Goal: Information Seeking & Learning: Learn about a topic

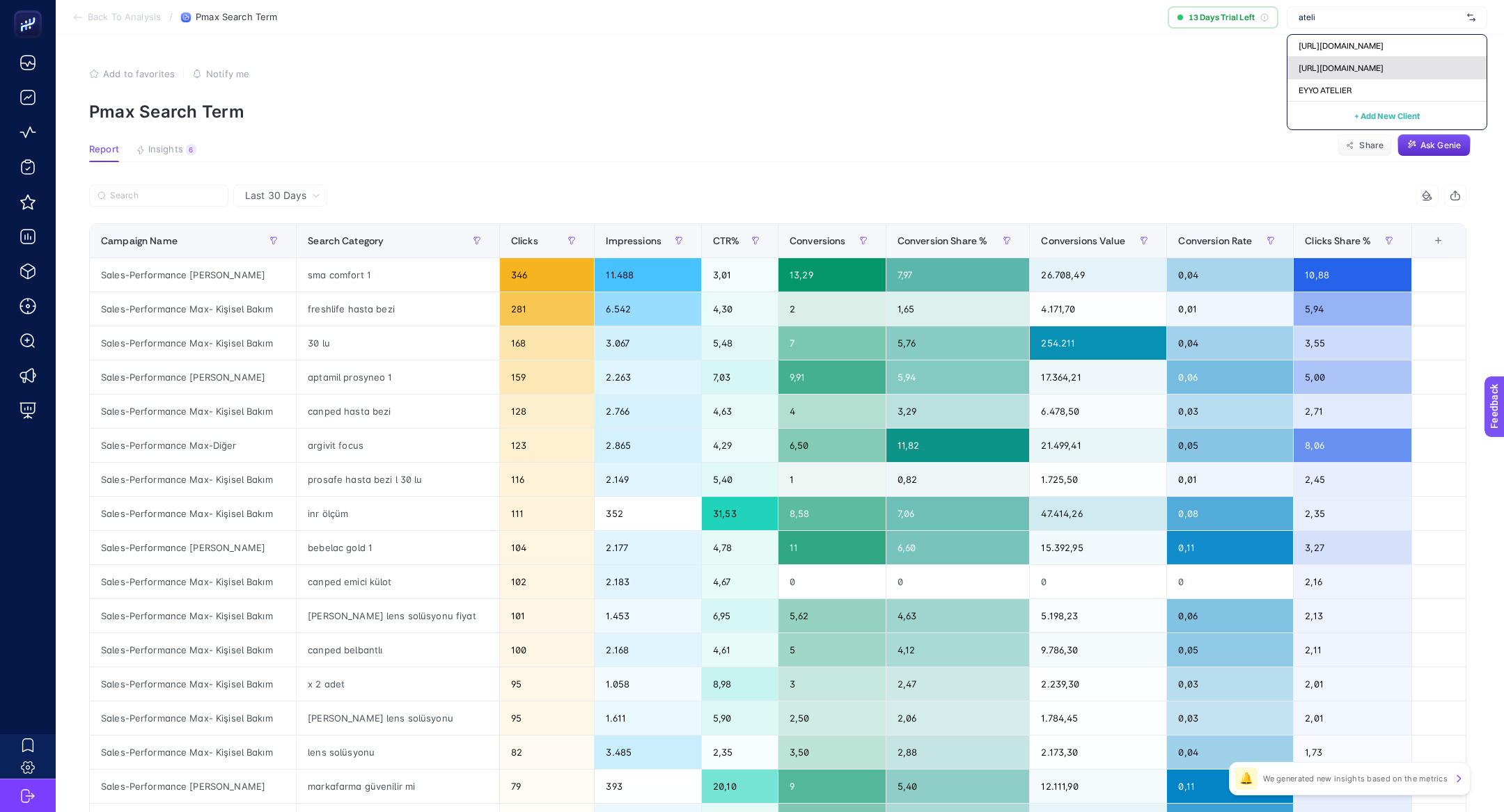
type input "ateli"
click at [1379, 68] on span "[URL][DOMAIN_NAME]" at bounding box center [1341, 68] width 85 height 11
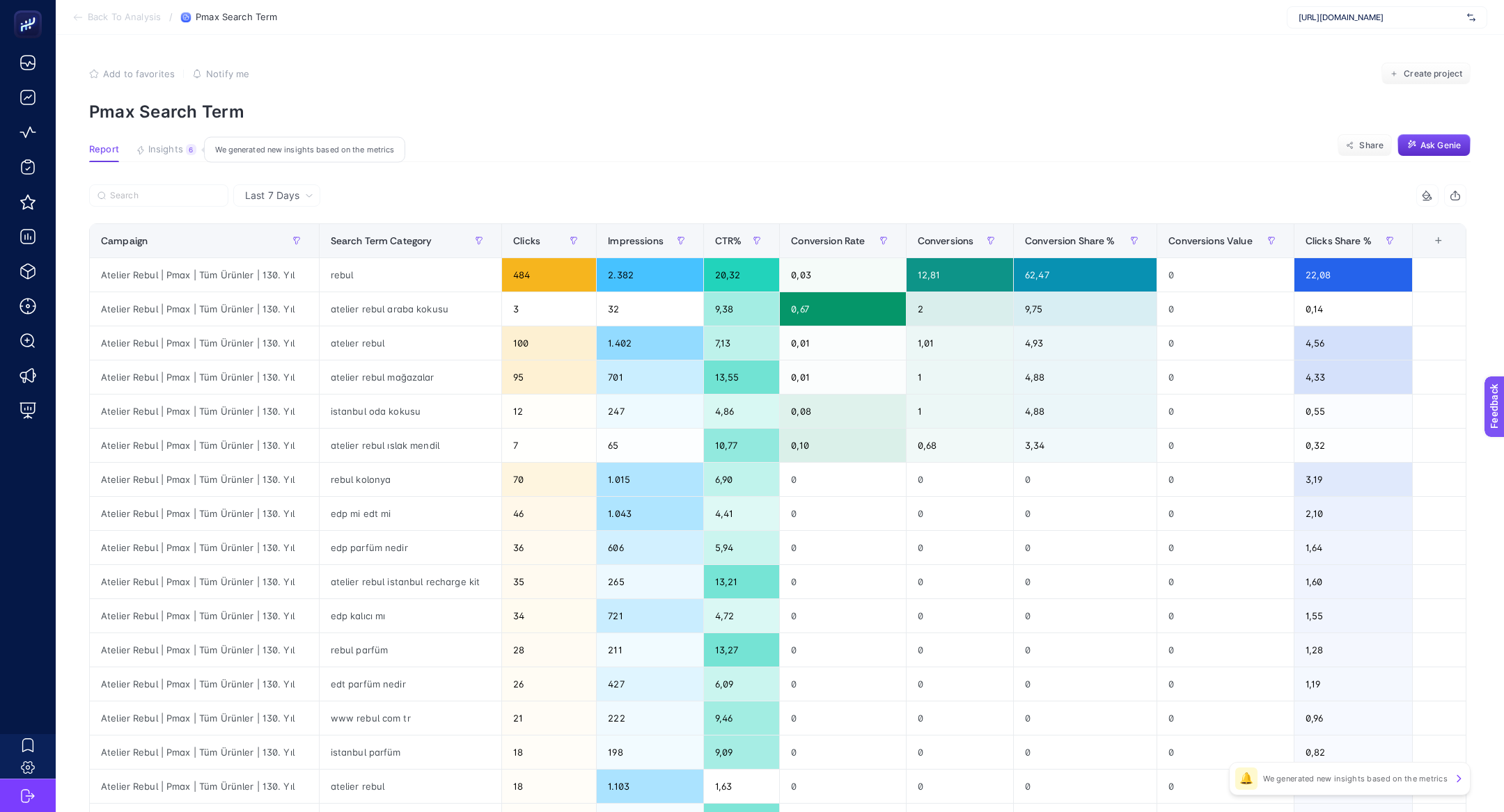
click at [180, 159] on button "Insights 6 We generated new insights based on the metrics" at bounding box center [166, 153] width 60 height 18
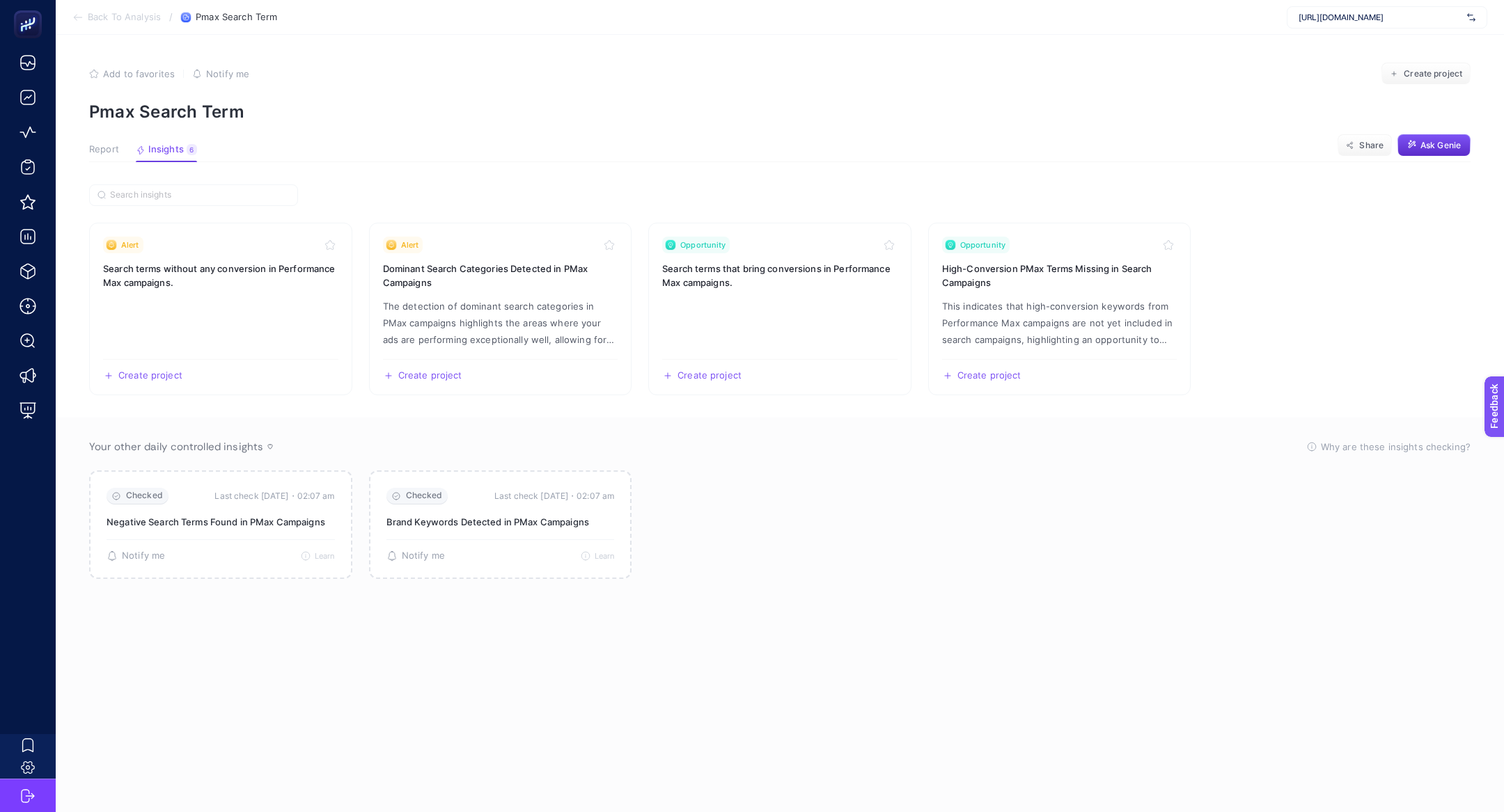
click at [109, 151] on span "Report" at bounding box center [104, 150] width 30 height 11
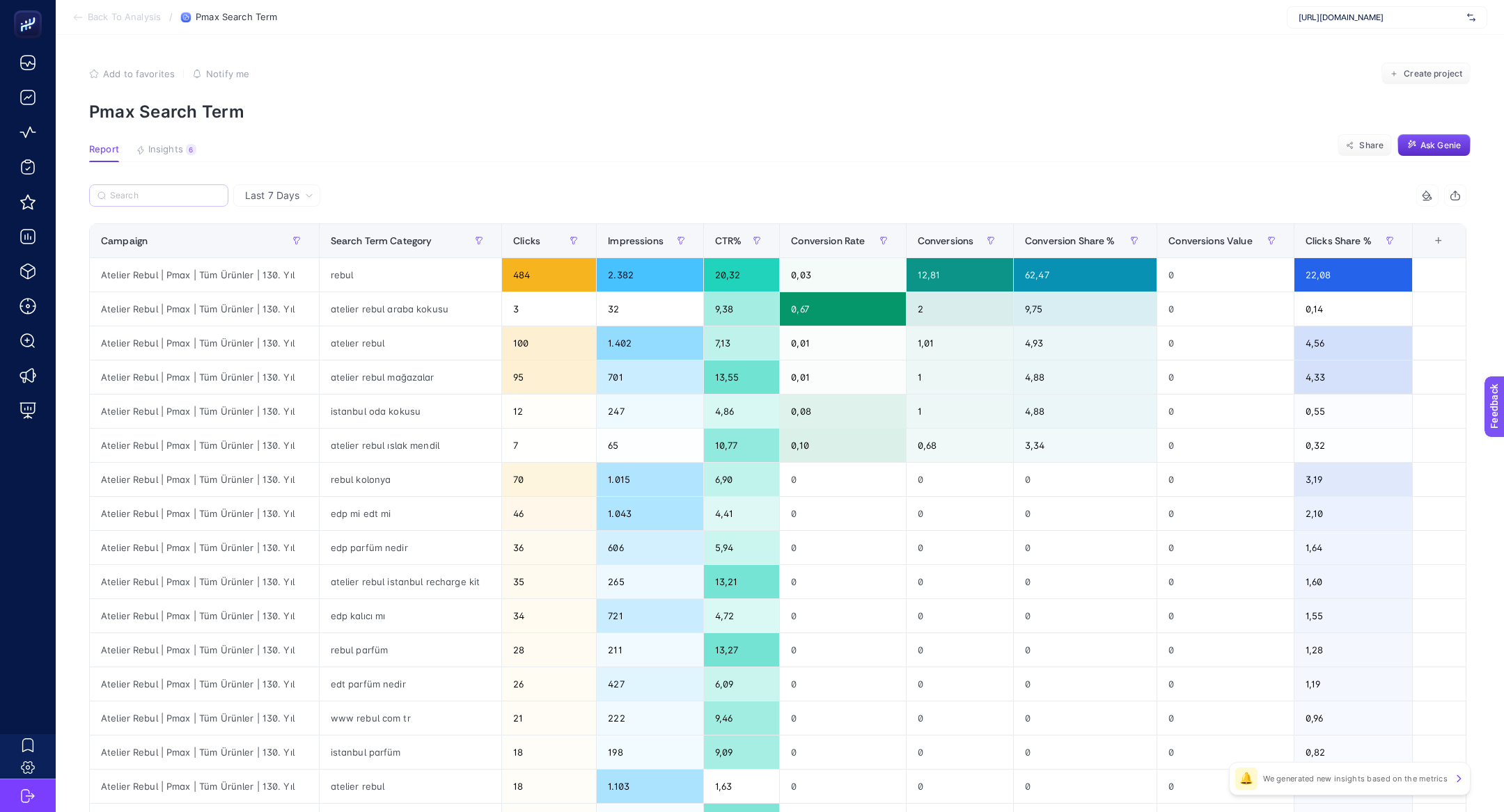
click at [196, 186] on label at bounding box center [159, 196] width 140 height 23
click at [196, 191] on input "Search" at bounding box center [165, 195] width 110 height 10
click at [178, 152] on span "Insights" at bounding box center [165, 150] width 35 height 11
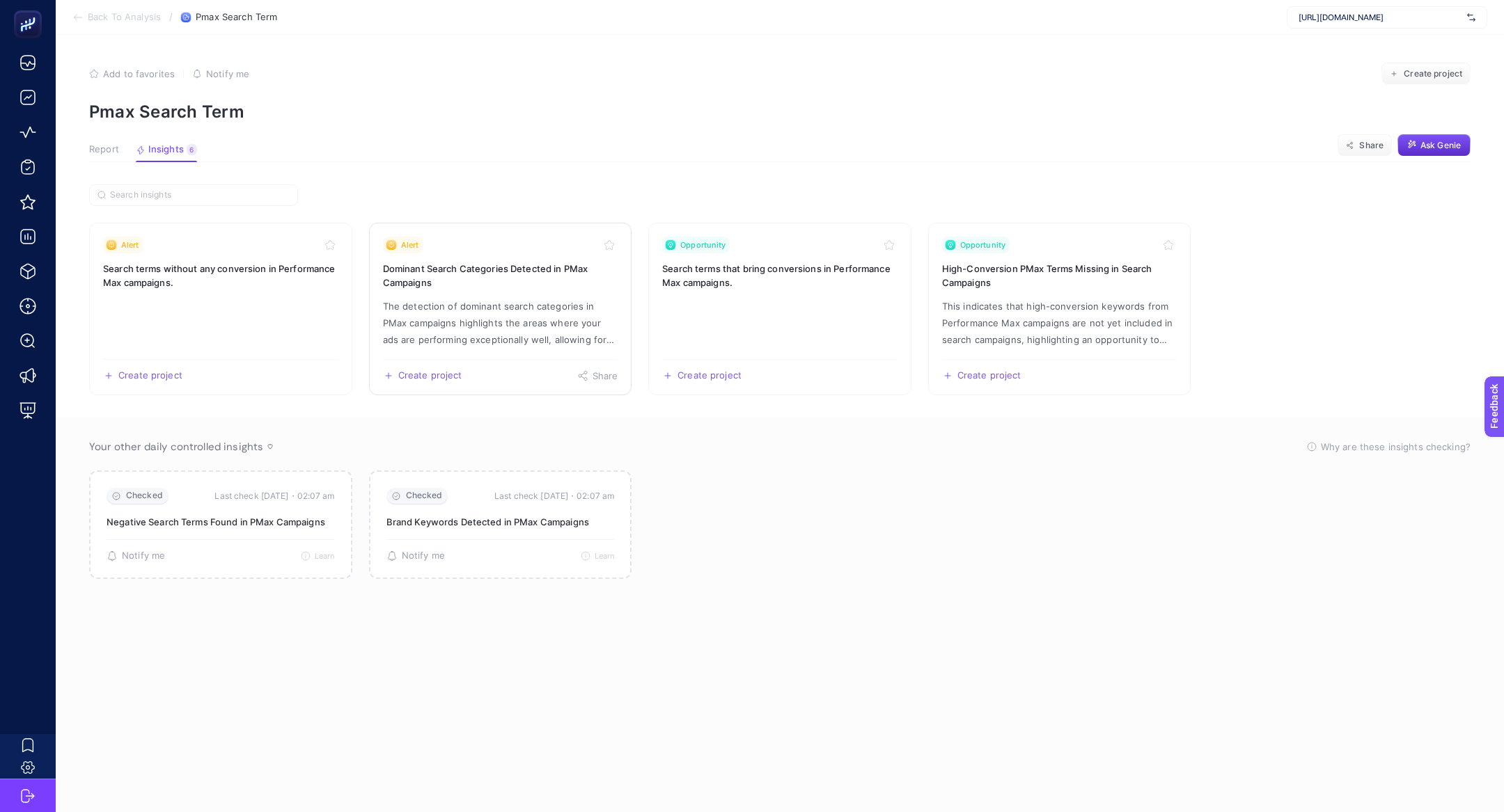
click at [447, 298] on p "The detection of dominant search categories in PMax campaigns highlights the ar…" at bounding box center [500, 323] width 235 height 50
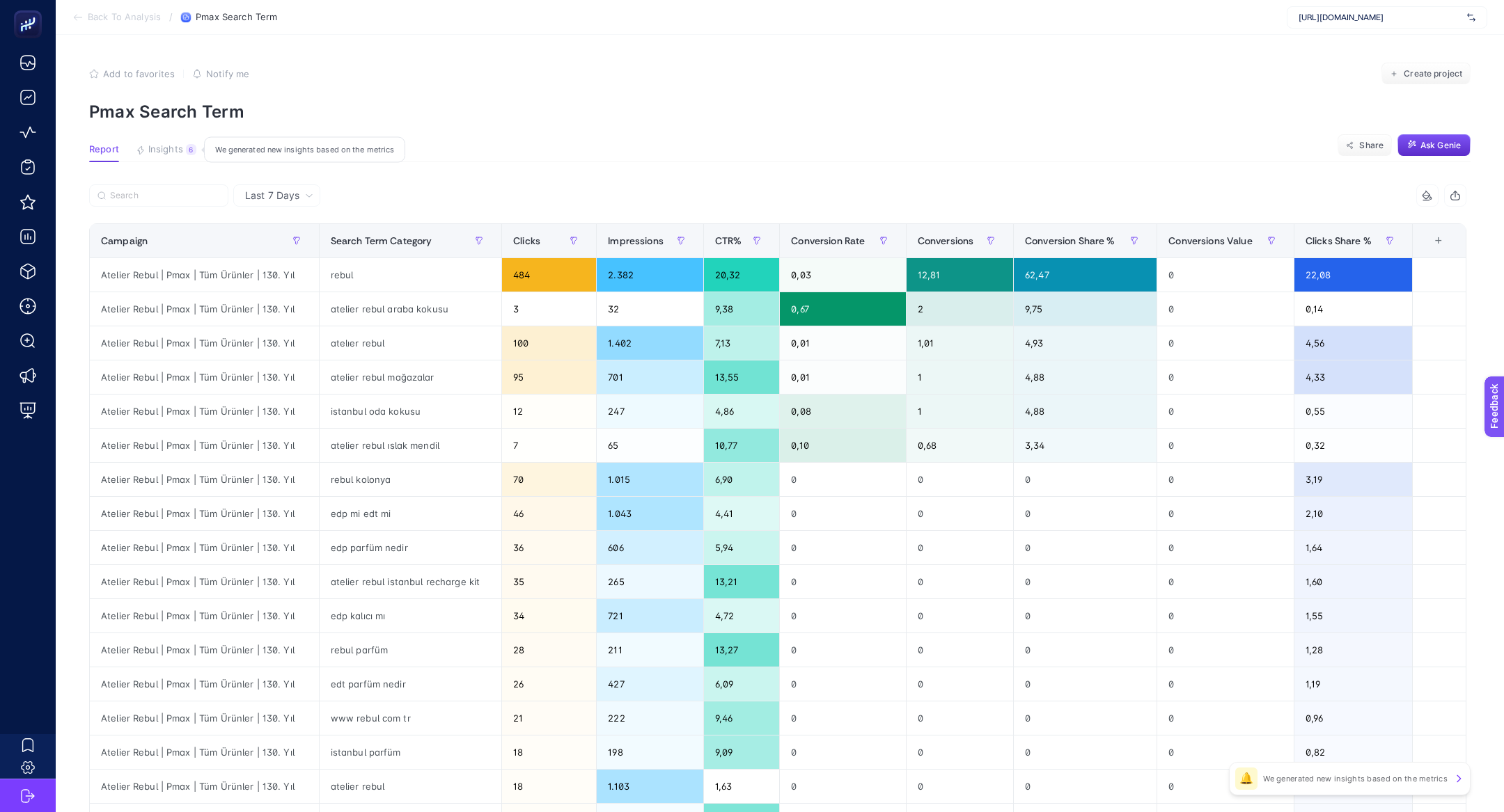
click at [174, 147] on span "Insights" at bounding box center [165, 150] width 35 height 11
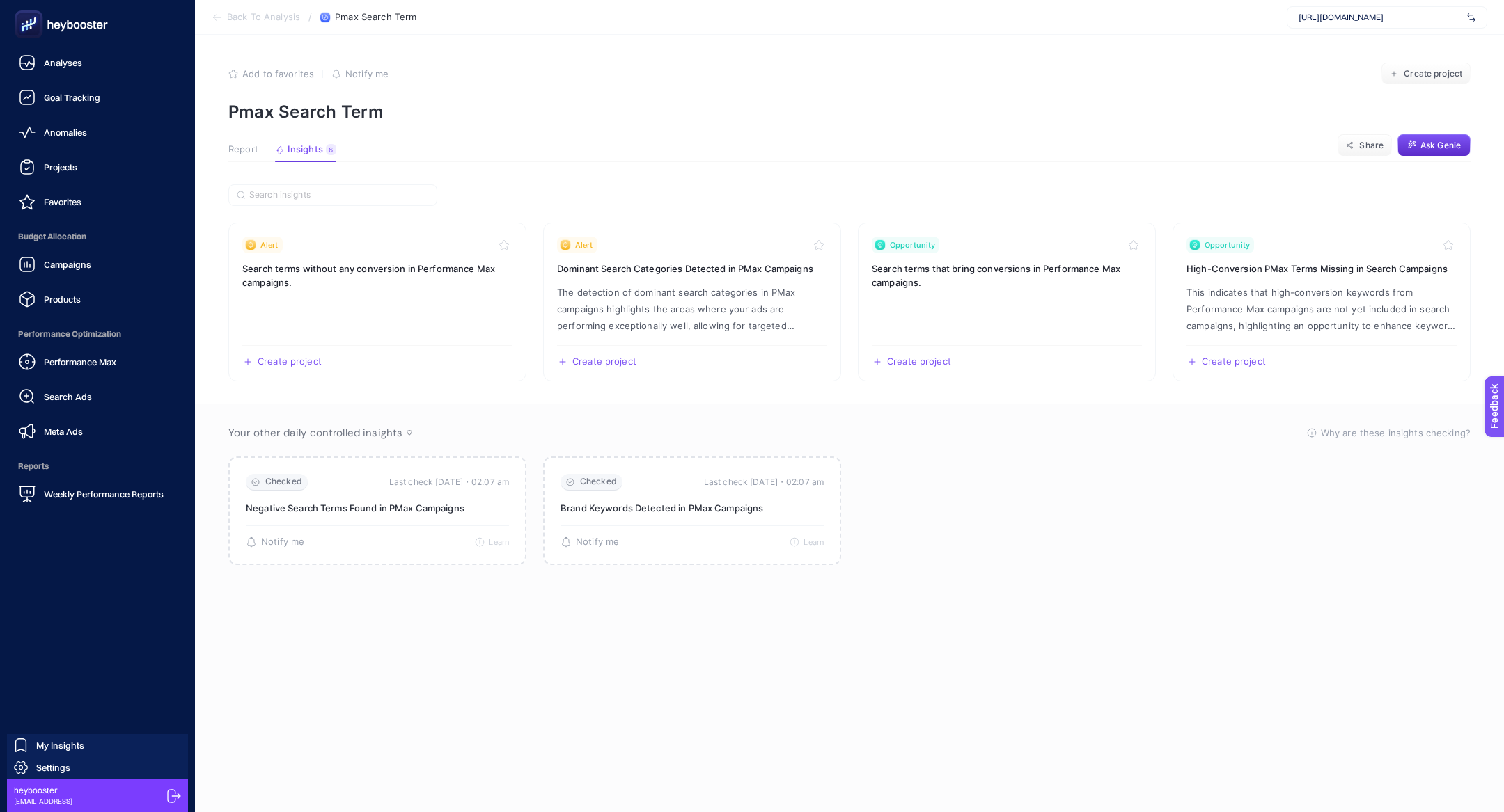
click at [42, 416] on div "Performance Max Search Ads Meta Ads" at bounding box center [97, 396] width 173 height 97
click at [59, 427] on span "Meta Ads" at bounding box center [62, 432] width 39 height 11
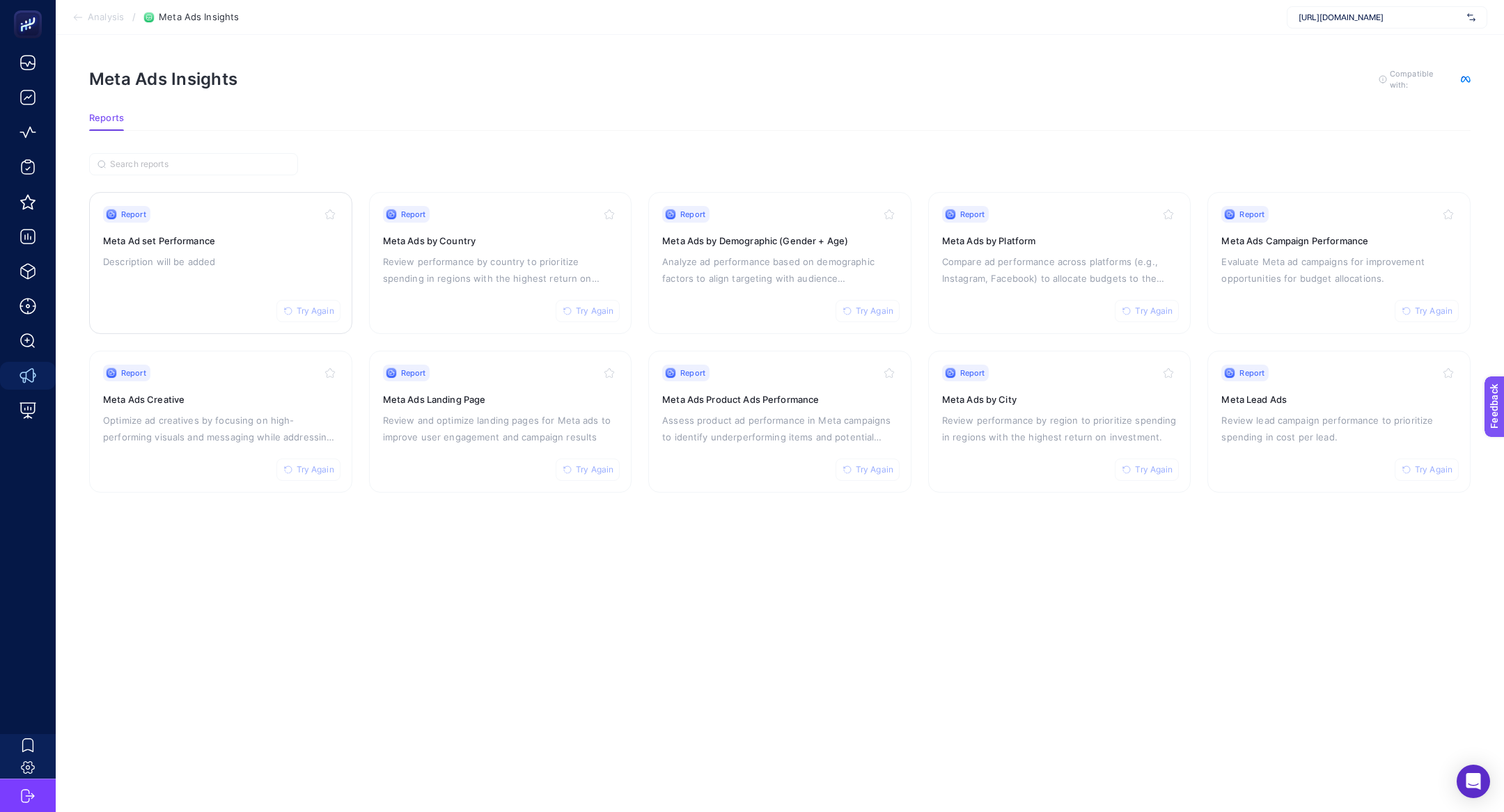
click at [204, 271] on div "Report Try Again Meta Ad set Performance Description will be added" at bounding box center [220, 262] width 235 height 114
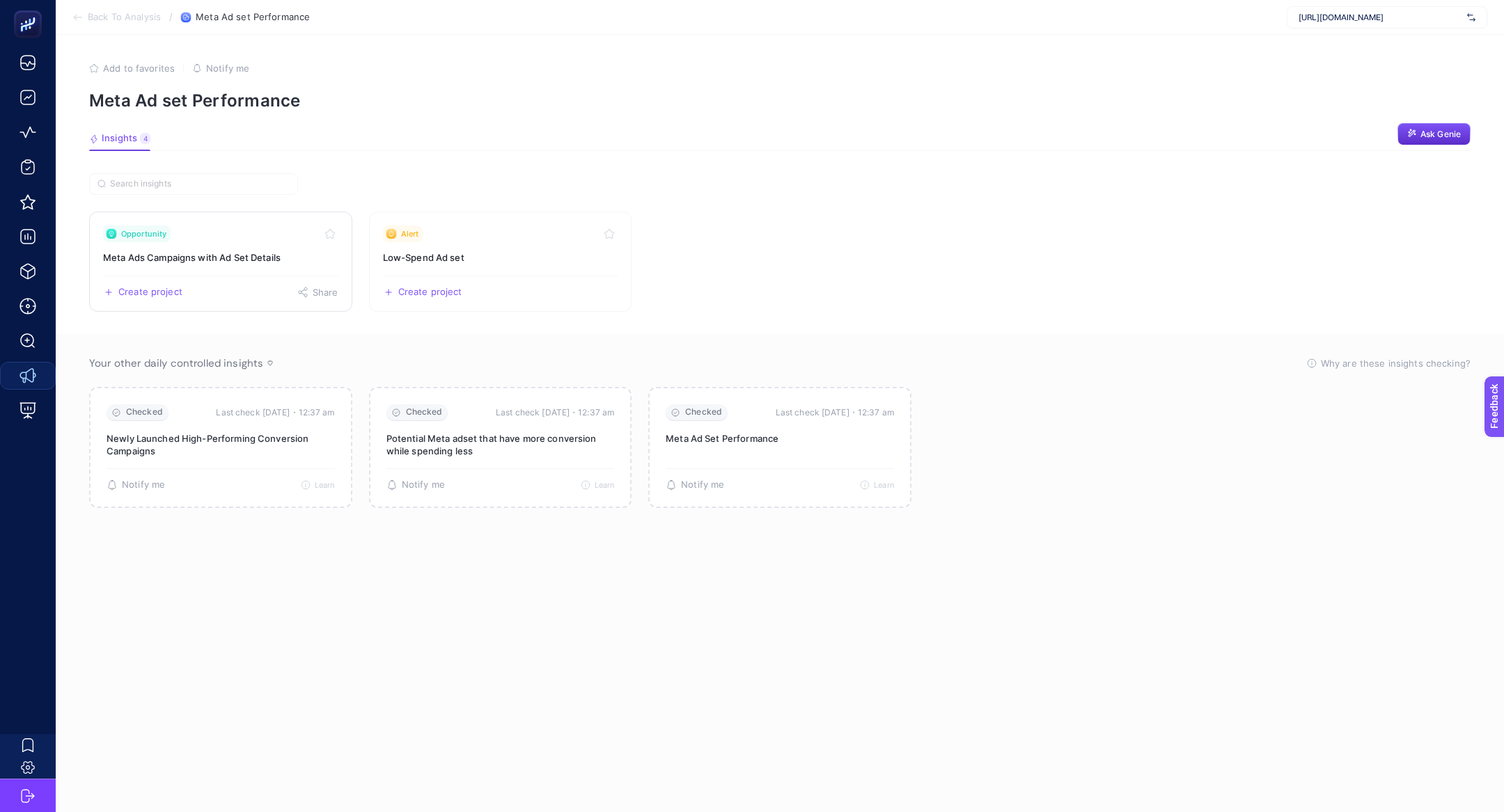
click at [201, 245] on link "Opportunity Meta Ads Campaigns with Ad Set Details Create project Share" at bounding box center [220, 261] width 263 height 100
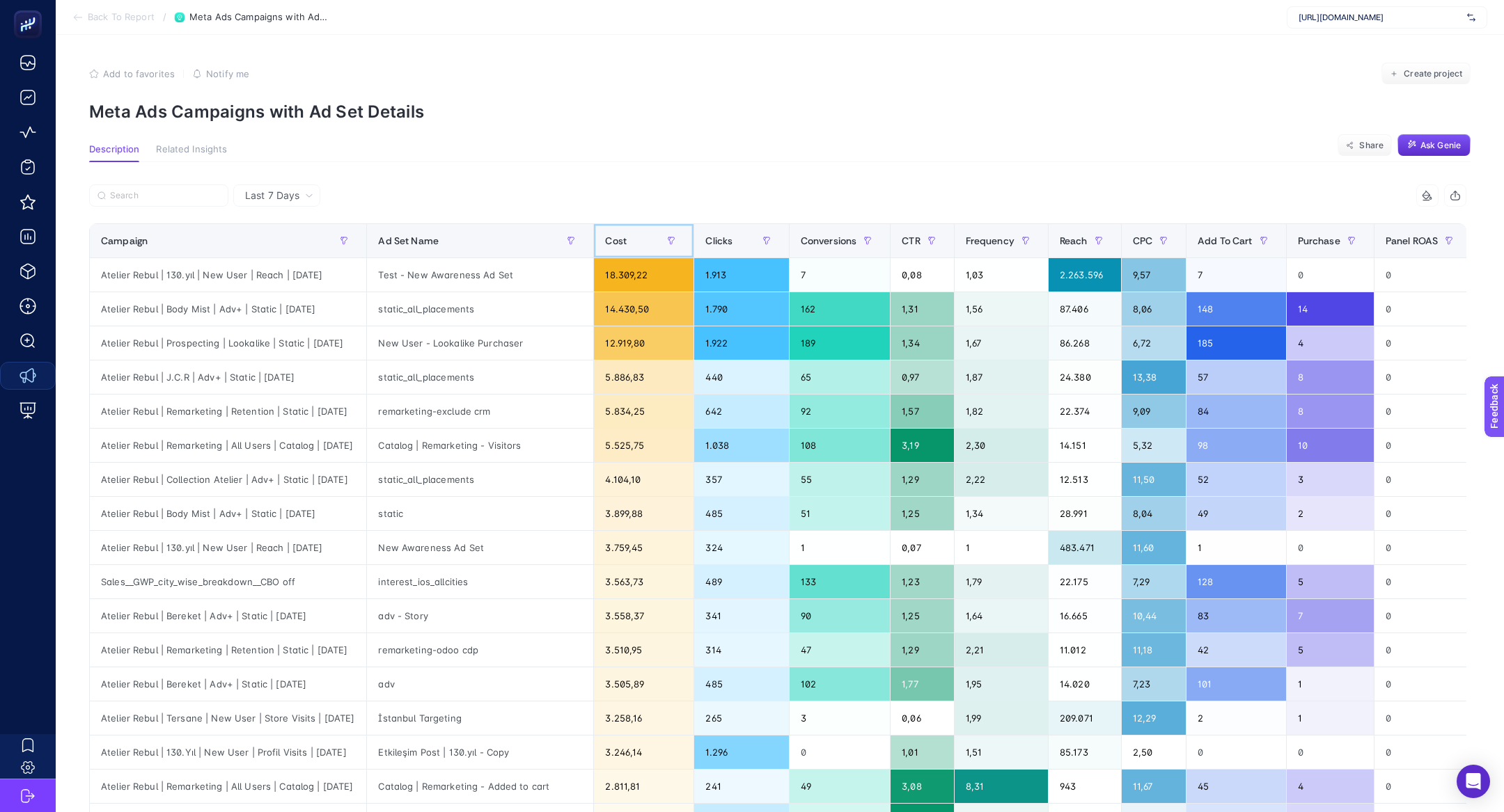
click at [618, 243] on div "Cost" at bounding box center [643, 241] width 77 height 23
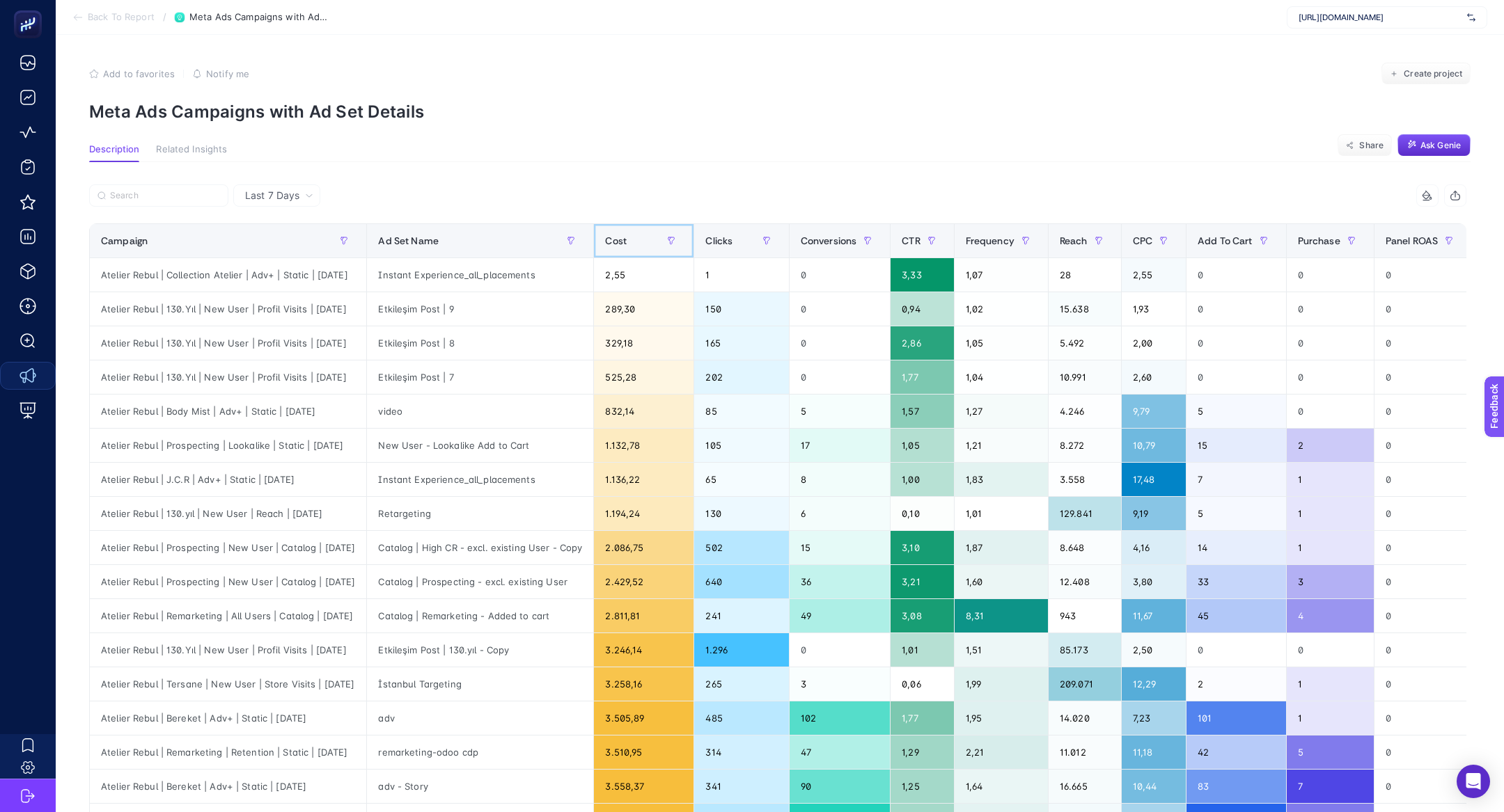
click at [618, 243] on div "Cost" at bounding box center [643, 241] width 77 height 23
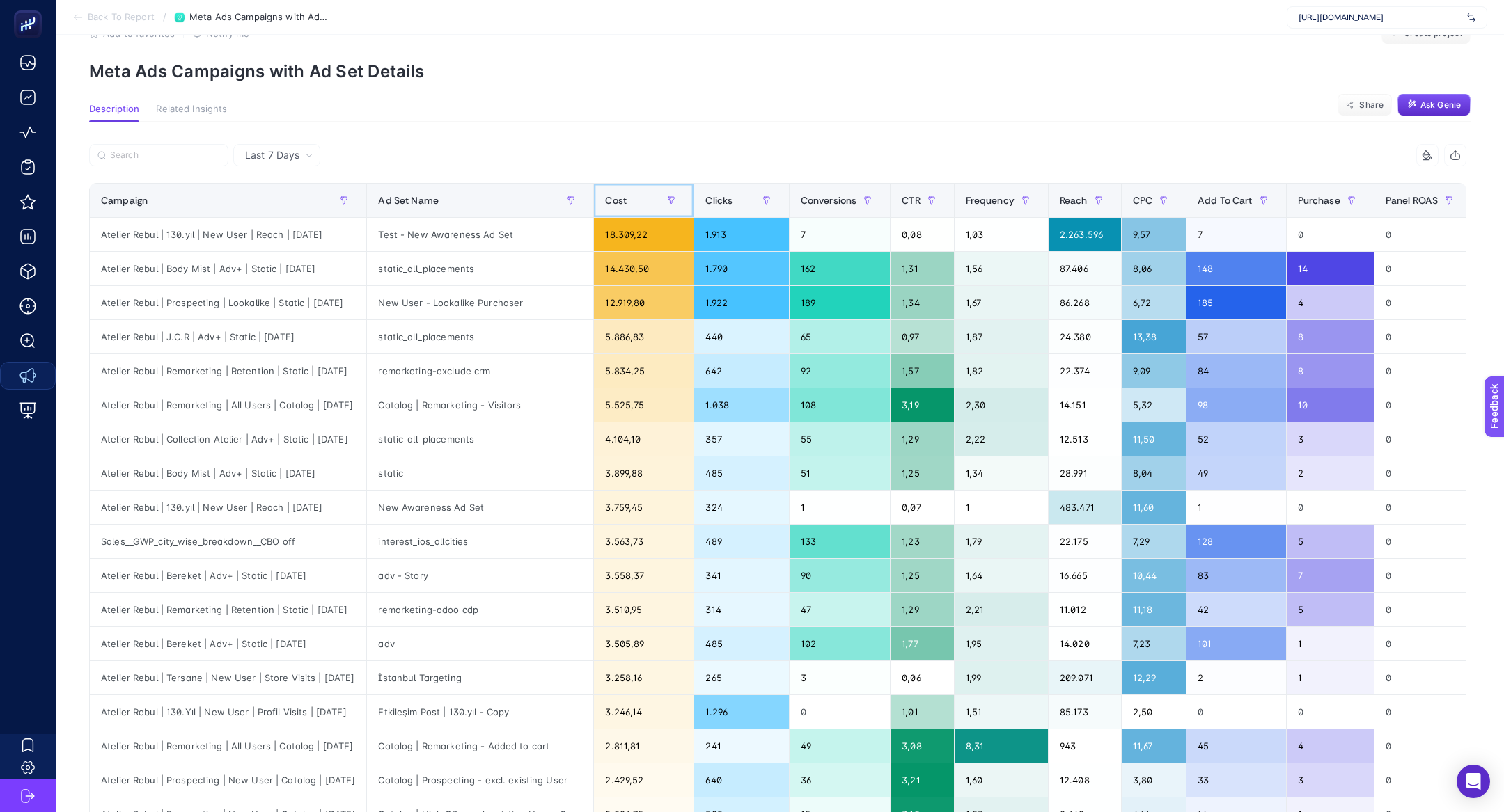
scroll to position [43, 0]
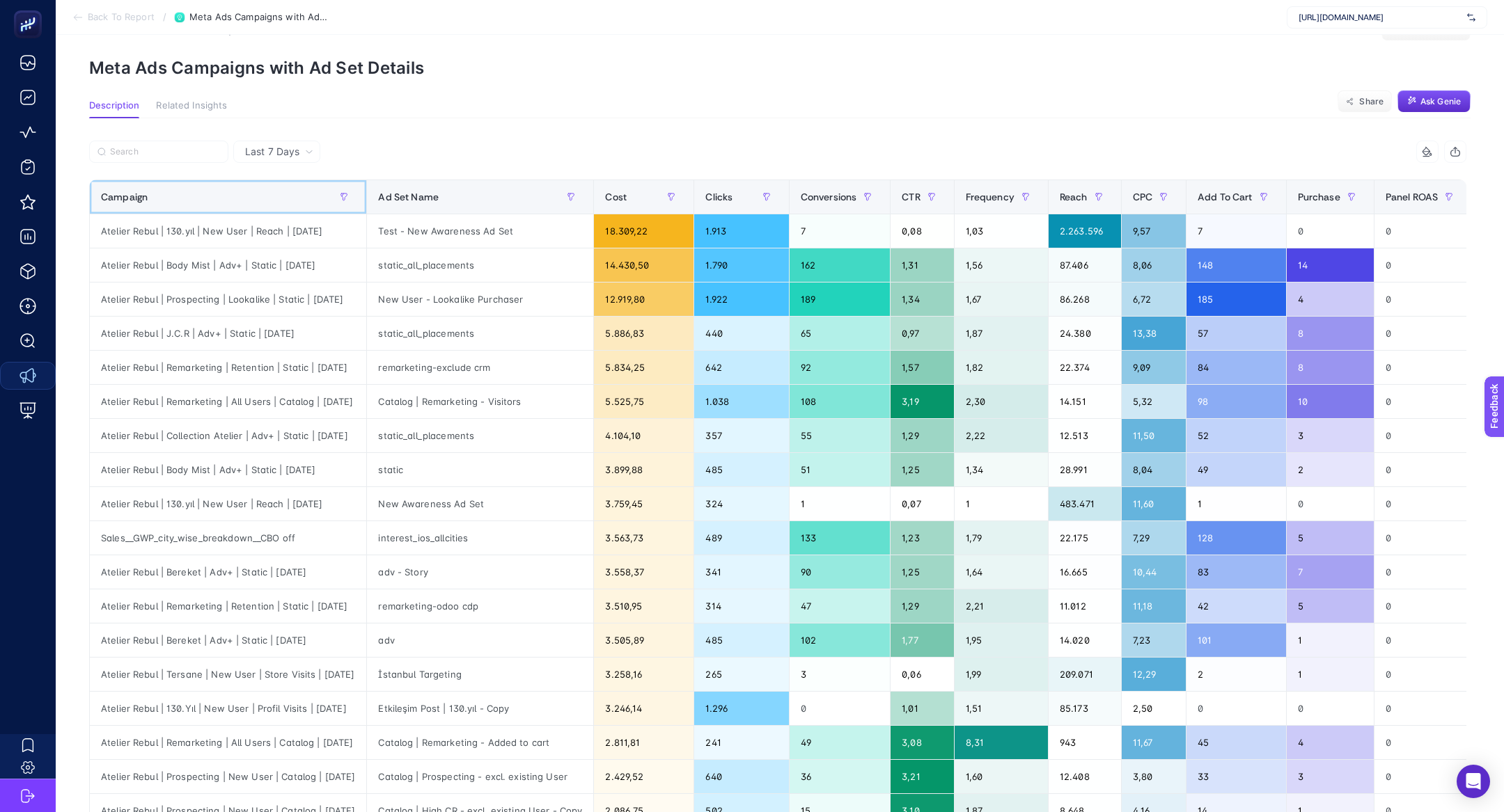
click at [251, 189] on div "Campaign" at bounding box center [227, 197] width 254 height 23
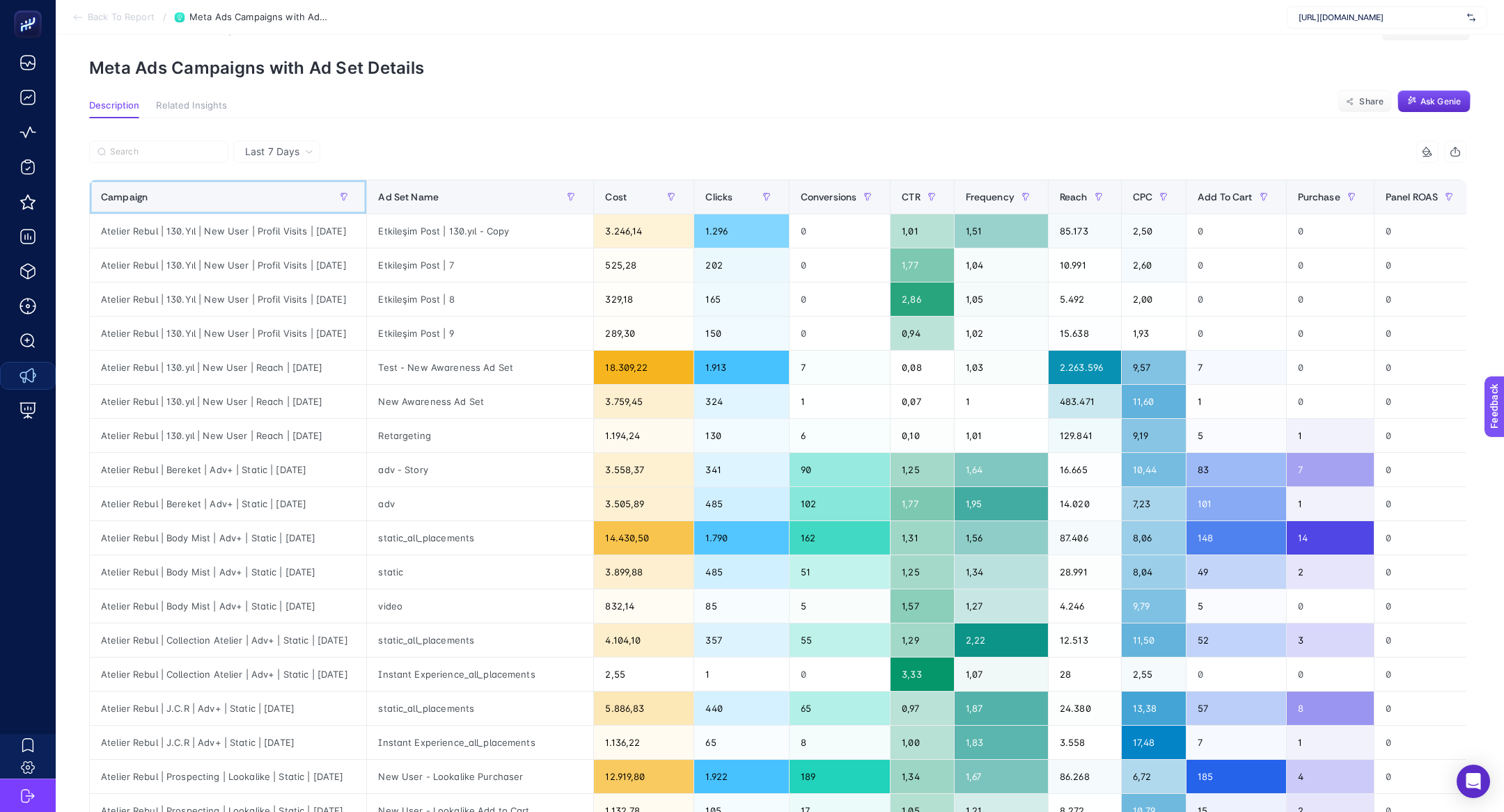
click at [251, 189] on div "Campaign" at bounding box center [227, 197] width 254 height 23
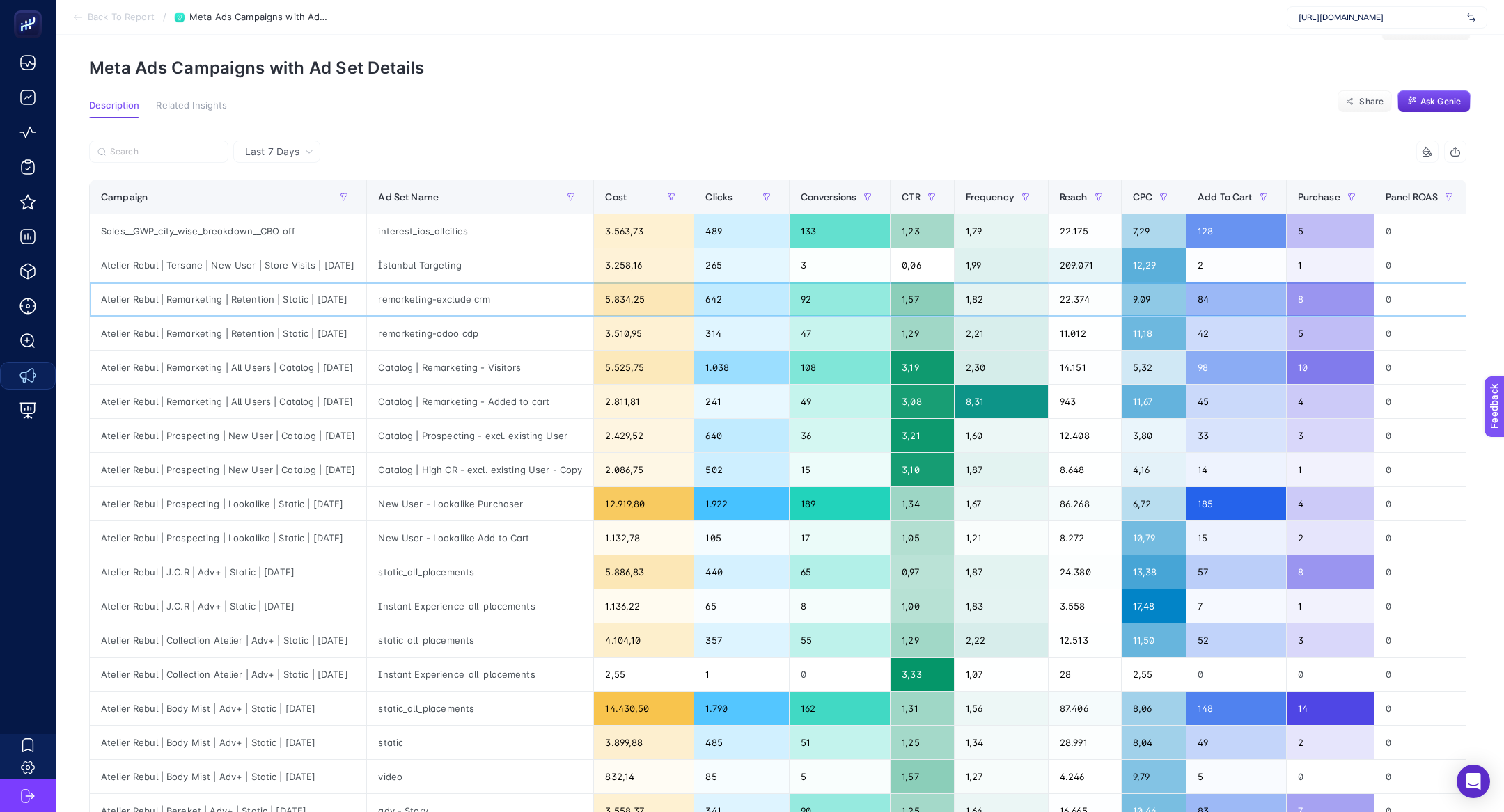
click at [276, 309] on div "Atelier Rebul | Remarketing | Retention | Static | [DATE]" at bounding box center [227, 299] width 276 height 33
click at [276, 307] on div "Atelier Rebul | Remarketing | Retention | Static | [DATE]" at bounding box center [227, 299] width 276 height 33
click at [276, 304] on div "Atelier Rebul | Remarketing | Retention | Static | [DATE]" at bounding box center [227, 299] width 276 height 33
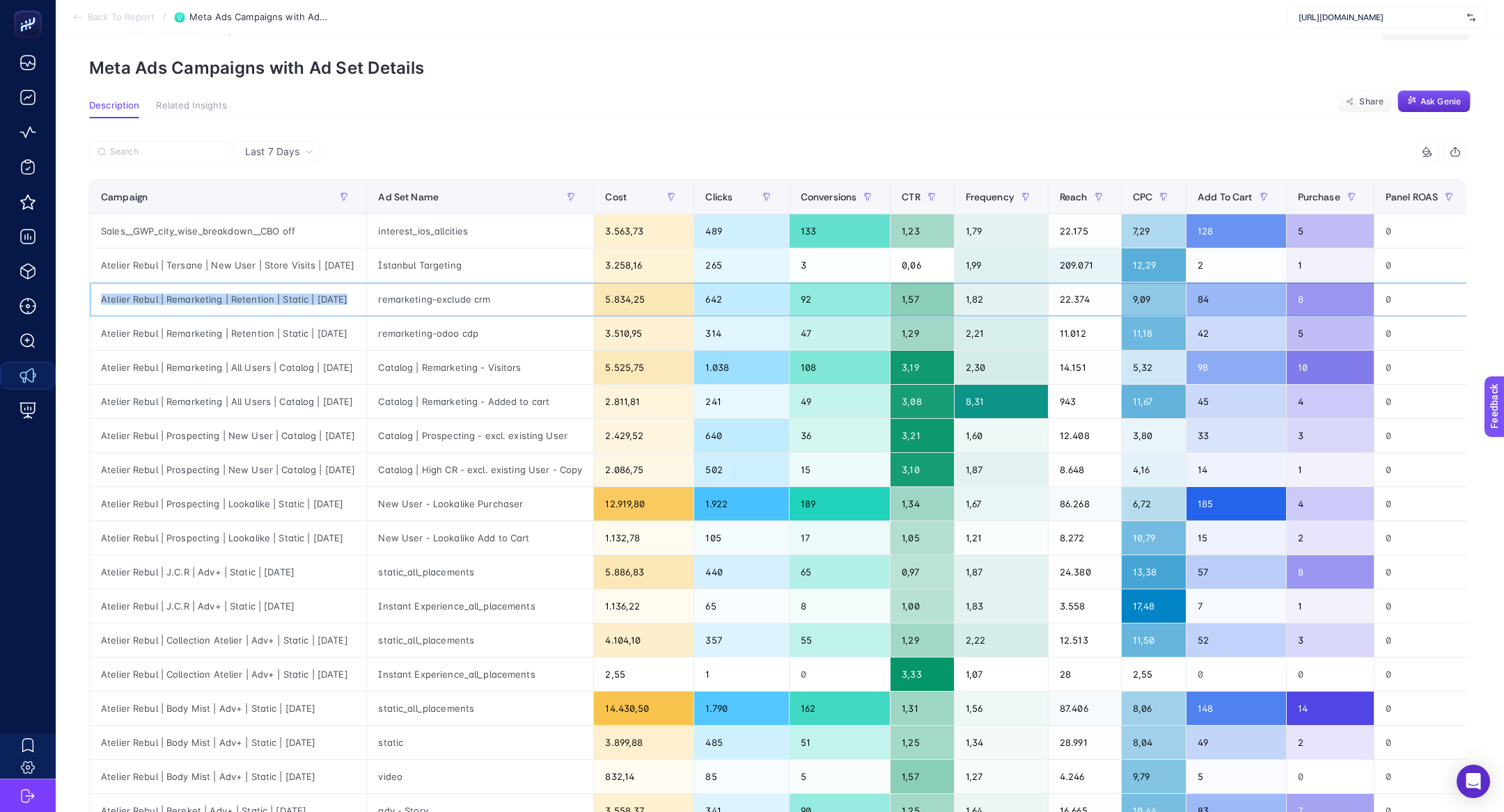
click at [276, 304] on div "Atelier Rebul | Remarketing | Retention | Static | [DATE]" at bounding box center [227, 299] width 276 height 33
click at [267, 292] on div "Atelier Rebul | Remarketing | Retention | Static | [DATE]" at bounding box center [227, 299] width 276 height 33
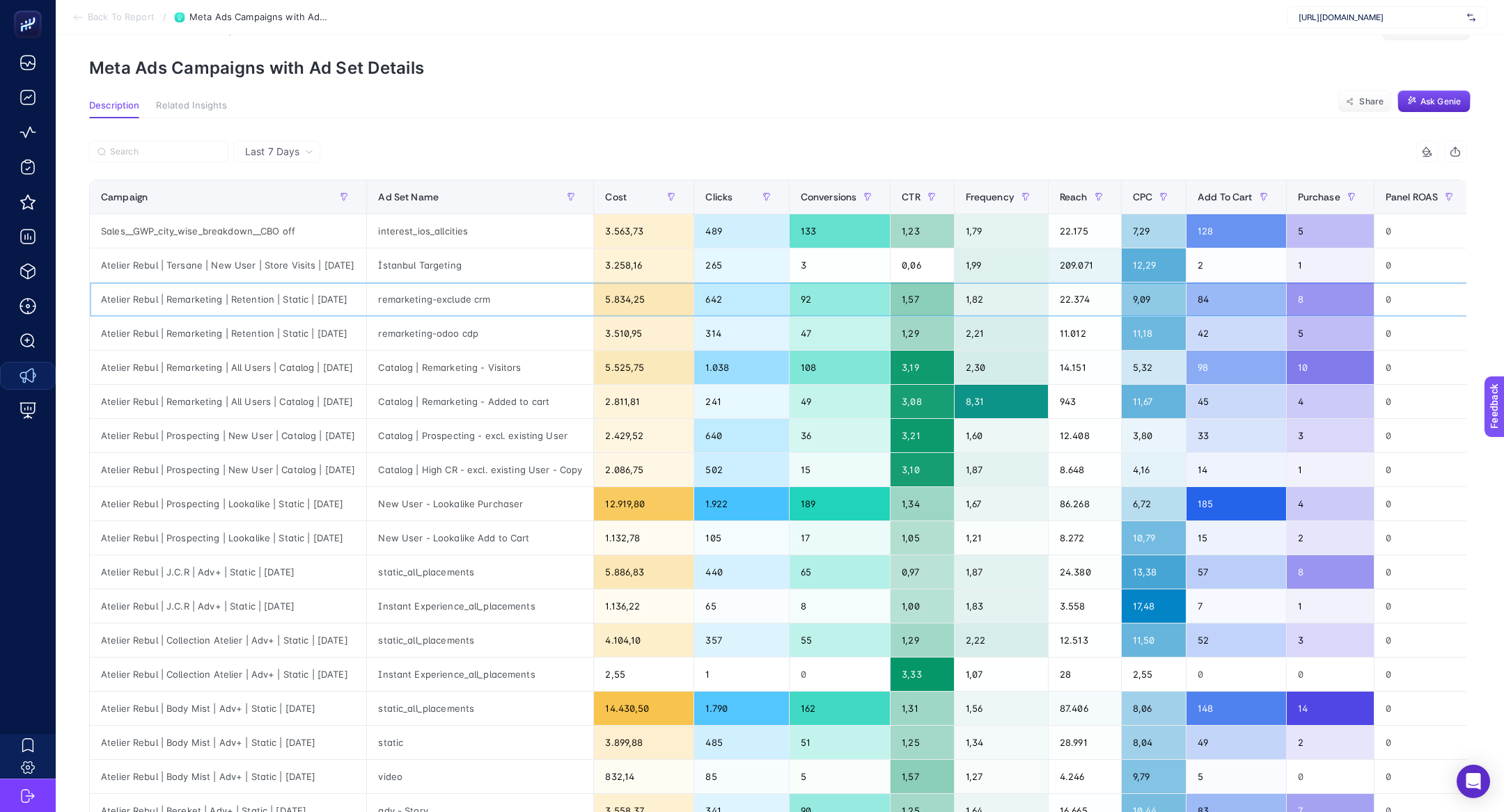
click at [267, 292] on div "Atelier Rebul | Remarketing | Retention | Static | [DATE]" at bounding box center [227, 299] width 276 height 33
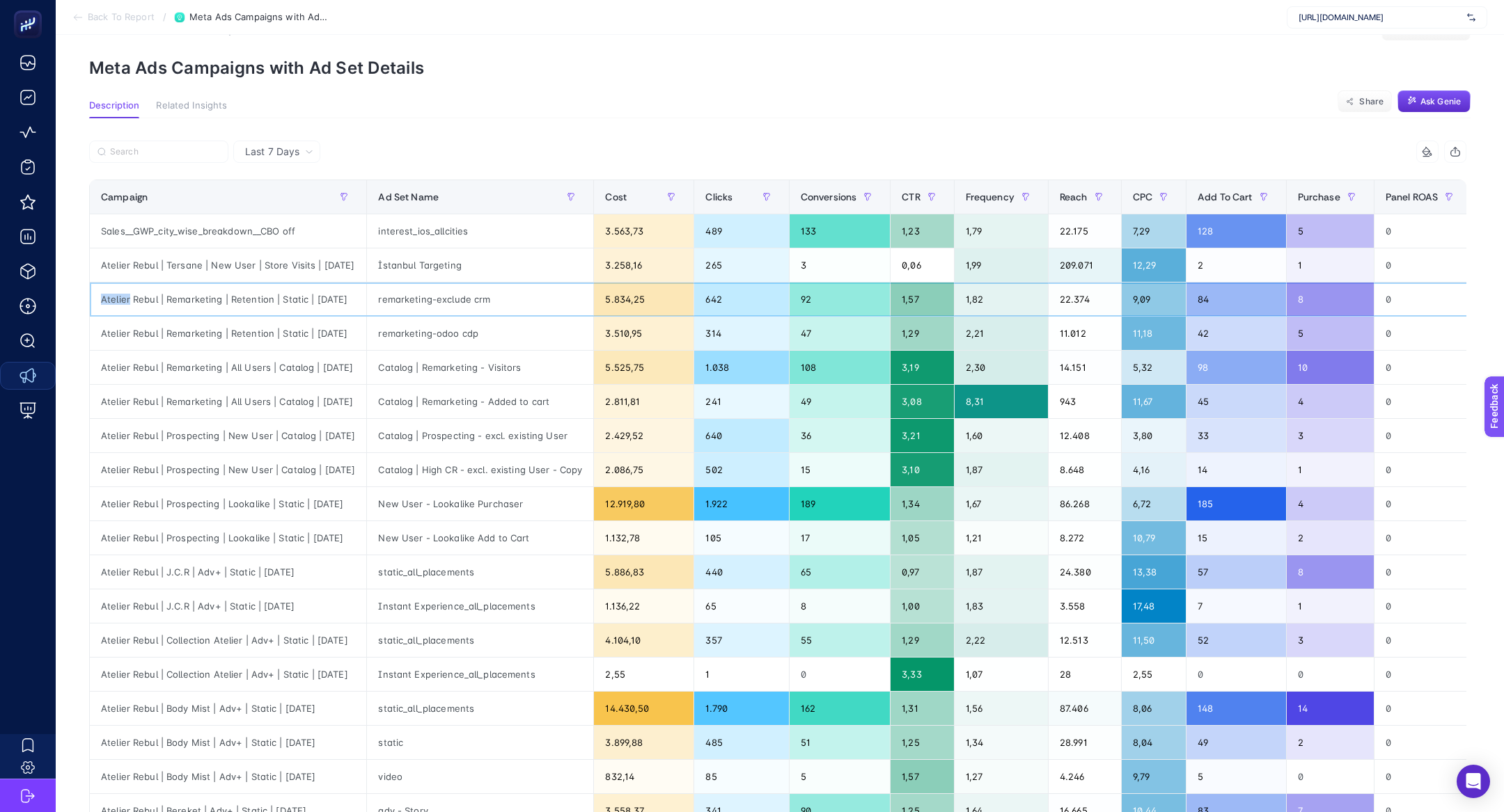
click at [267, 292] on div "Atelier Rebul | Remarketing | Retention | Static | [DATE]" at bounding box center [227, 299] width 276 height 33
copy tr "Atelier Rebul | Remarketing | Retention | Static | [DATE]"
click at [156, 156] on input "Search" at bounding box center [165, 152] width 110 height 10
paste input "Atelier Rebul | Remarketing | Retention | Static | [DATE]"
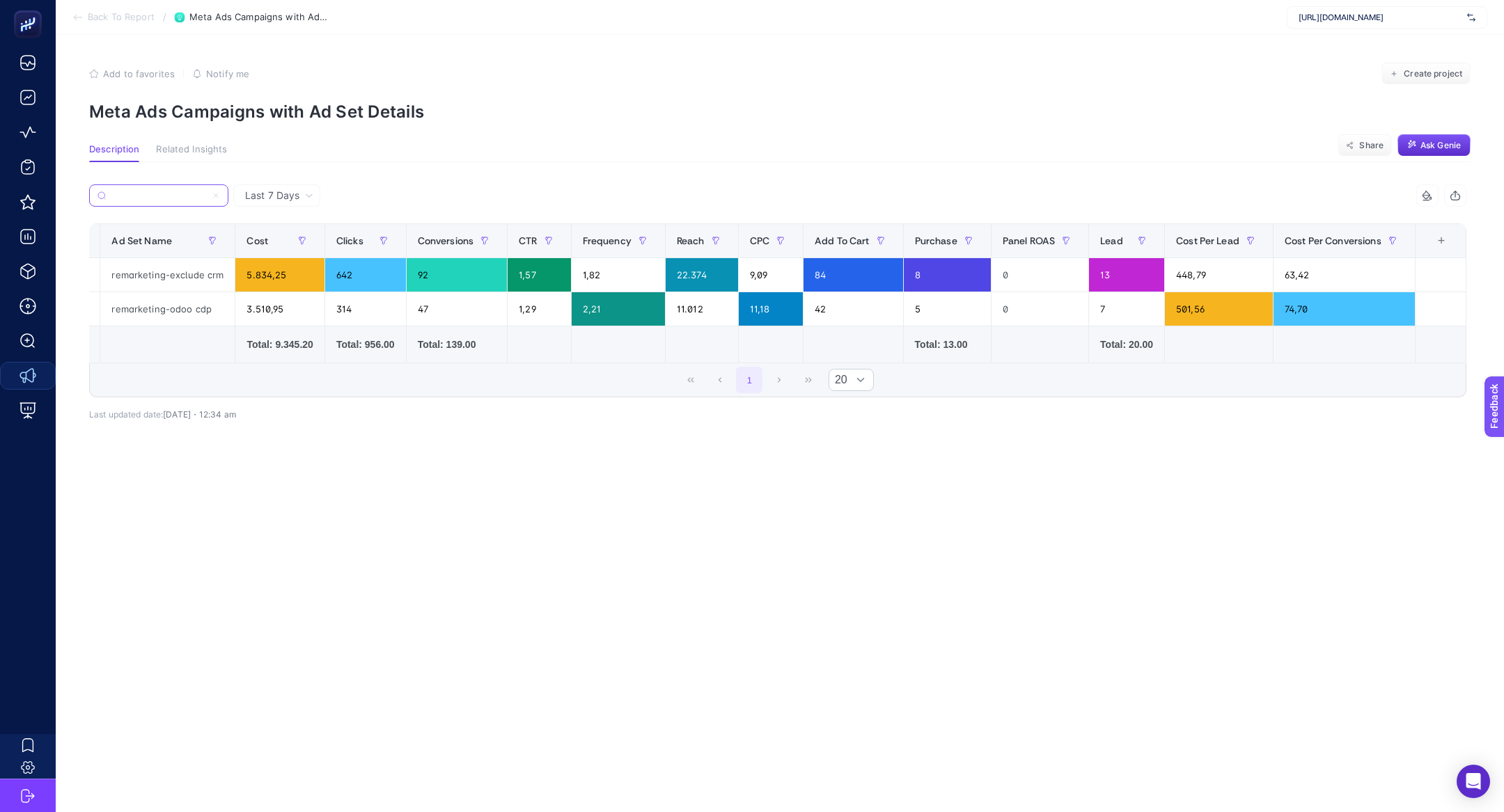
scroll to position [0, 0]
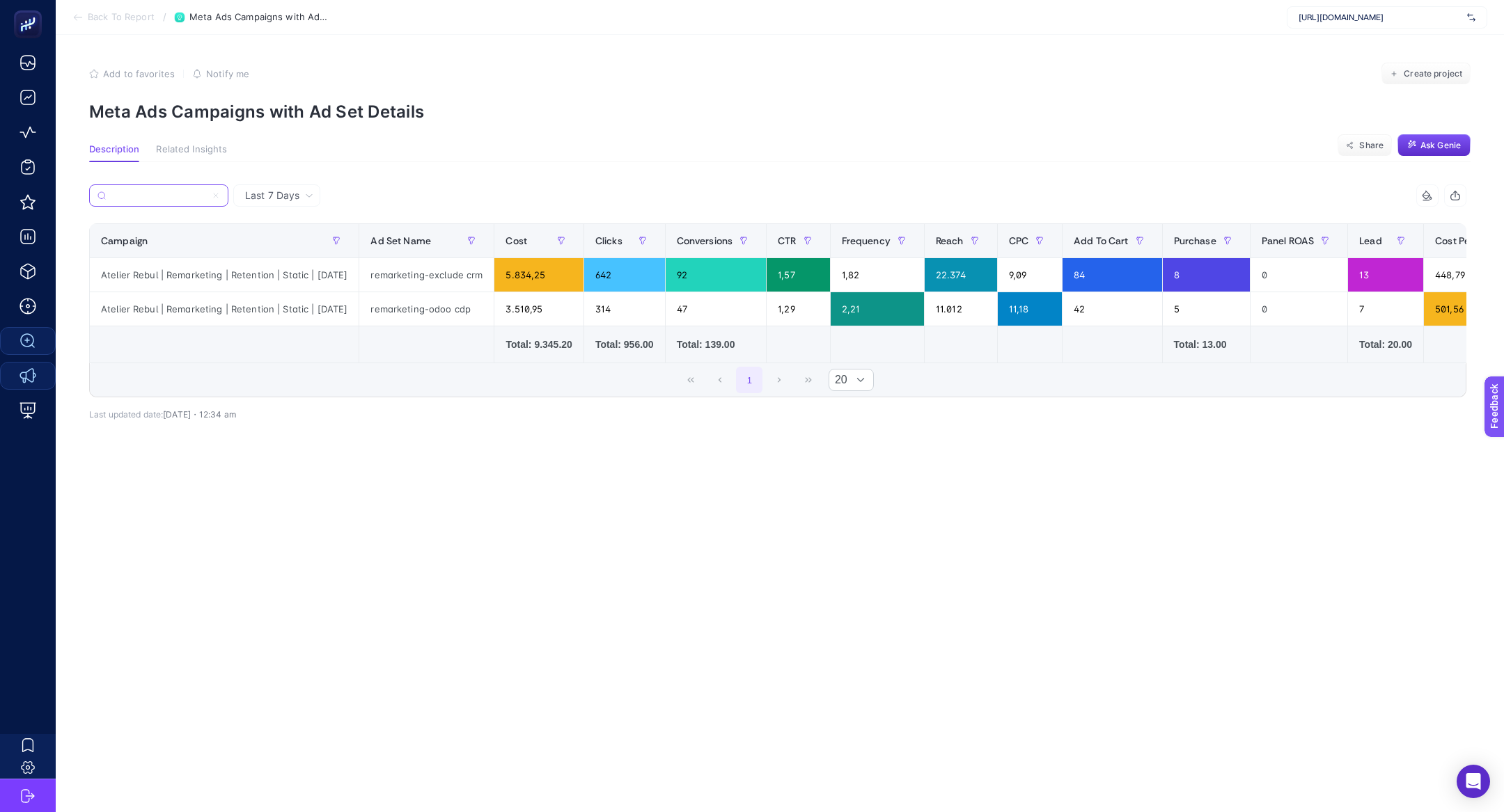
type input "Atelier Rebul | Remarketing | Retention | Static | [DATE]"
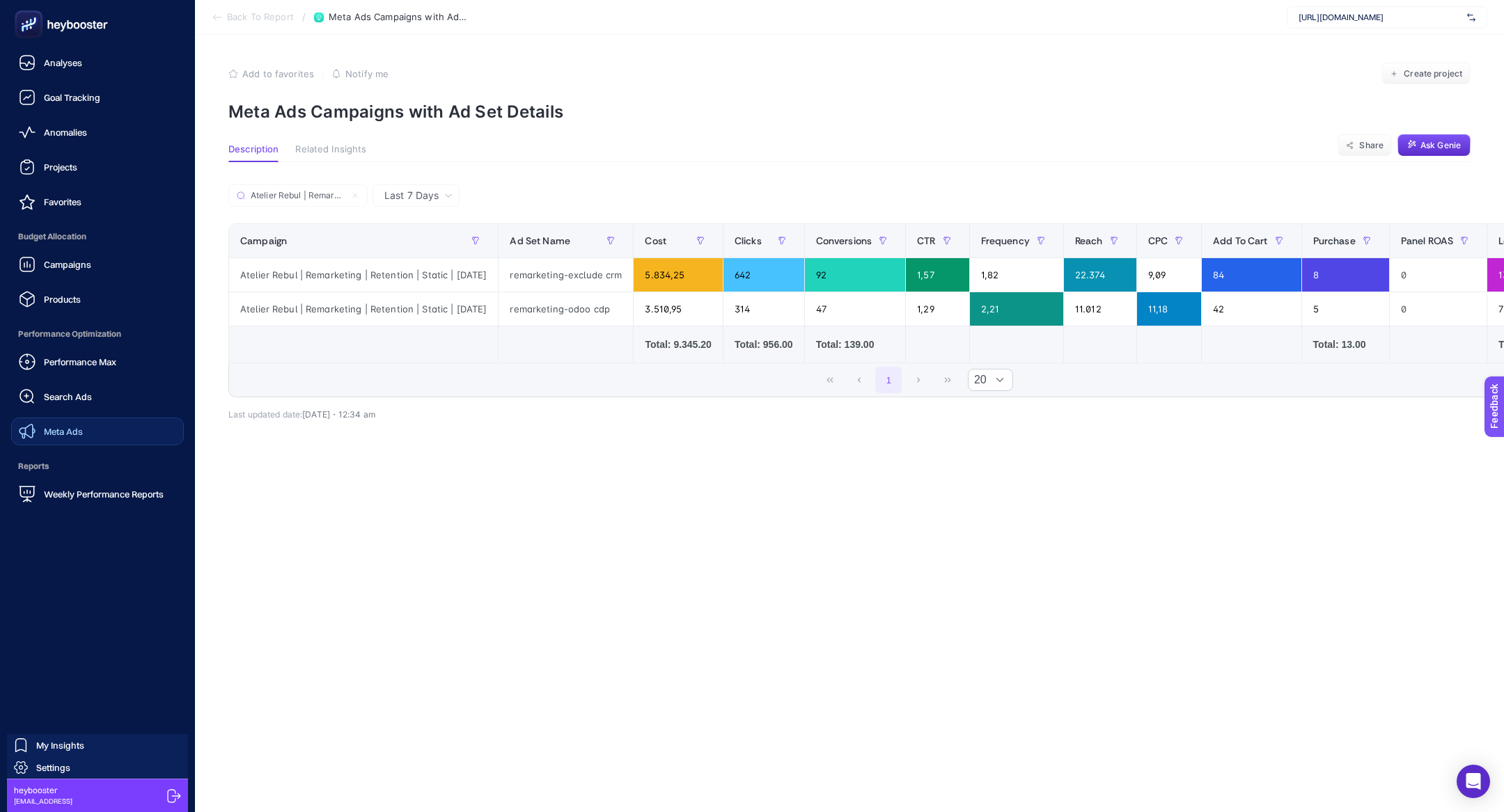
click at [68, 279] on div "Campaigns Products" at bounding box center [97, 282] width 173 height 62
click at [65, 267] on span "Campaigns" at bounding box center [67, 264] width 47 height 11
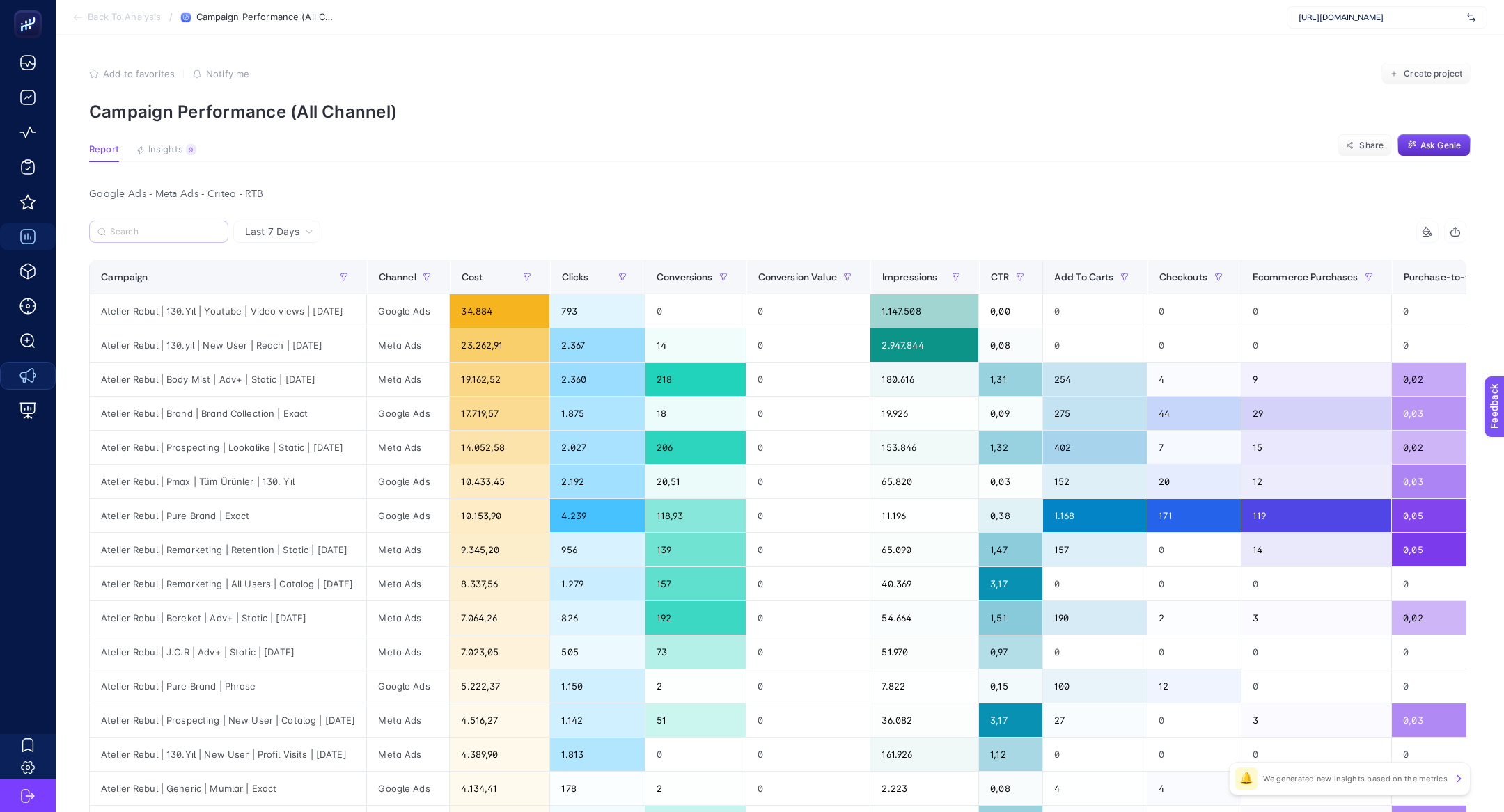
click at [179, 224] on label at bounding box center [159, 232] width 140 height 23
click at [179, 227] on input "Search" at bounding box center [165, 232] width 110 height 10
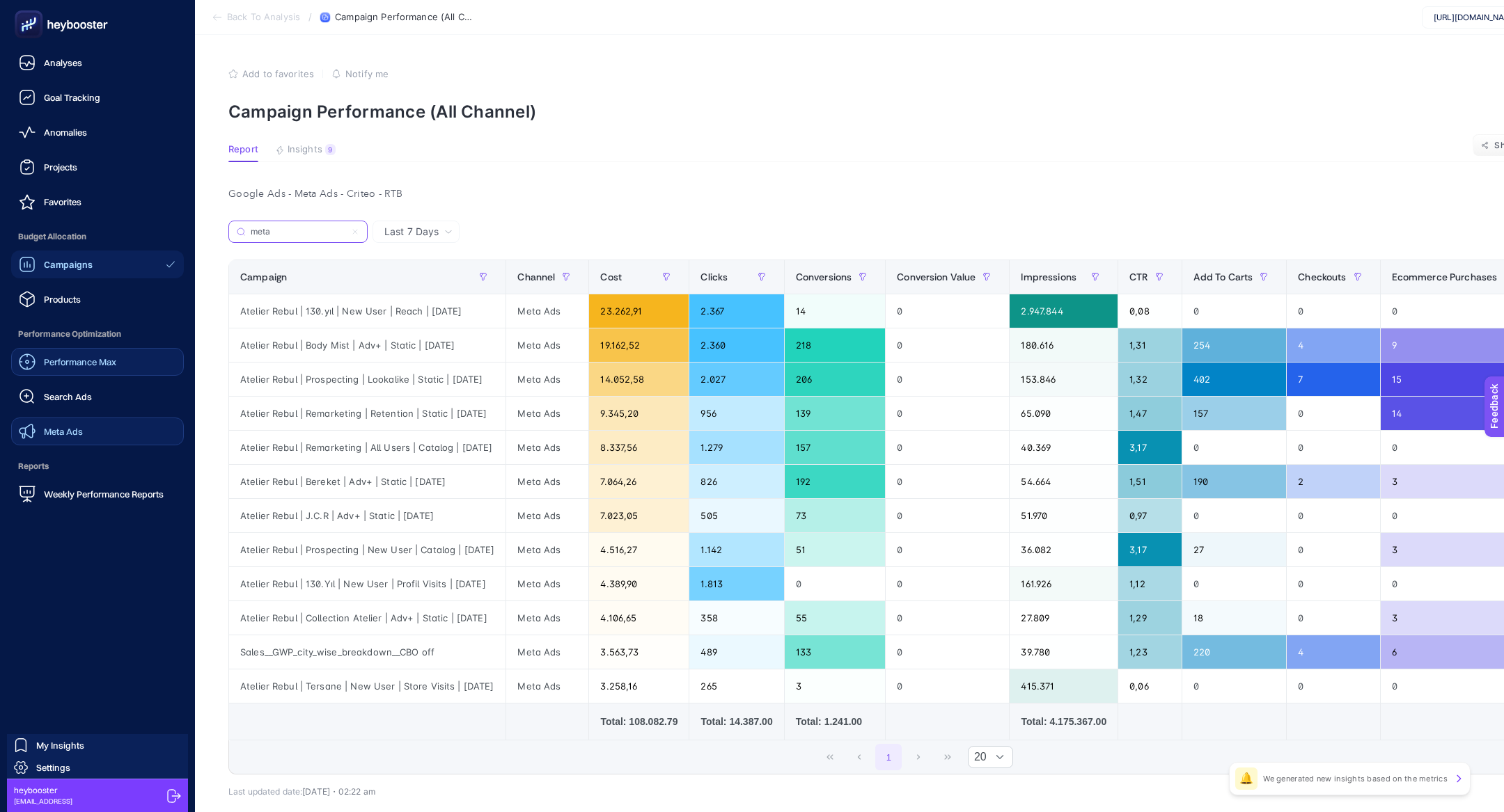
type input "meta"
click at [39, 373] on link "Performance Max" at bounding box center [97, 362] width 173 height 28
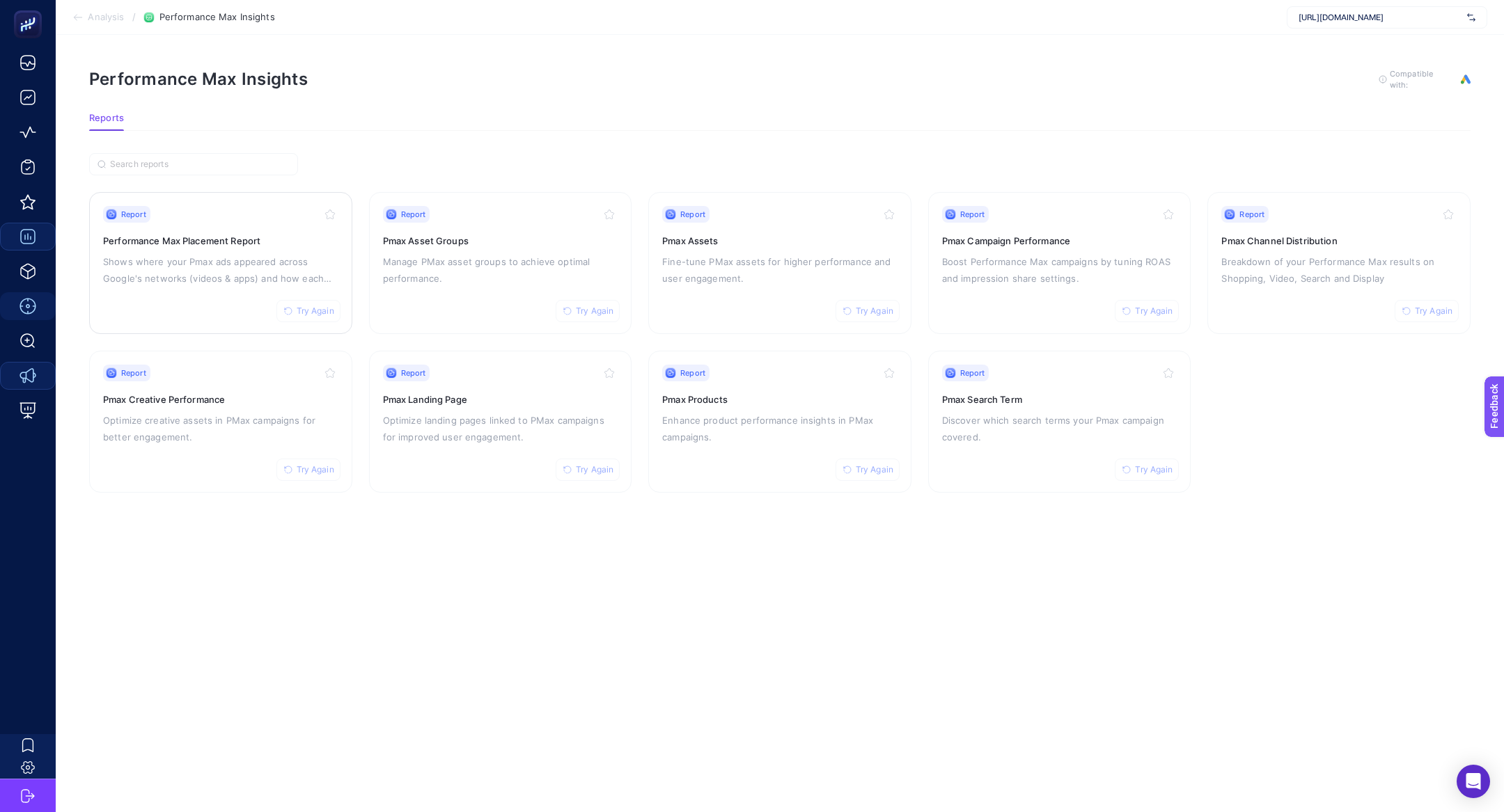
click at [230, 286] on div "Report Try Again Performance Max Placement Report Shows where your Pmax ads app…" at bounding box center [220, 262] width 235 height 114
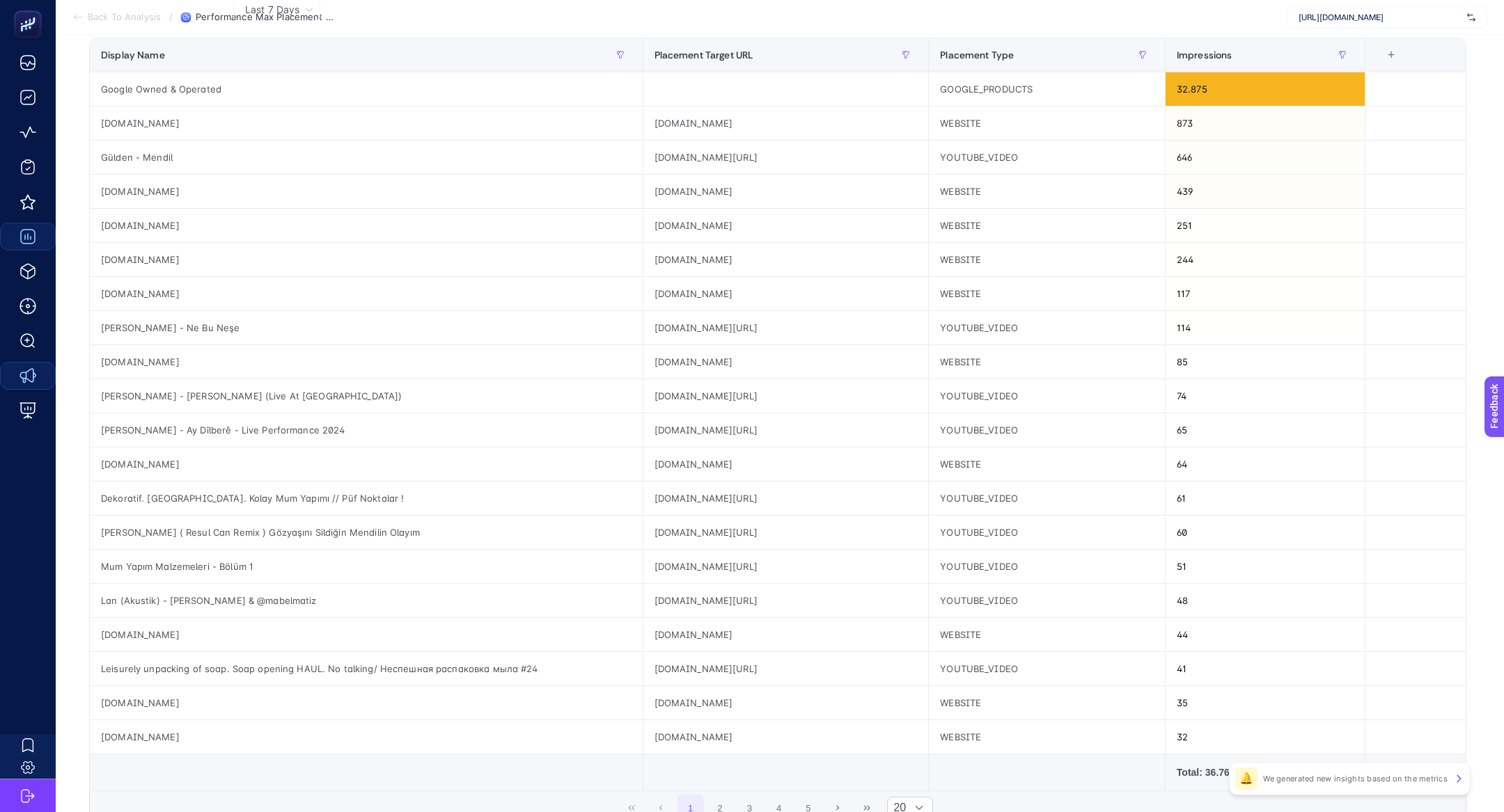
scroll to position [182, 0]
click at [212, 495] on div "Dekoratif. [GEOGRAPHIC_DATA]. Kolay Mum Yapımı // Püf Noktalar !" at bounding box center [366, 502] width 553 height 33
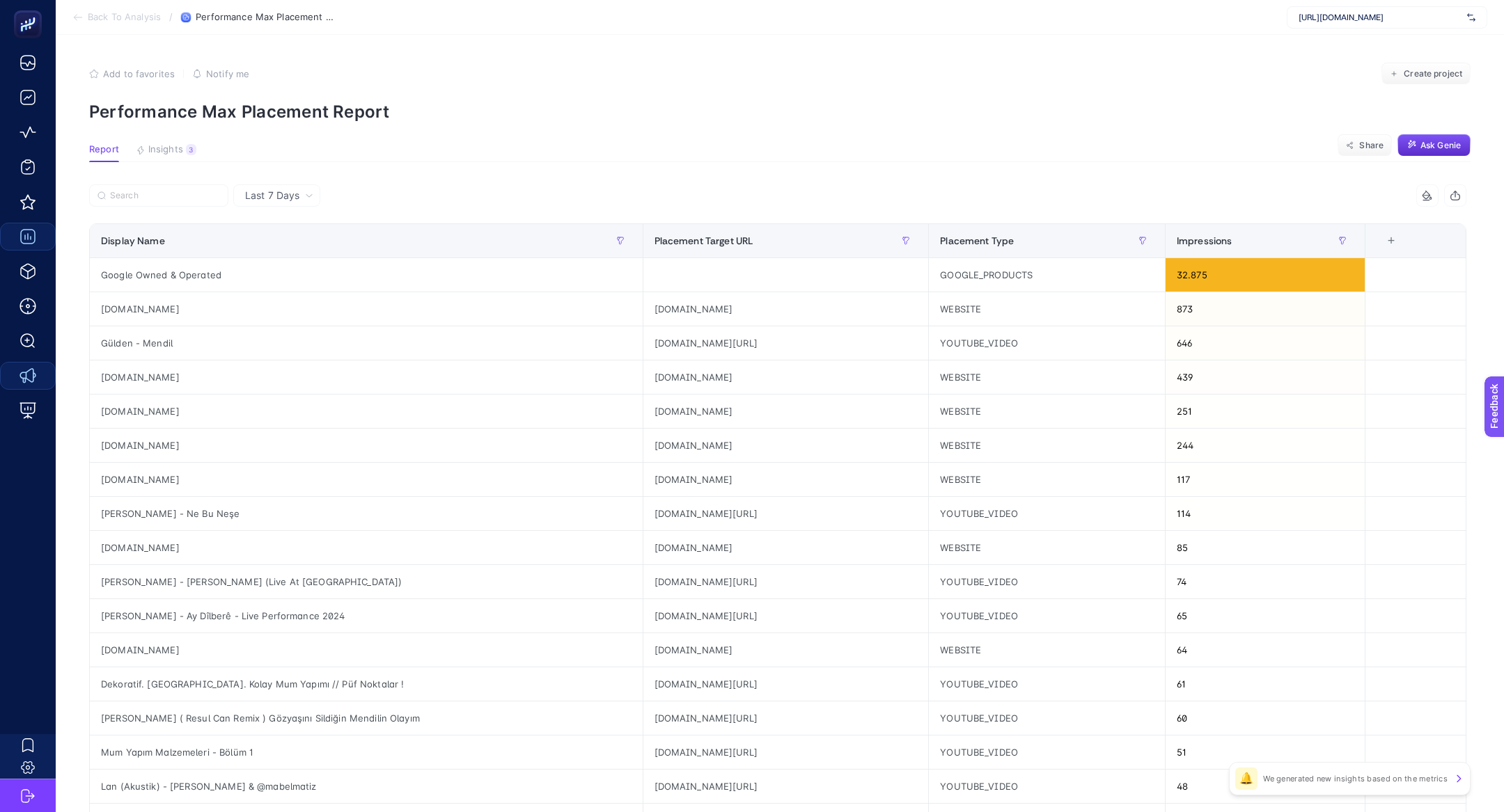
scroll to position [307, 0]
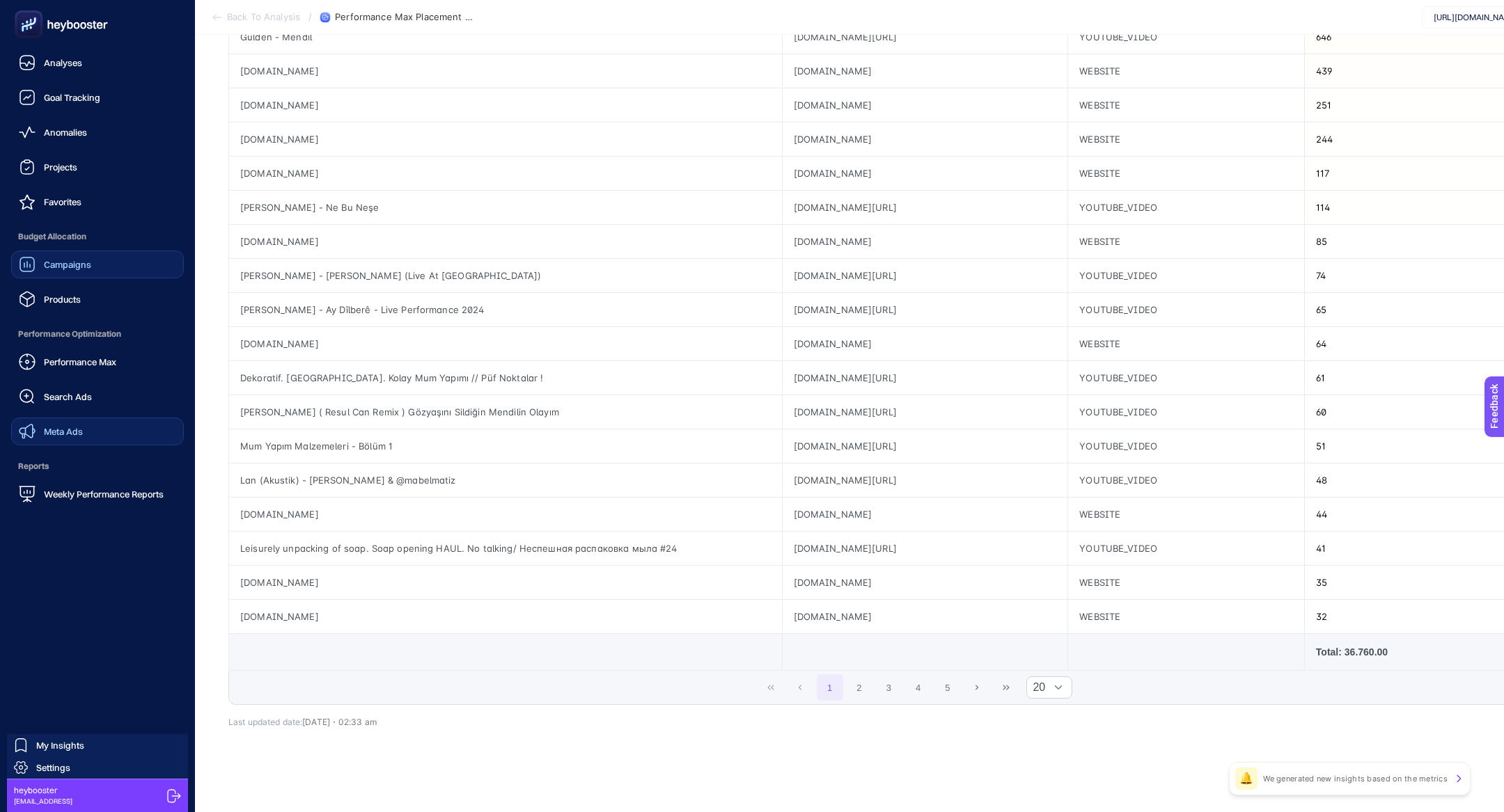
click at [23, 273] on link "Campaigns" at bounding box center [97, 265] width 173 height 28
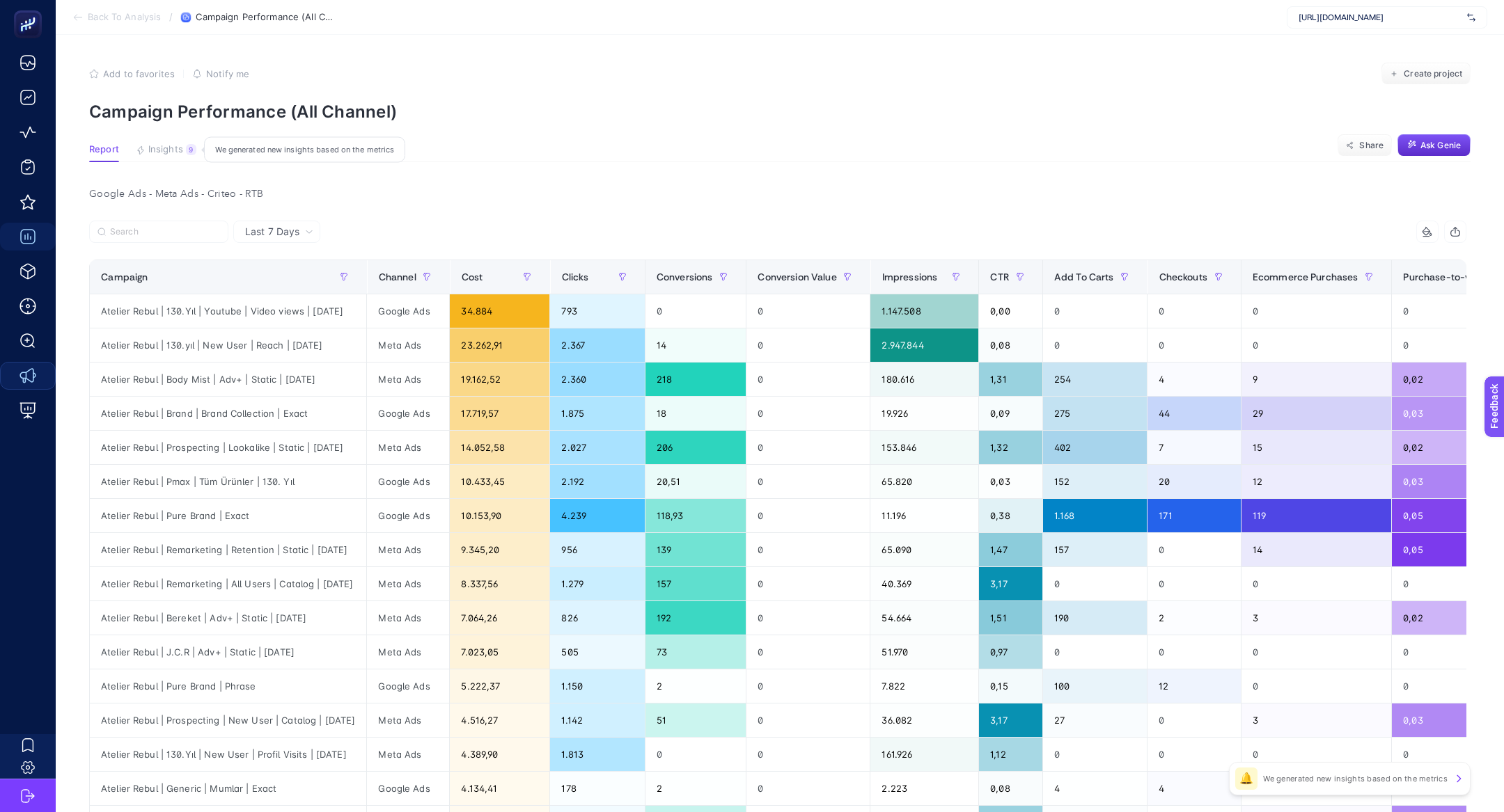
click at [184, 148] on button "Insights 9 We generated new insights based on the metrics" at bounding box center [166, 153] width 60 height 18
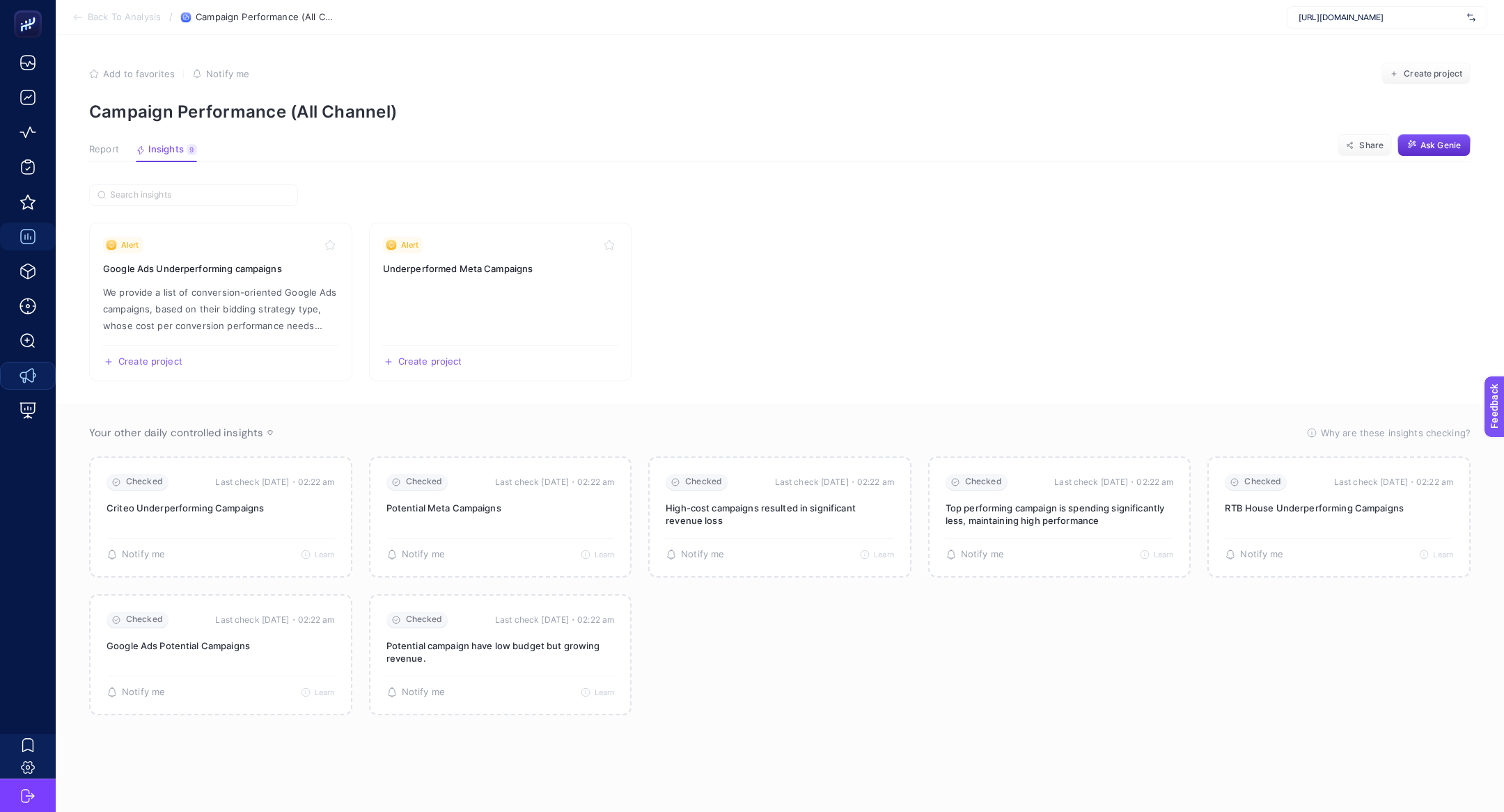
click at [1398, 19] on span "[URL][DOMAIN_NAME]" at bounding box center [1379, 18] width 163 height 11
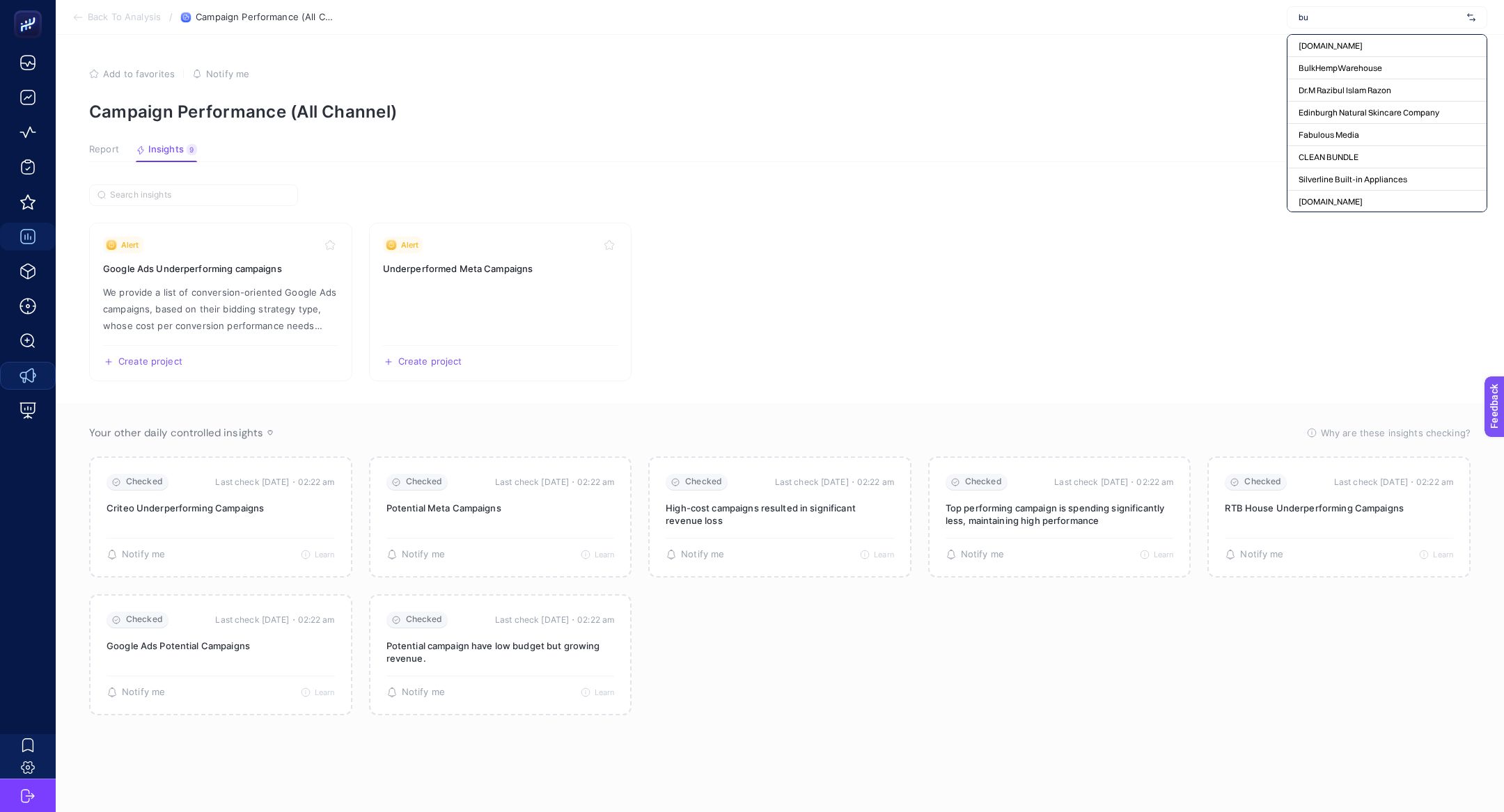
type input "b"
type input "Atelier Rebul | Remarketing | Retention | Static | [DATE]"
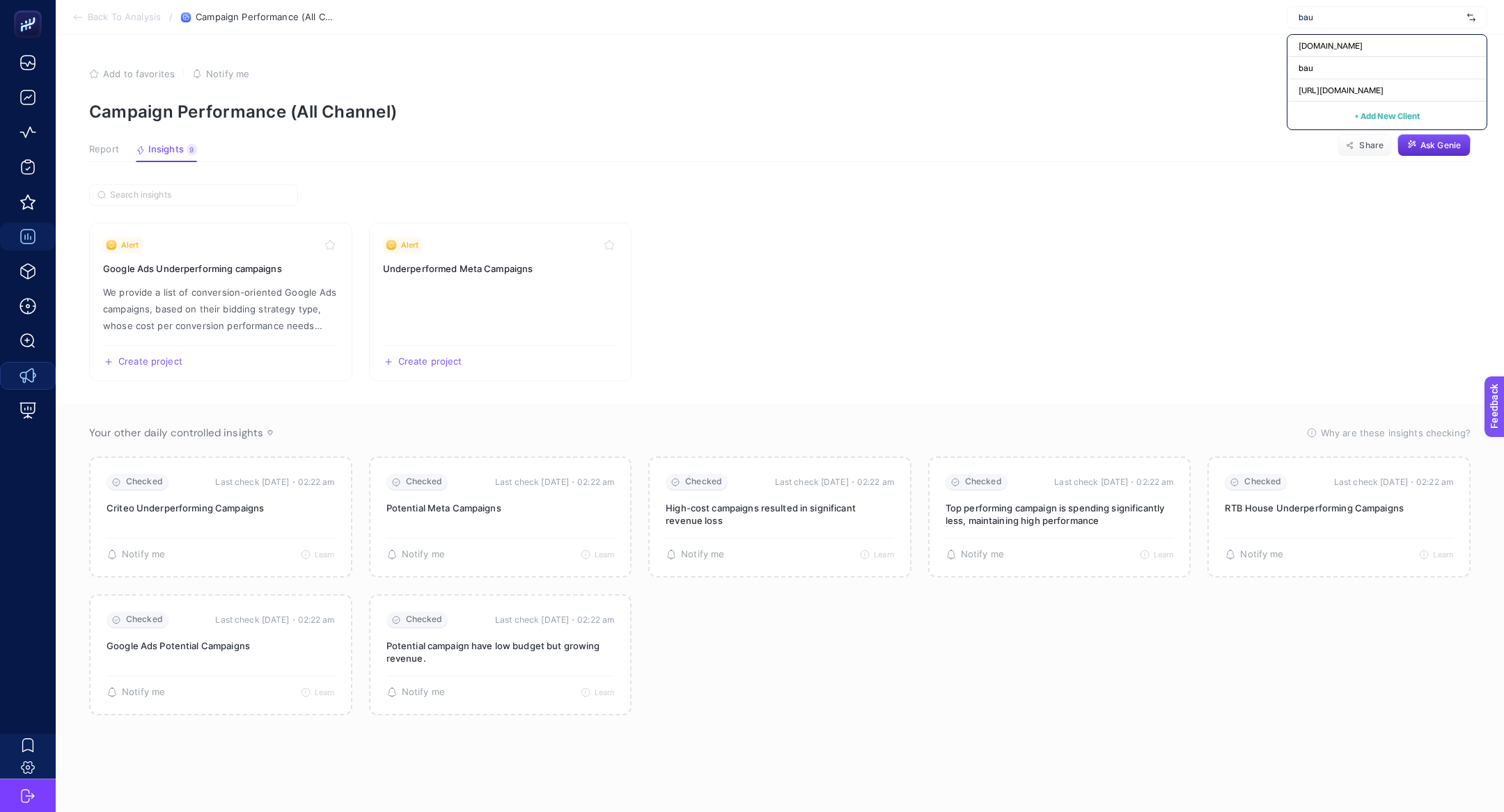
type input "bau"
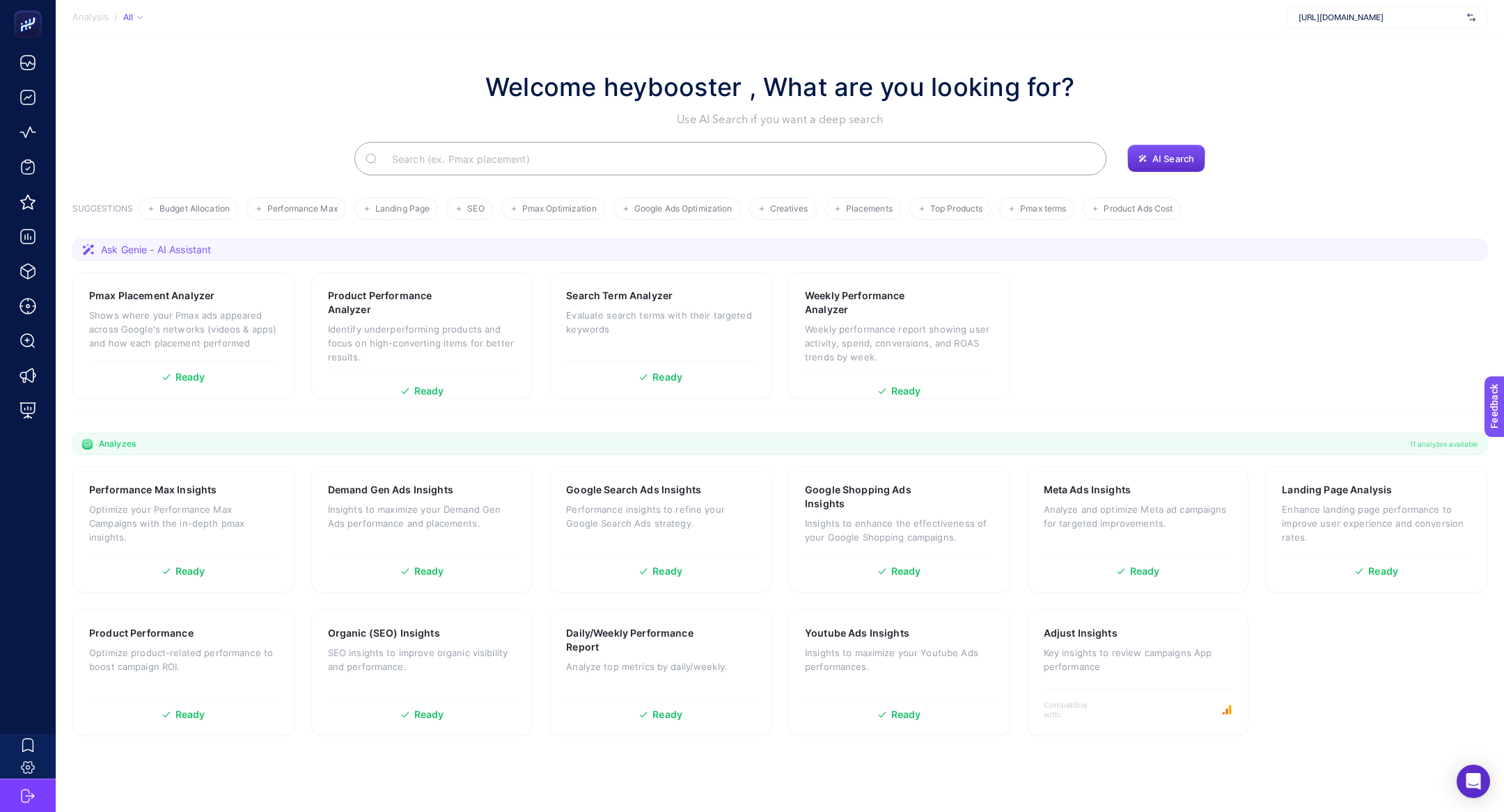
click at [1367, 19] on span "[URL][DOMAIN_NAME]" at bounding box center [1379, 18] width 163 height 11
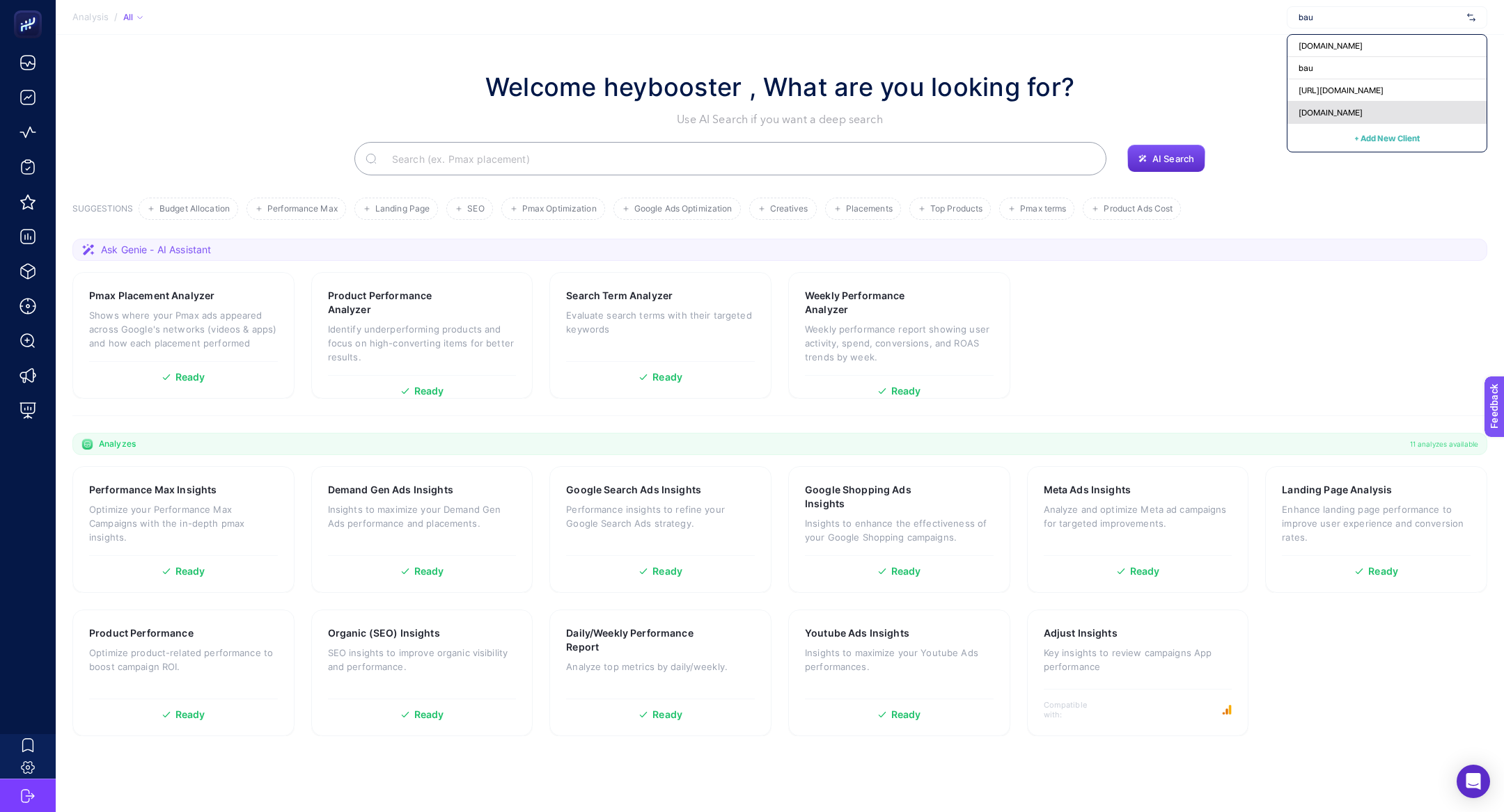
type input "bau"
click at [1362, 110] on span "www.bauhaus.com.tr" at bounding box center [1330, 113] width 64 height 11
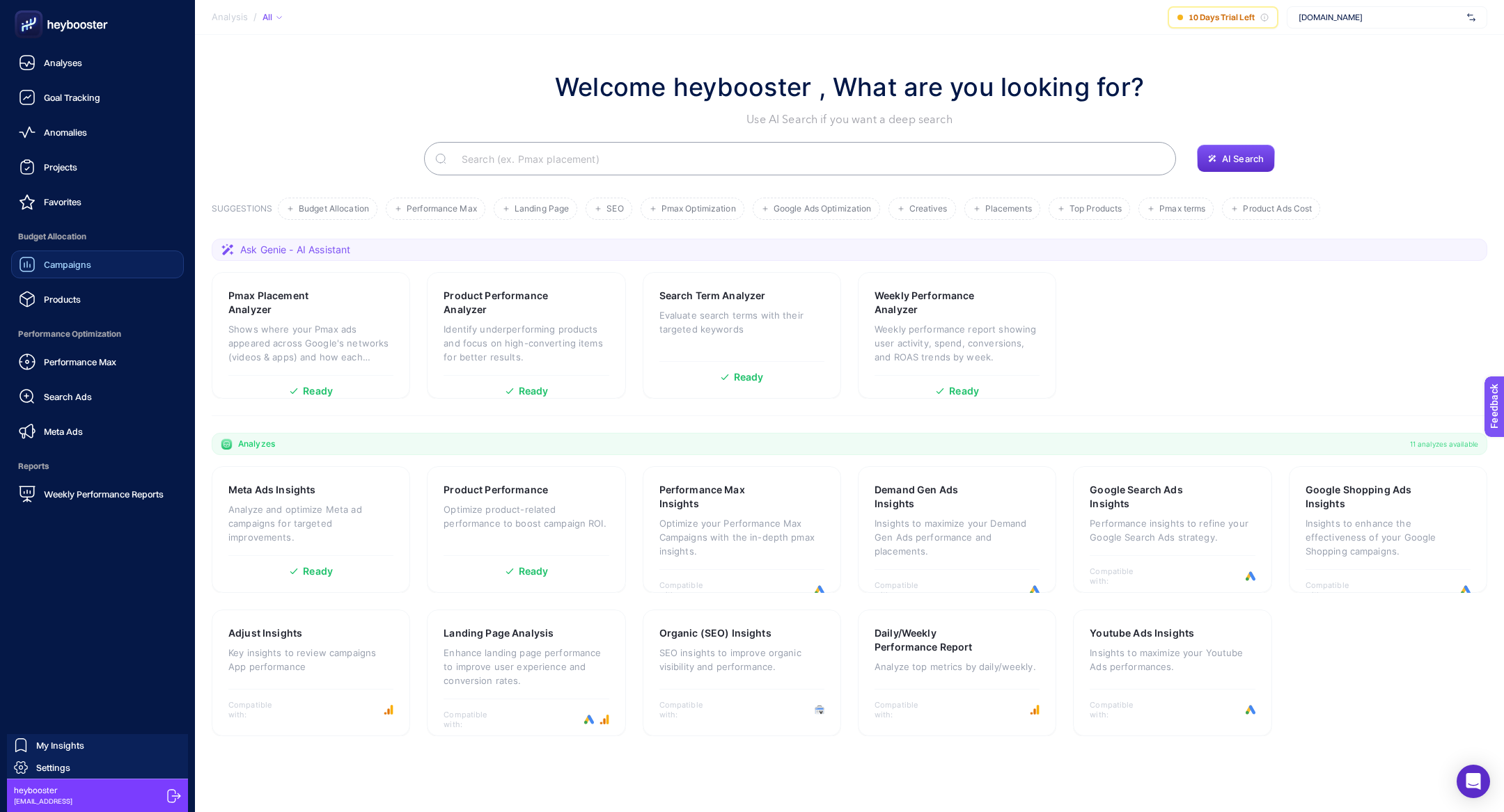
click at [79, 272] on div "Campaigns" at bounding box center [55, 265] width 73 height 17
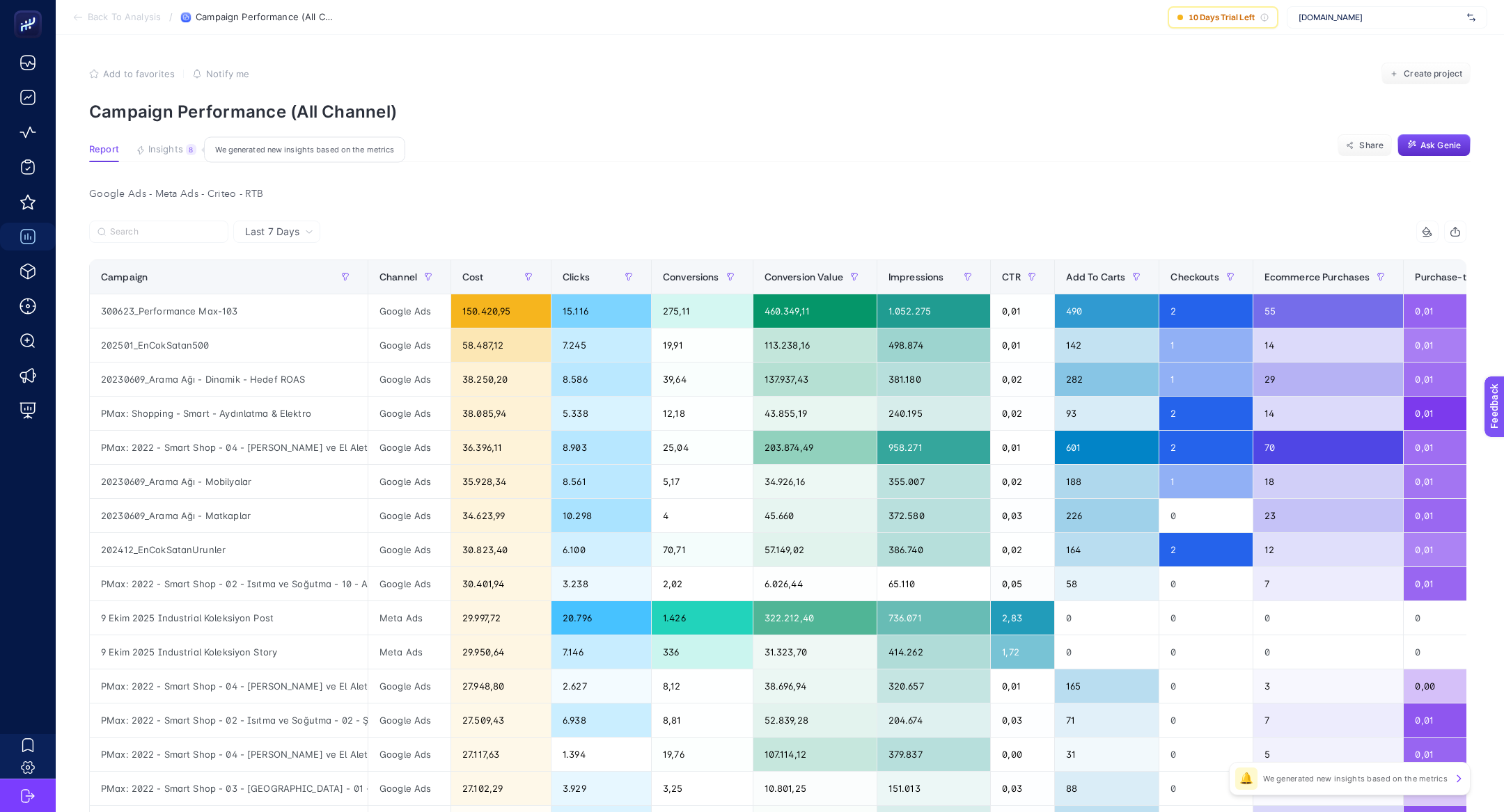
click at [157, 150] on span "Insights" at bounding box center [165, 150] width 35 height 11
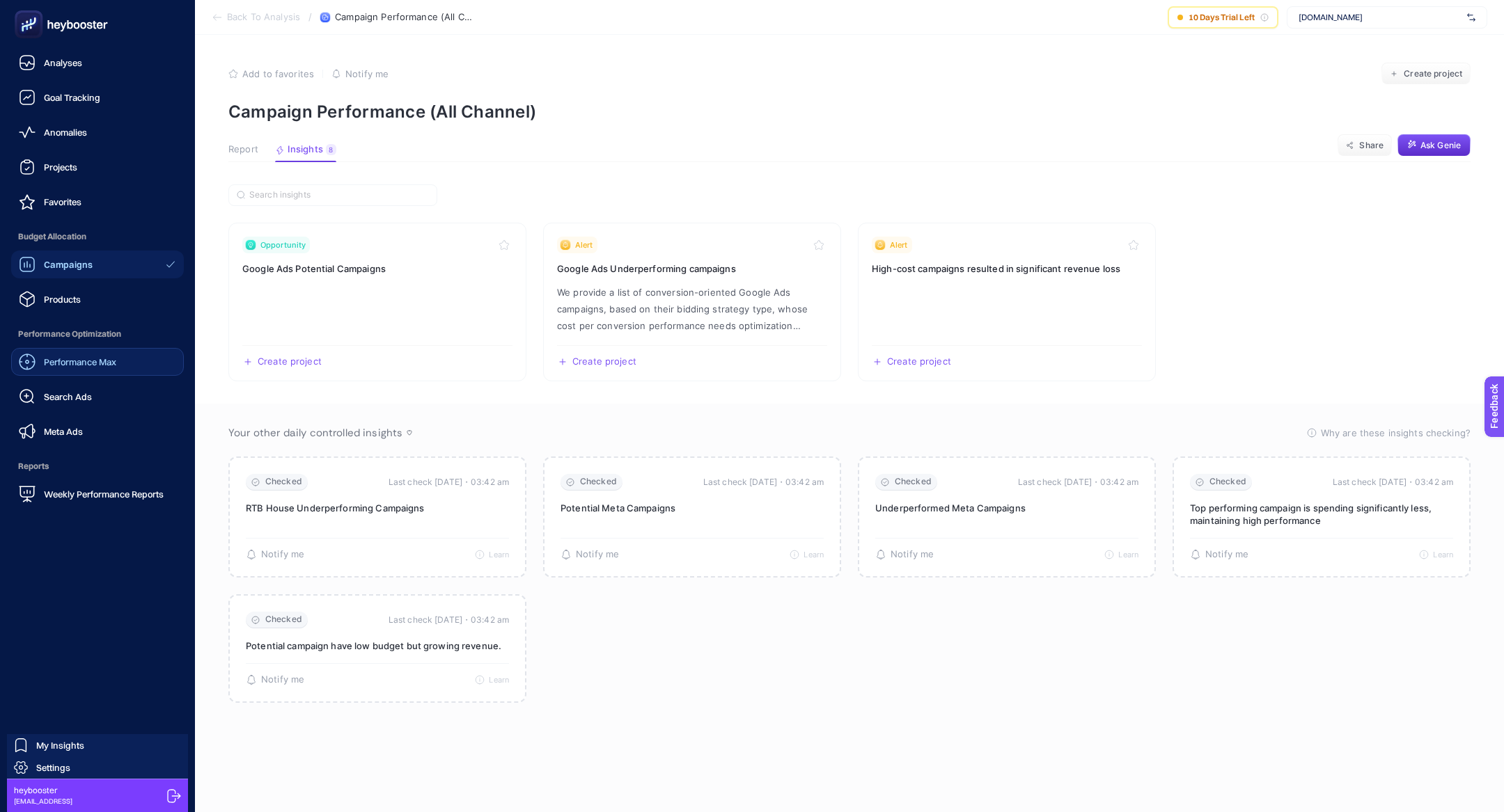
click at [49, 361] on span "Performance Max" at bounding box center [79, 362] width 73 height 11
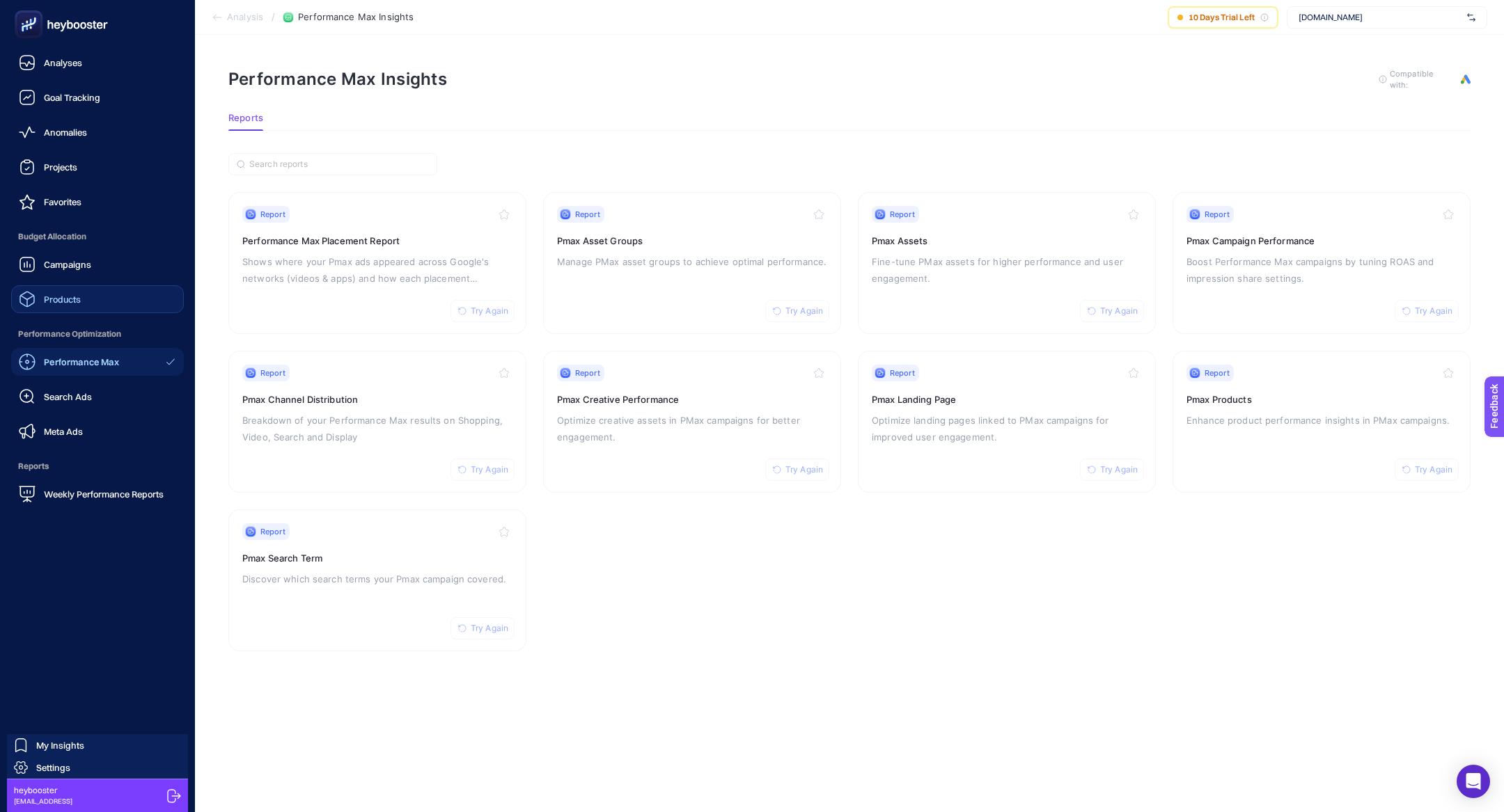
click at [72, 305] on div "Products" at bounding box center [50, 299] width 62 height 17
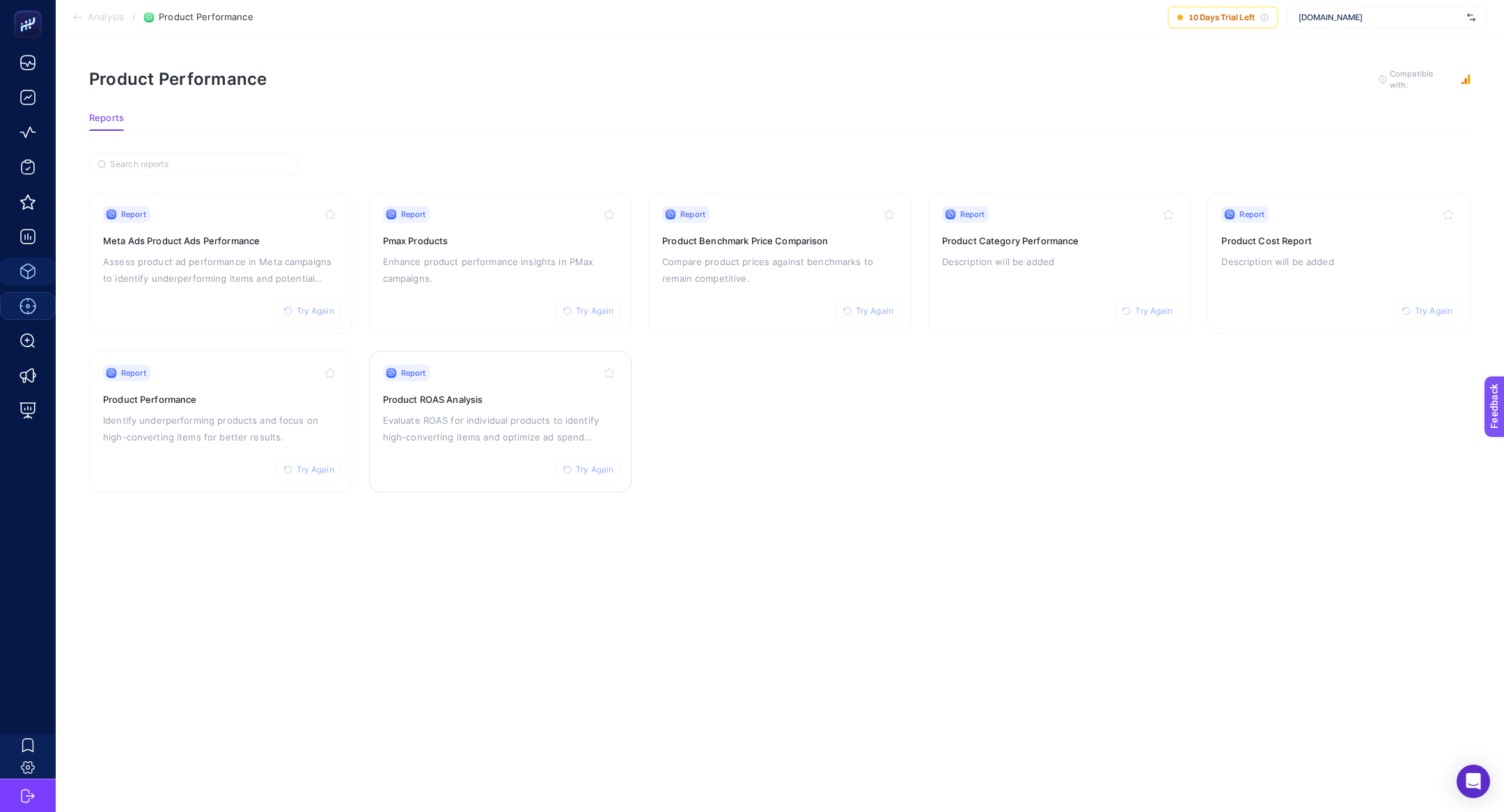
click at [514, 421] on p "Evaluate ROAS for individual products to identify high-converting items and opt…" at bounding box center [500, 428] width 235 height 33
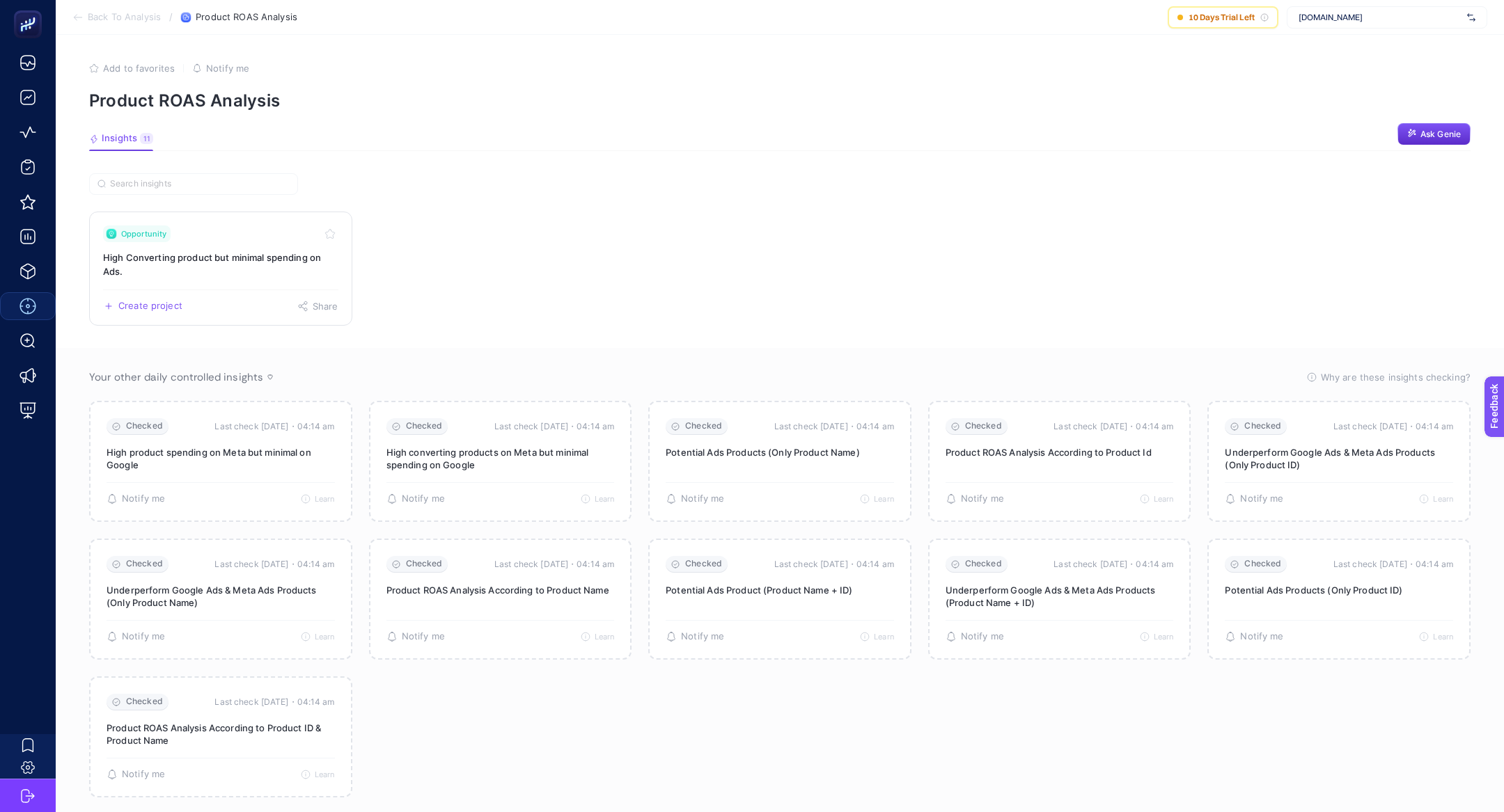
click at [179, 239] on div "Opportunity" at bounding box center [220, 234] width 235 height 17
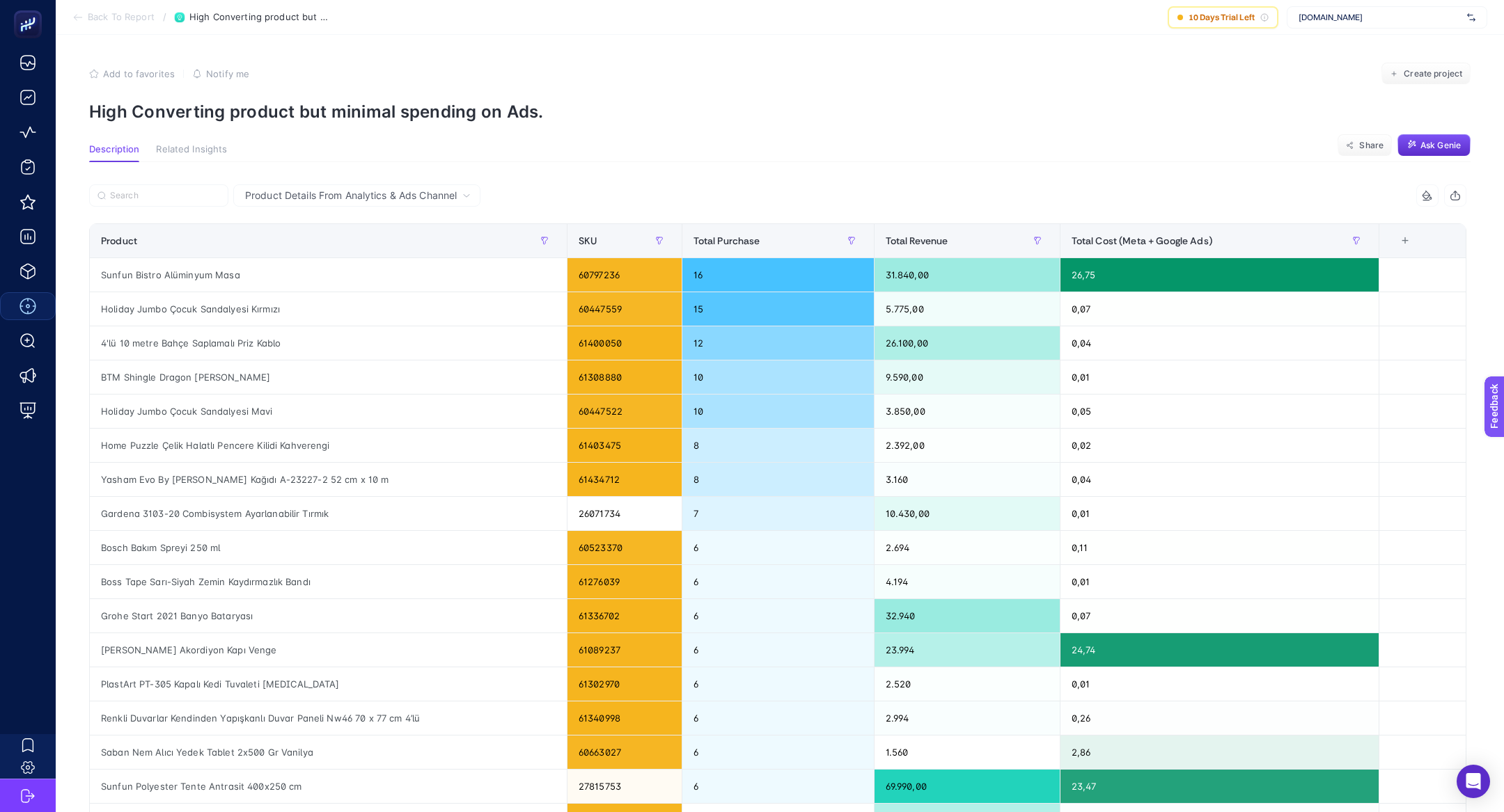
click at [212, 113] on p "High Converting product but minimal spending on Ads." at bounding box center [779, 111] width 1381 height 20
copy article "High Converting product but minimal spending on Ads."
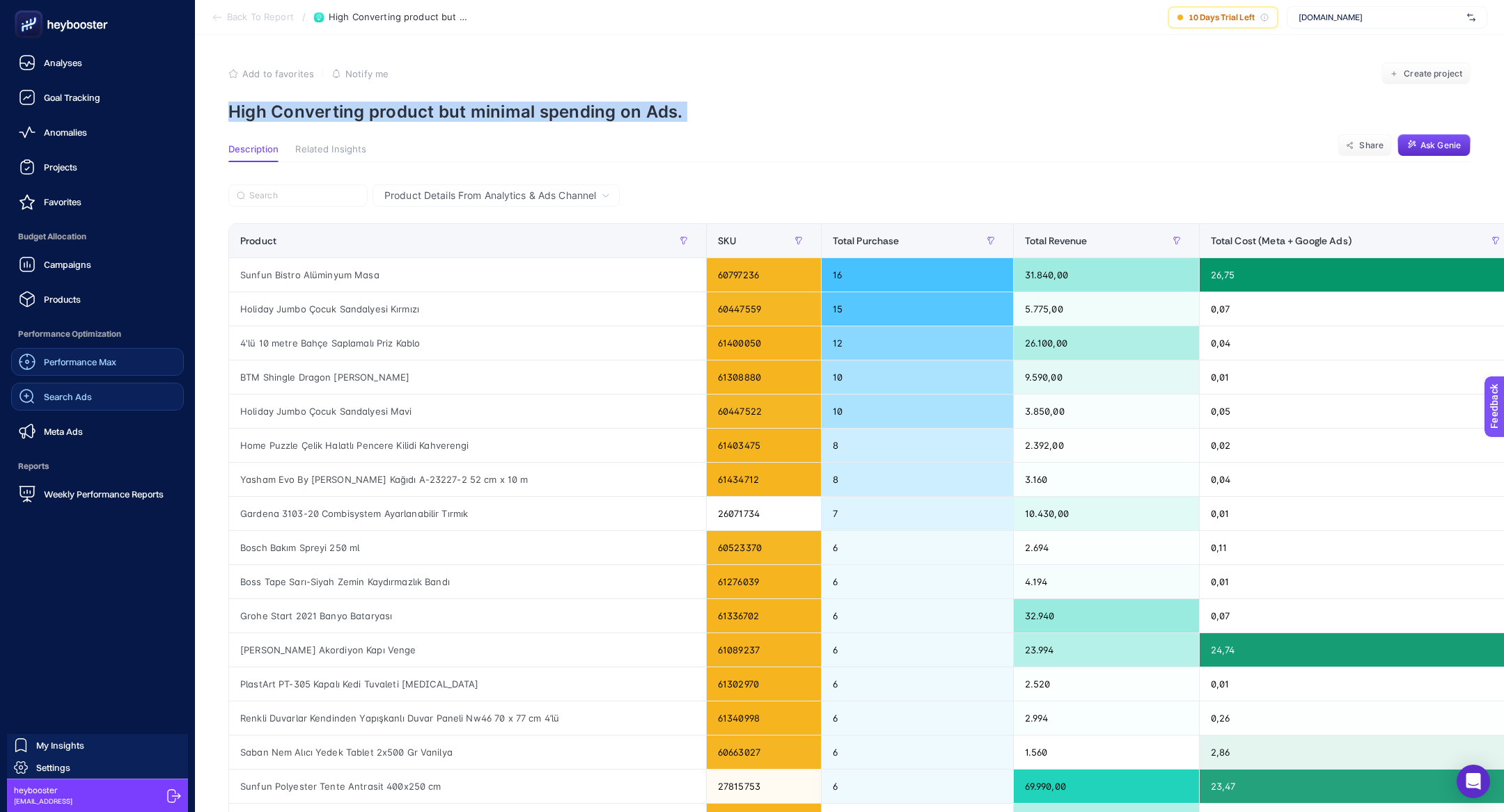
click at [65, 398] on span "Search Ads" at bounding box center [67, 397] width 48 height 11
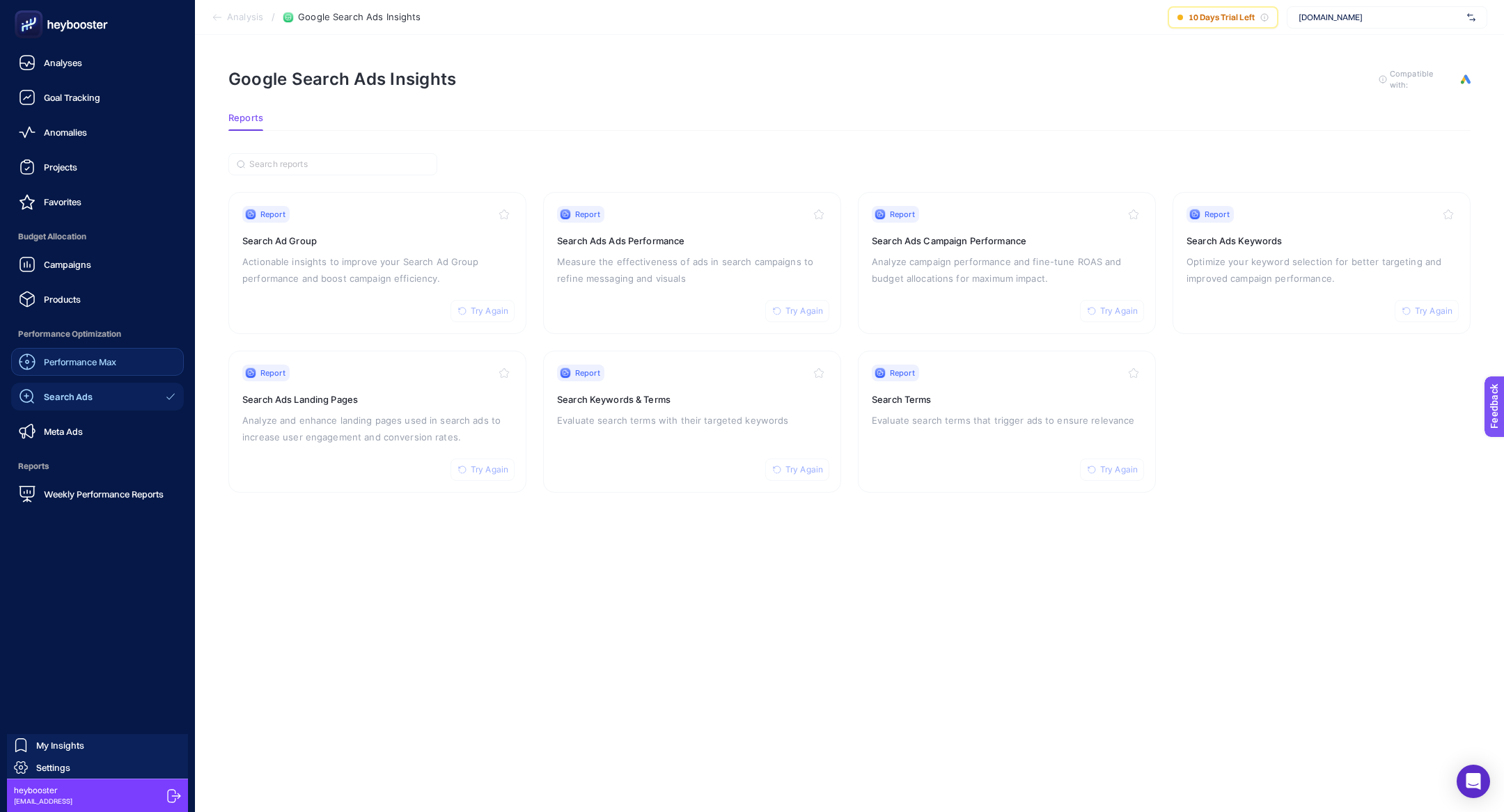
click at [95, 365] on span "Performance Max" at bounding box center [79, 362] width 73 height 11
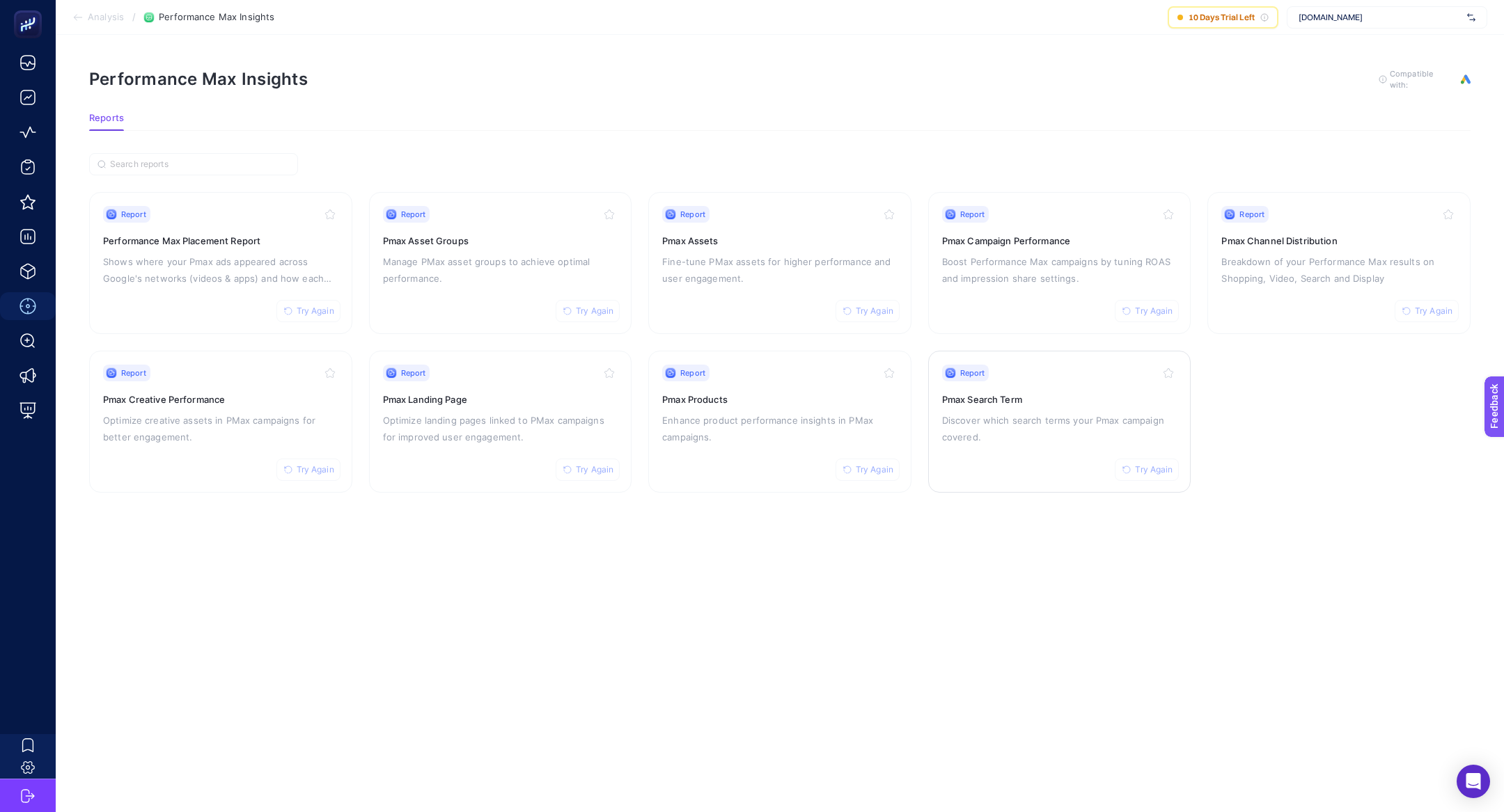
click at [1024, 427] on p "Discover which search terms your Pmax campaign covered." at bounding box center [1059, 428] width 235 height 33
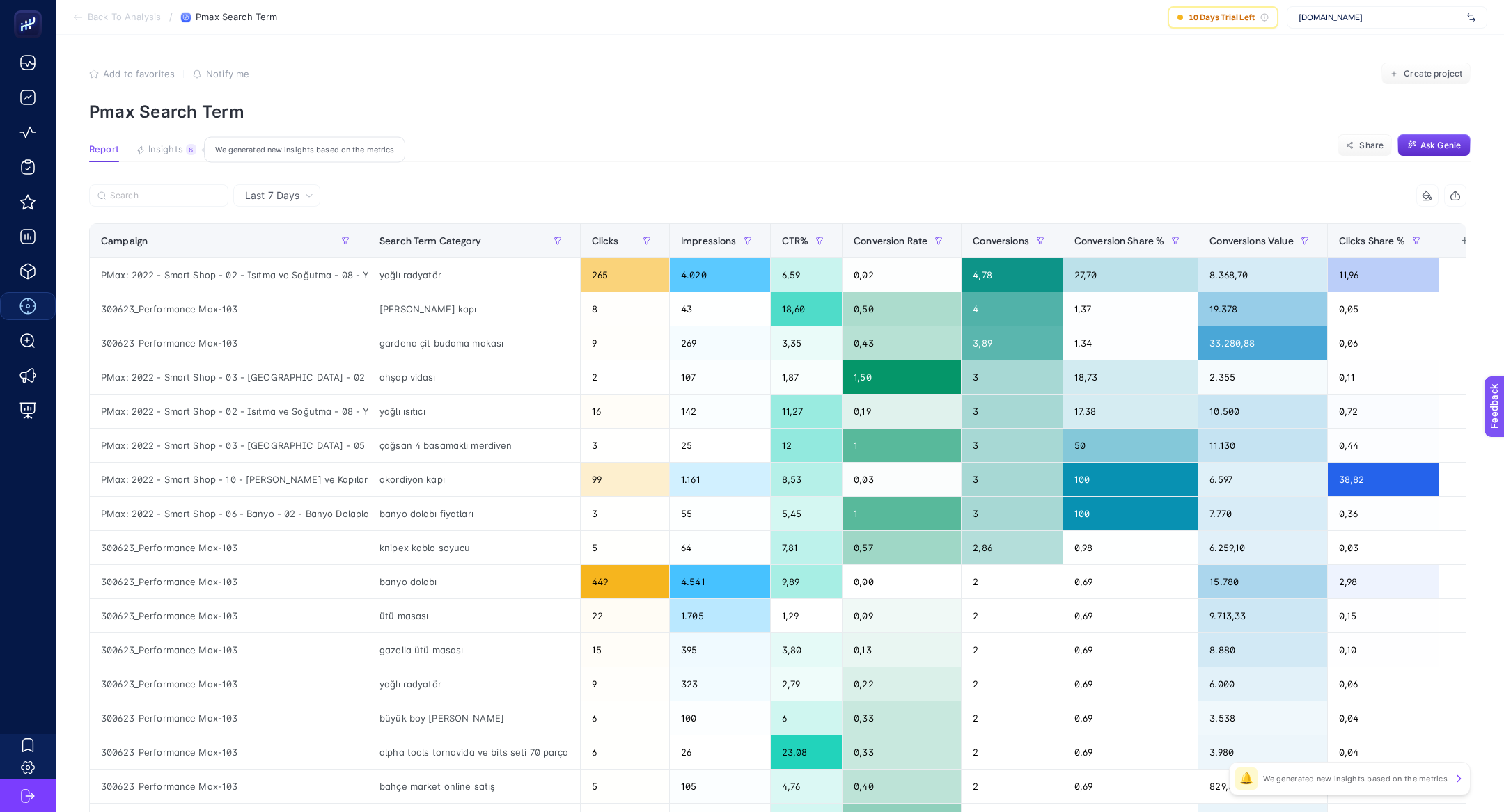
click at [165, 148] on span "Insights" at bounding box center [165, 150] width 35 height 11
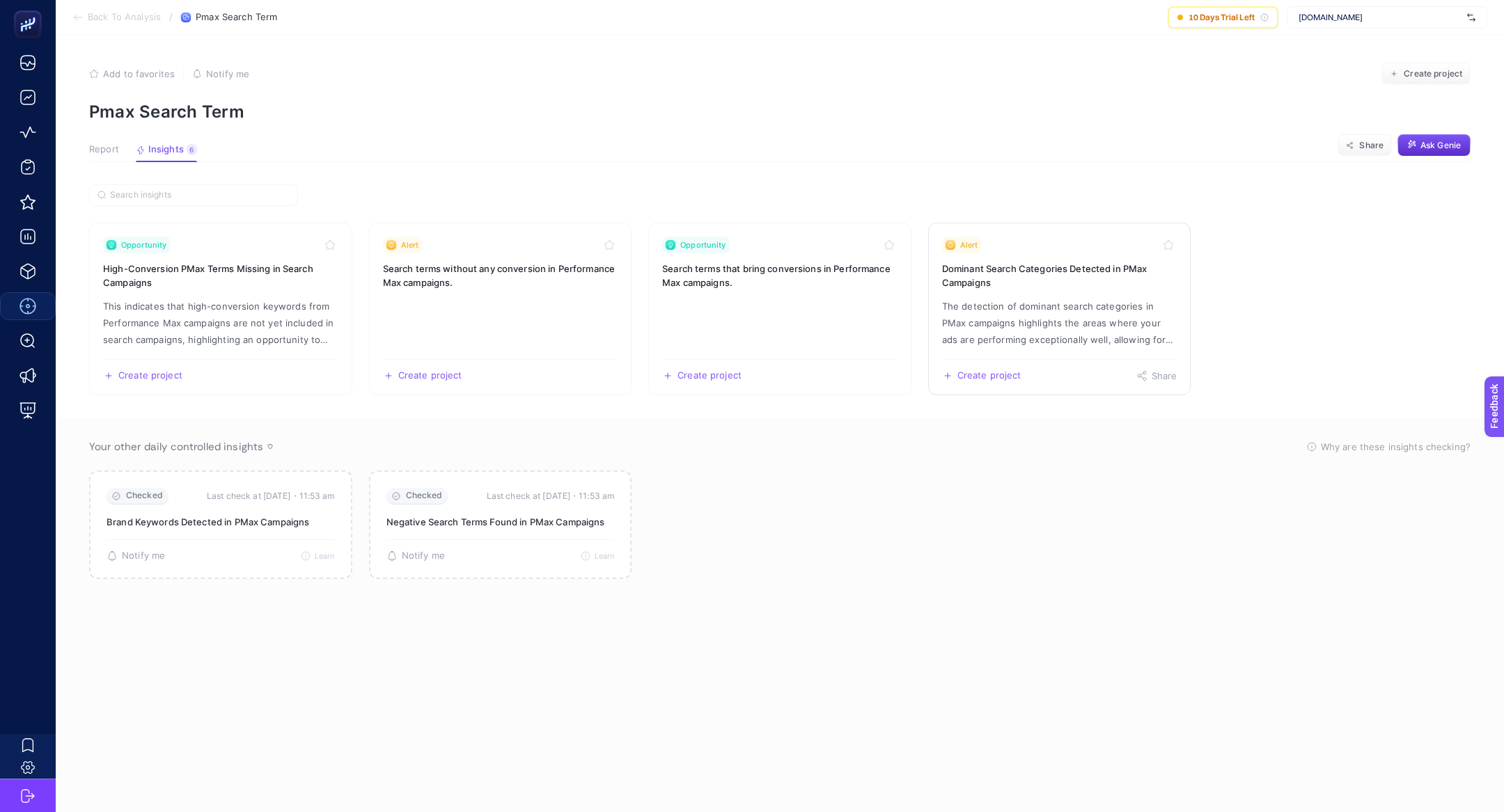
click at [1024, 251] on div "Alert" at bounding box center [1059, 245] width 235 height 17
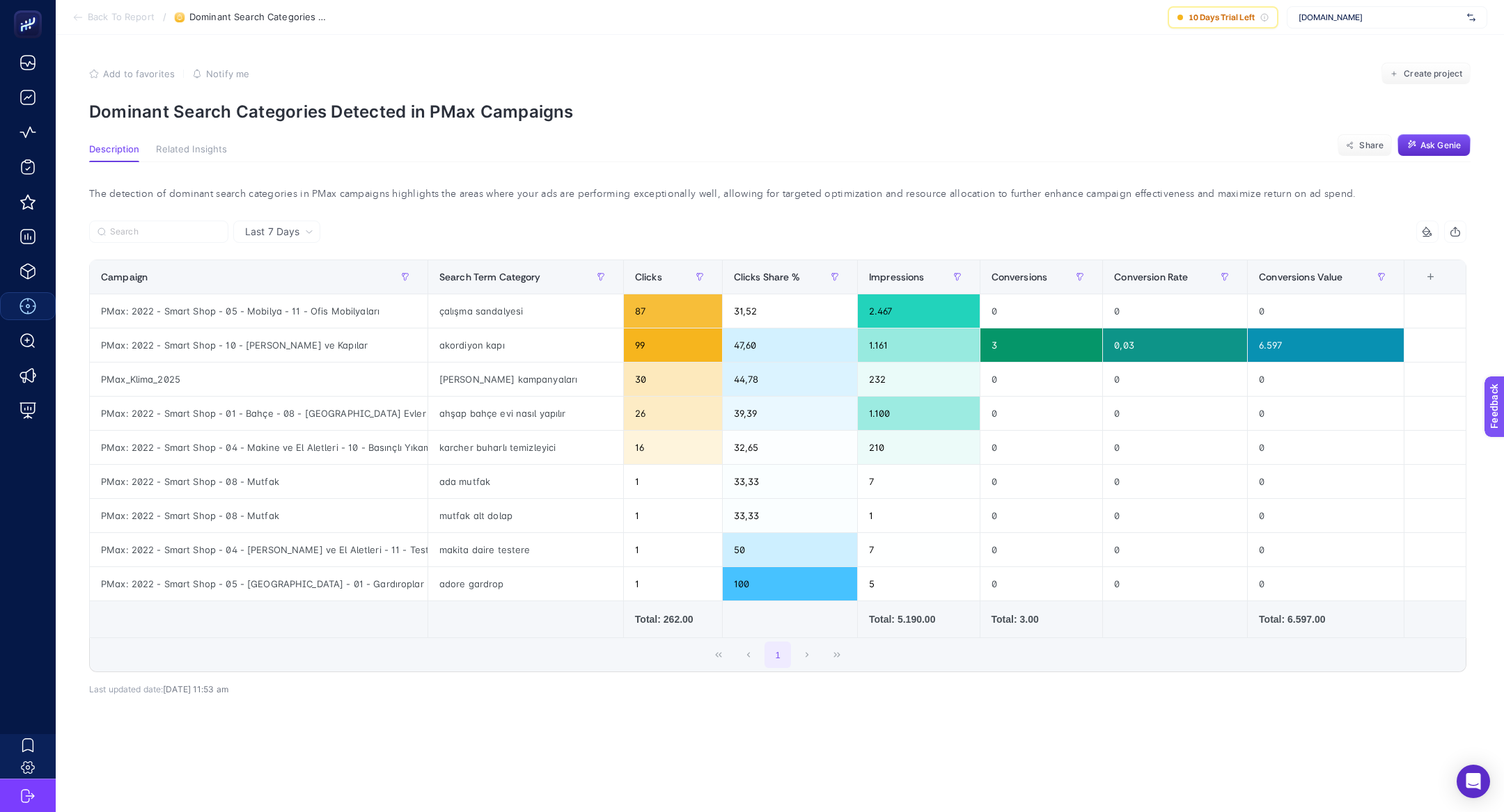
click at [317, 108] on p "Dominant Search Categories Detected in PMax Campaigns" at bounding box center [779, 111] width 1381 height 20
copy article "Dominant Search Categories Detected in PMax Campaigns"
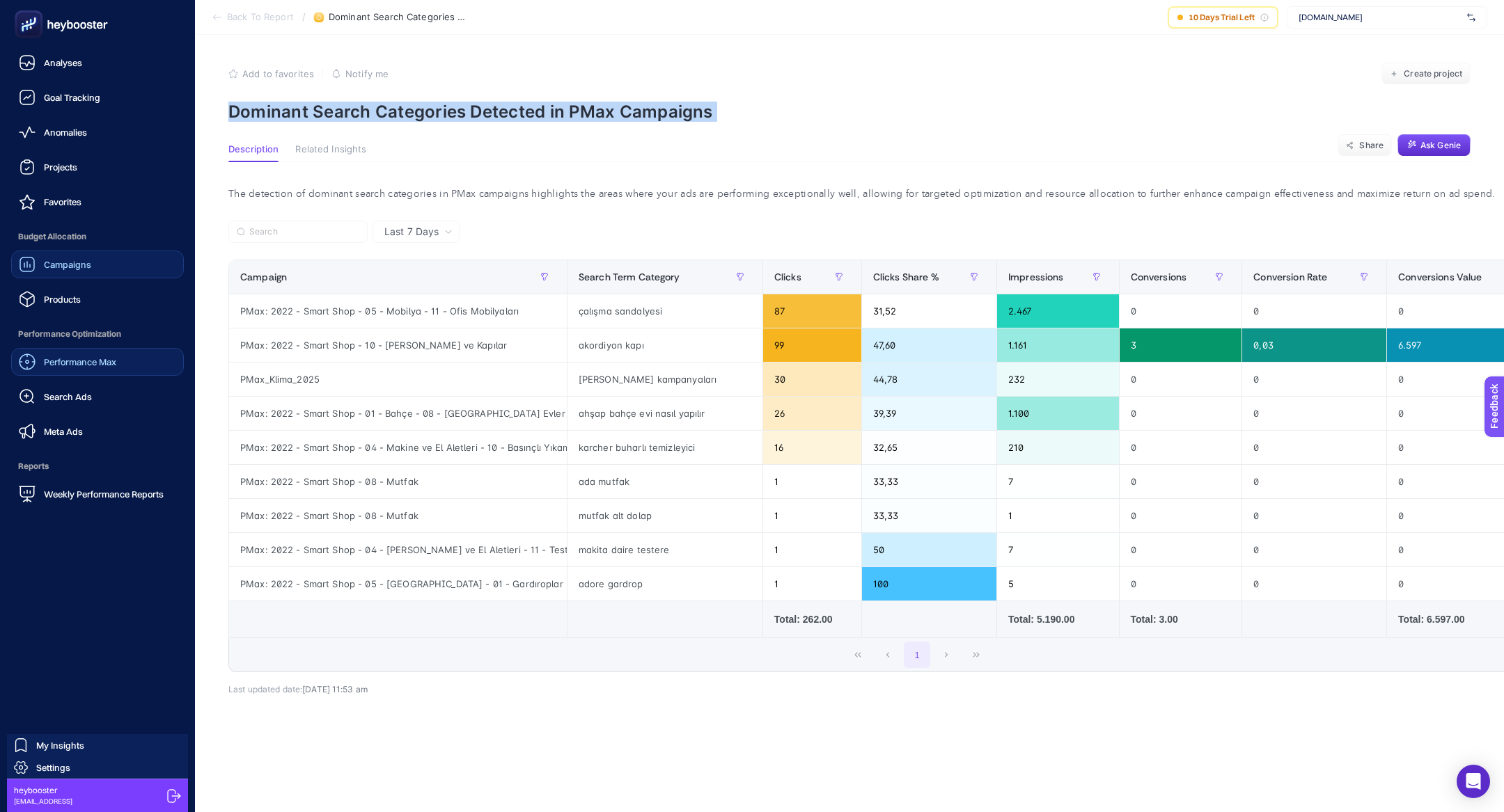
click at [44, 270] on div "Campaigns" at bounding box center [55, 265] width 73 height 17
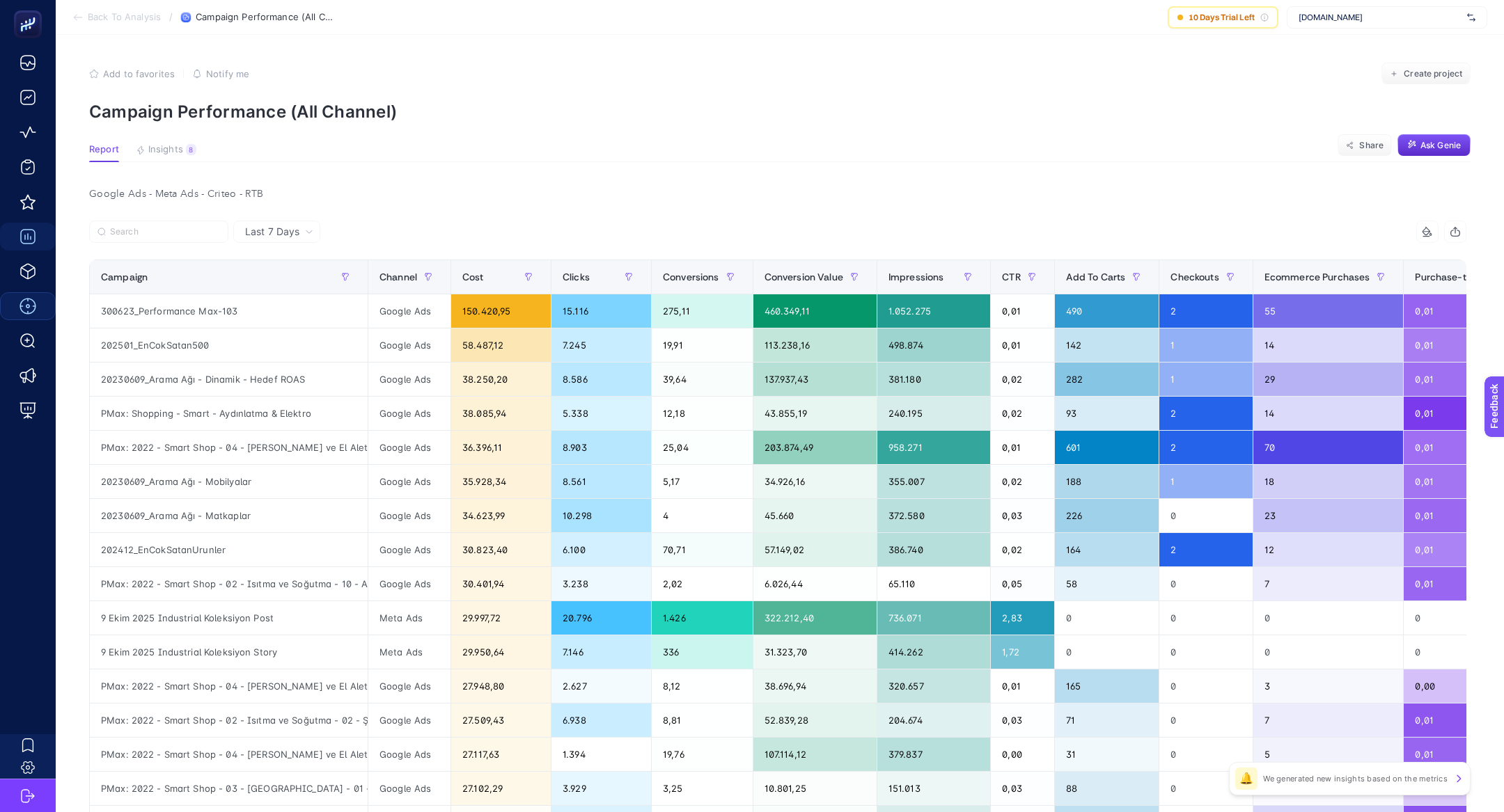
click at [1398, 23] on div "www.bauhaus.com.tr" at bounding box center [1387, 18] width 201 height 23
type input "dogta"
click at [1377, 65] on span "[URL][DOMAIN_NAME]" at bounding box center [1341, 68] width 85 height 11
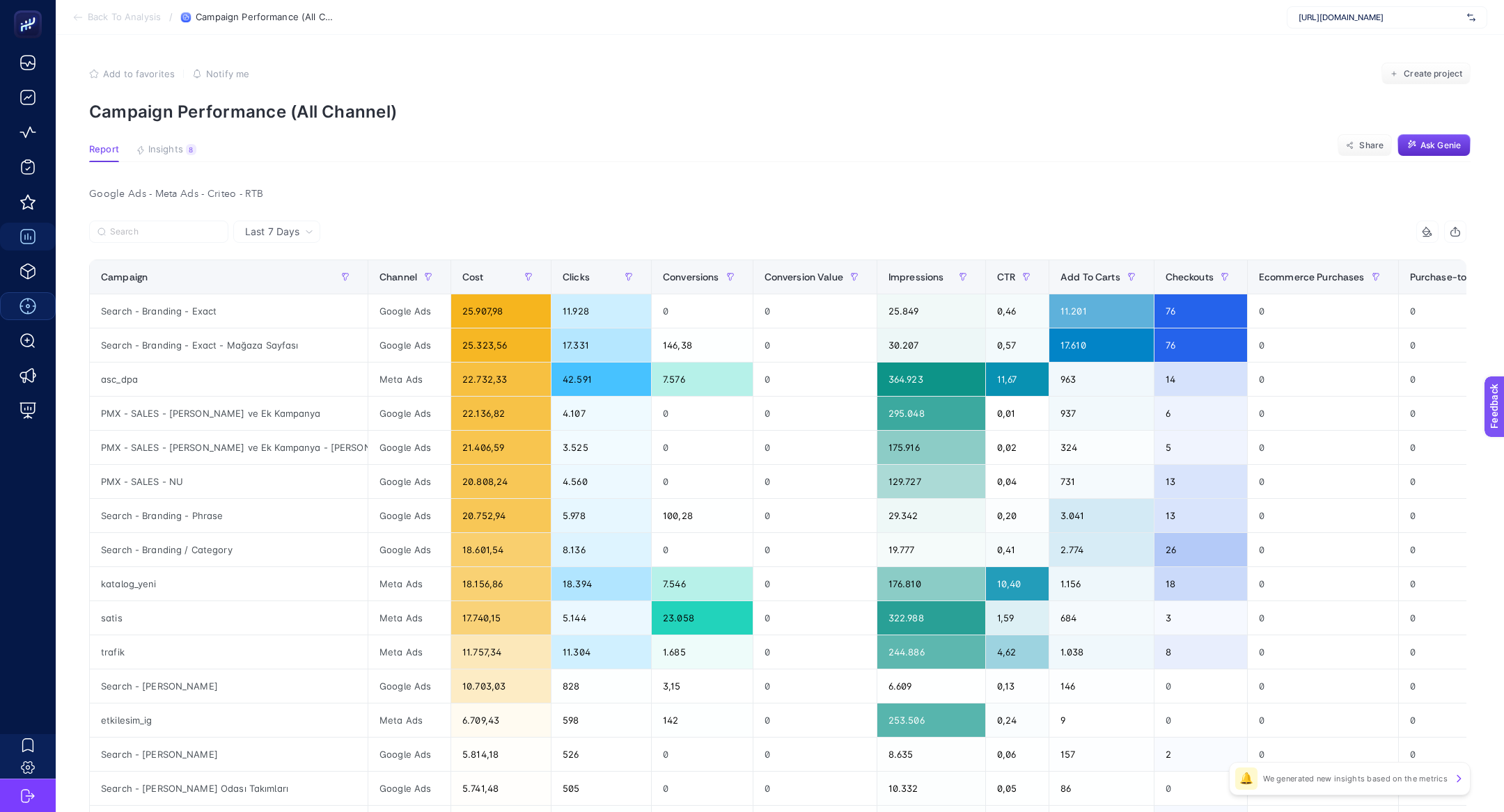
click at [172, 141] on article "Add to favorites false Notify me Create project Campaign Performance (All Chann…" at bounding box center [779, 597] width 1448 height 1124
click at [174, 144] on span "Insights" at bounding box center [165, 150] width 35 height 11
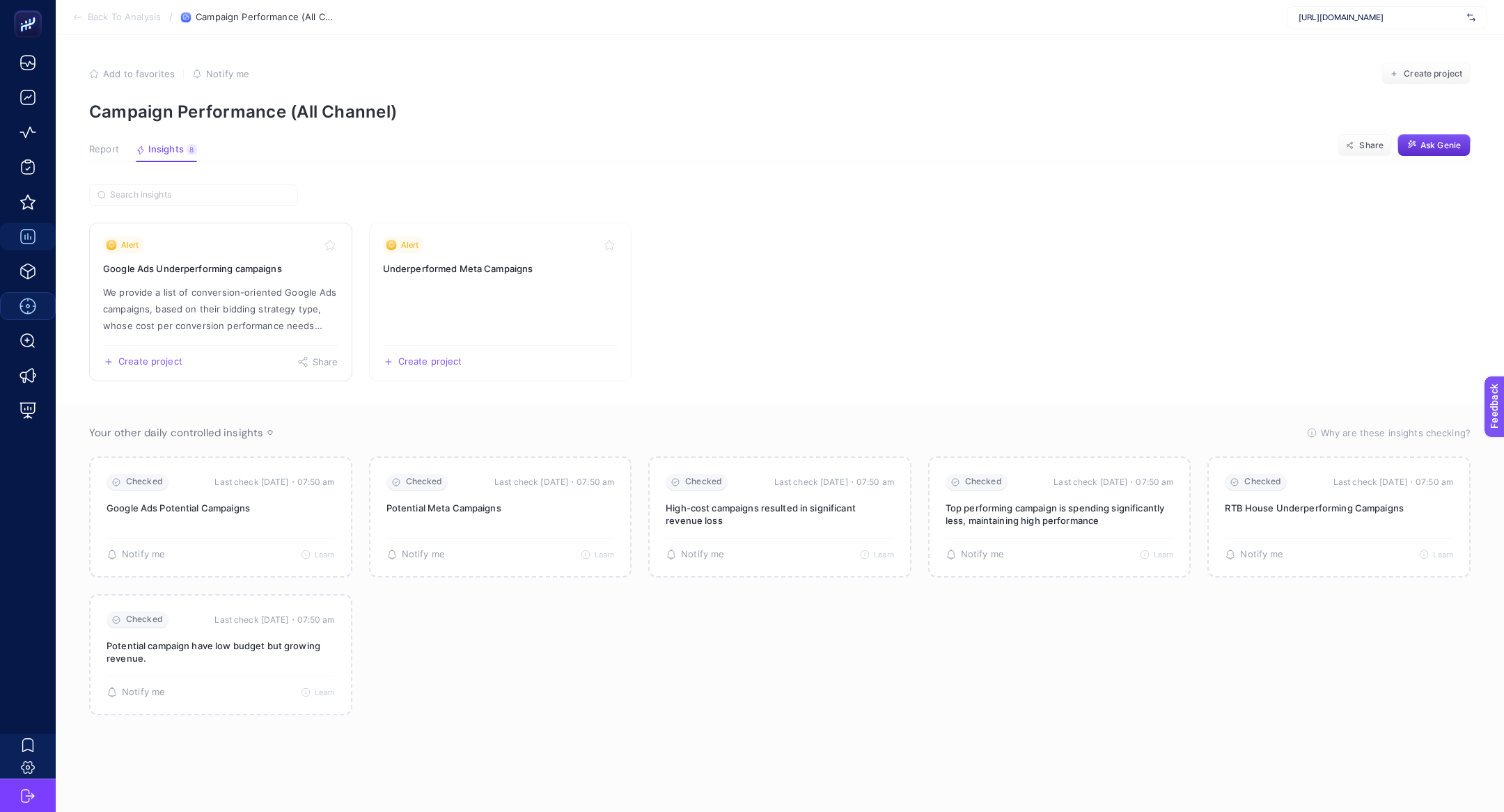
click at [184, 229] on link "Alert Google Ads Underperforming campaigns We provide a list of conversion-orie…" at bounding box center [220, 302] width 263 height 158
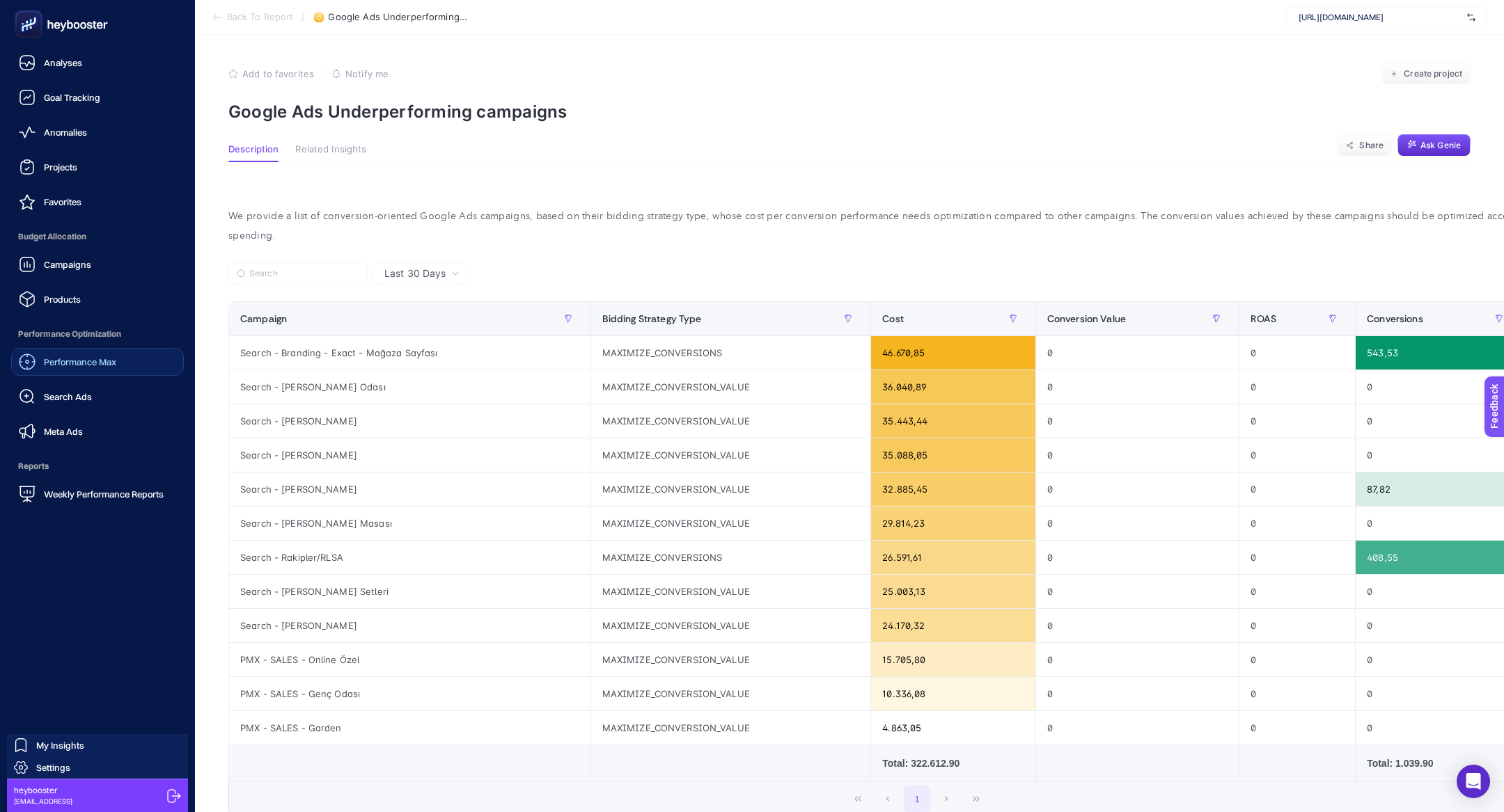
click at [102, 363] on span "Performance Max" at bounding box center [79, 362] width 73 height 11
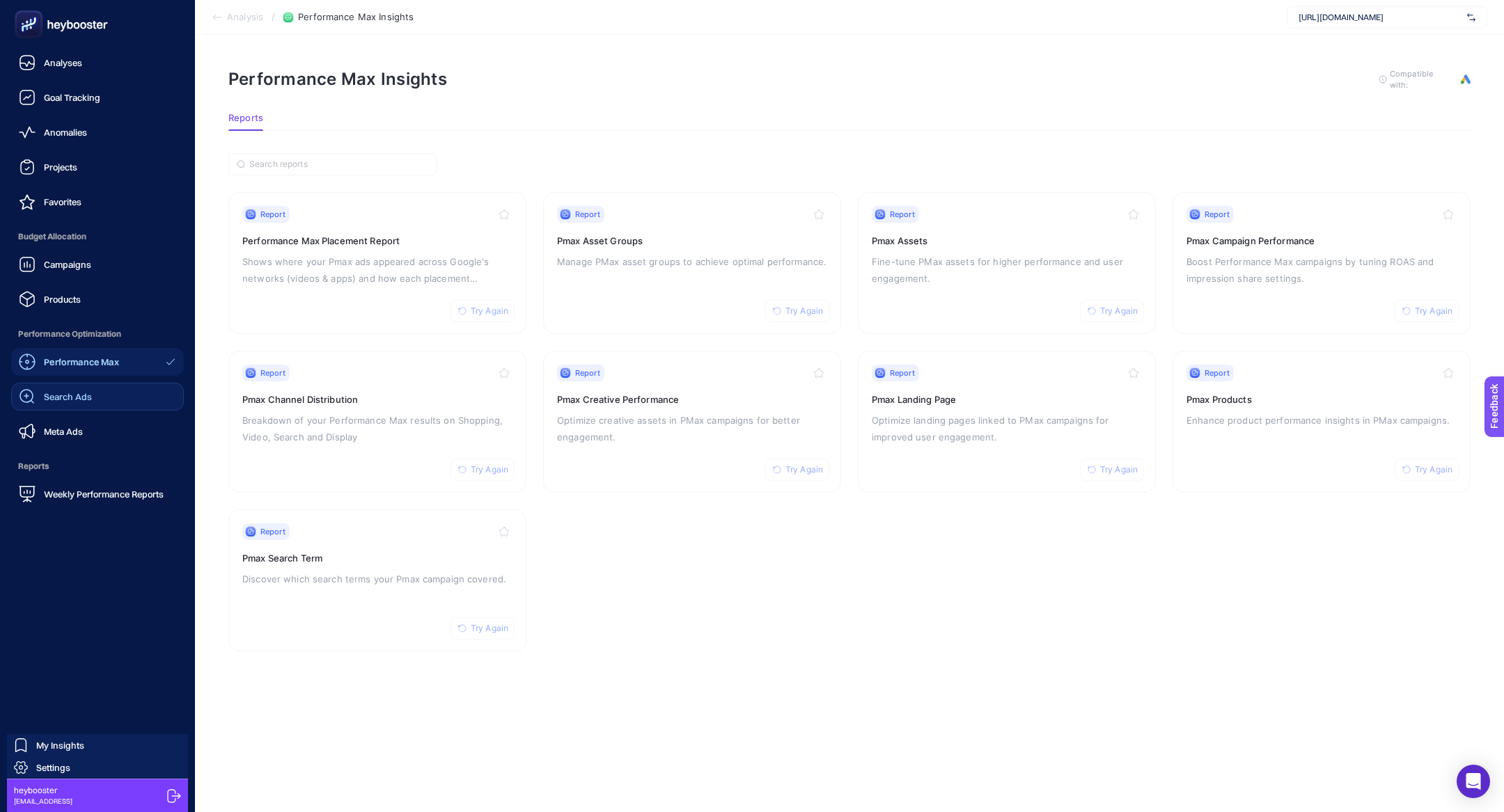
click at [125, 403] on link "Search Ads" at bounding box center [97, 397] width 173 height 28
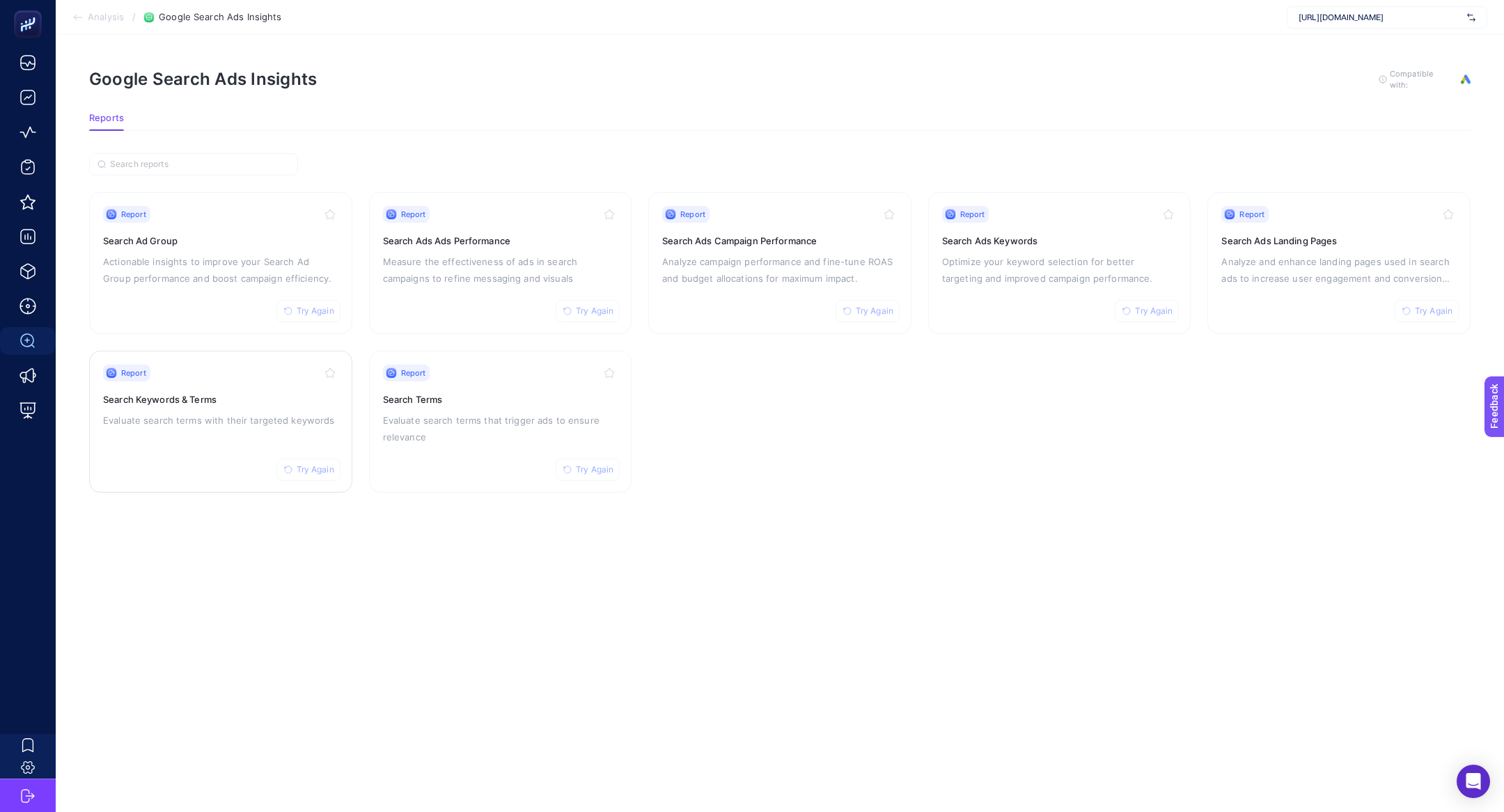
click at [242, 442] on div "Report Try Again Search Keywords & Terms Evaluate search terms with their targe…" at bounding box center [220, 422] width 235 height 114
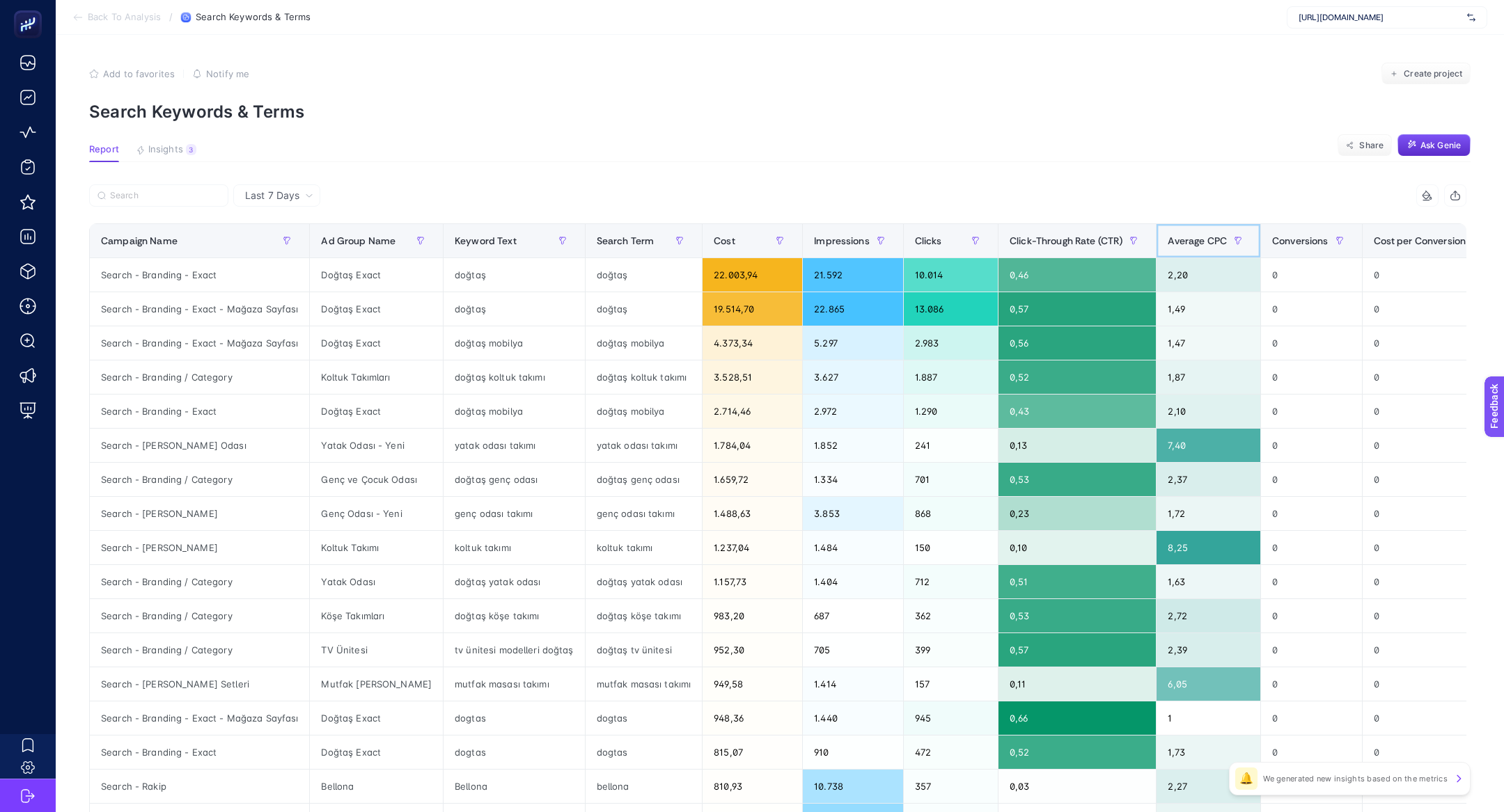
click at [1194, 245] on span "Average CPC" at bounding box center [1196, 240] width 59 height 11
click at [1145, 245] on div at bounding box center [1133, 241] width 23 height 23
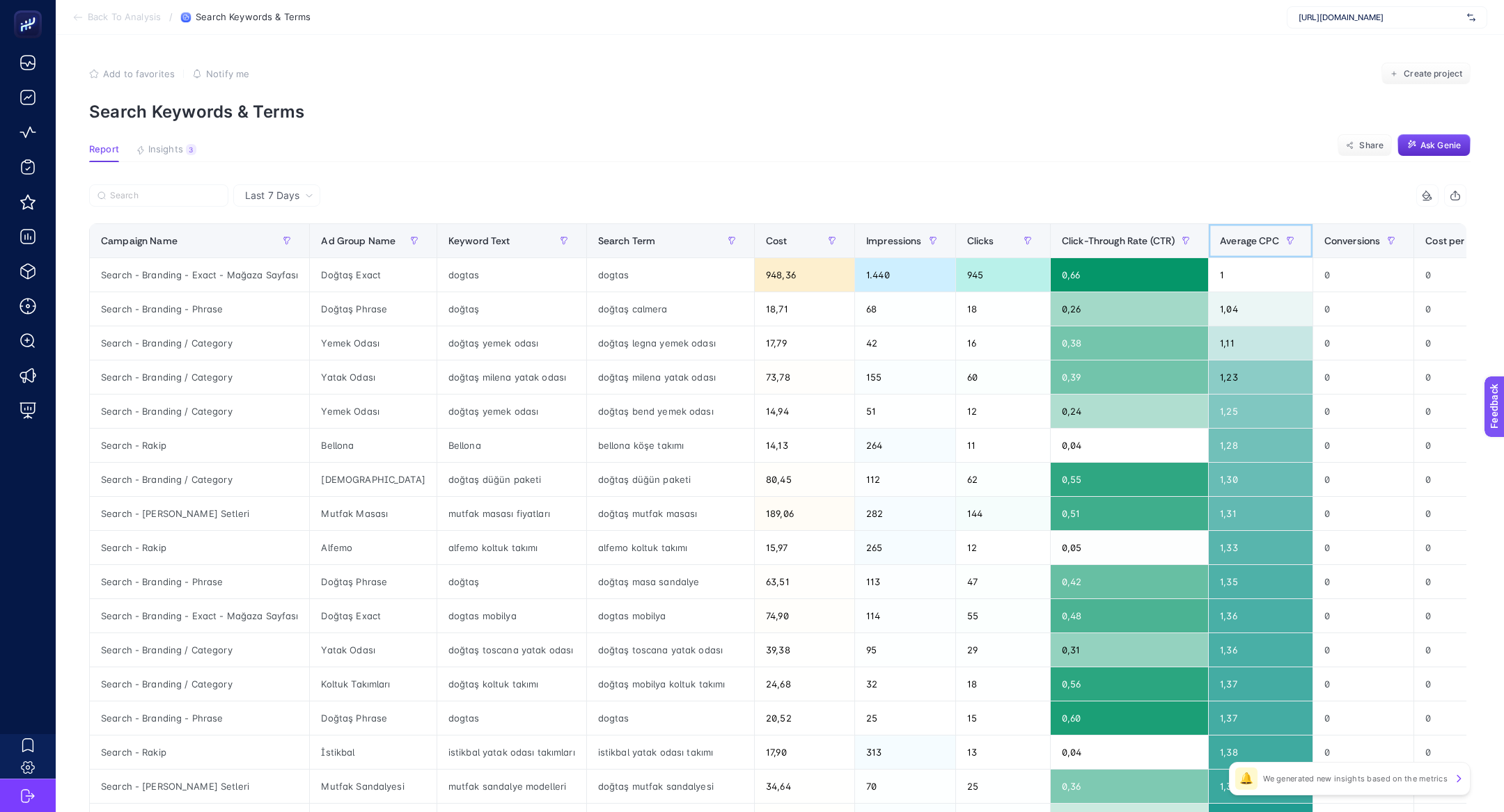
click at [1228, 248] on div "Average CPC" at bounding box center [1261, 241] width 81 height 23
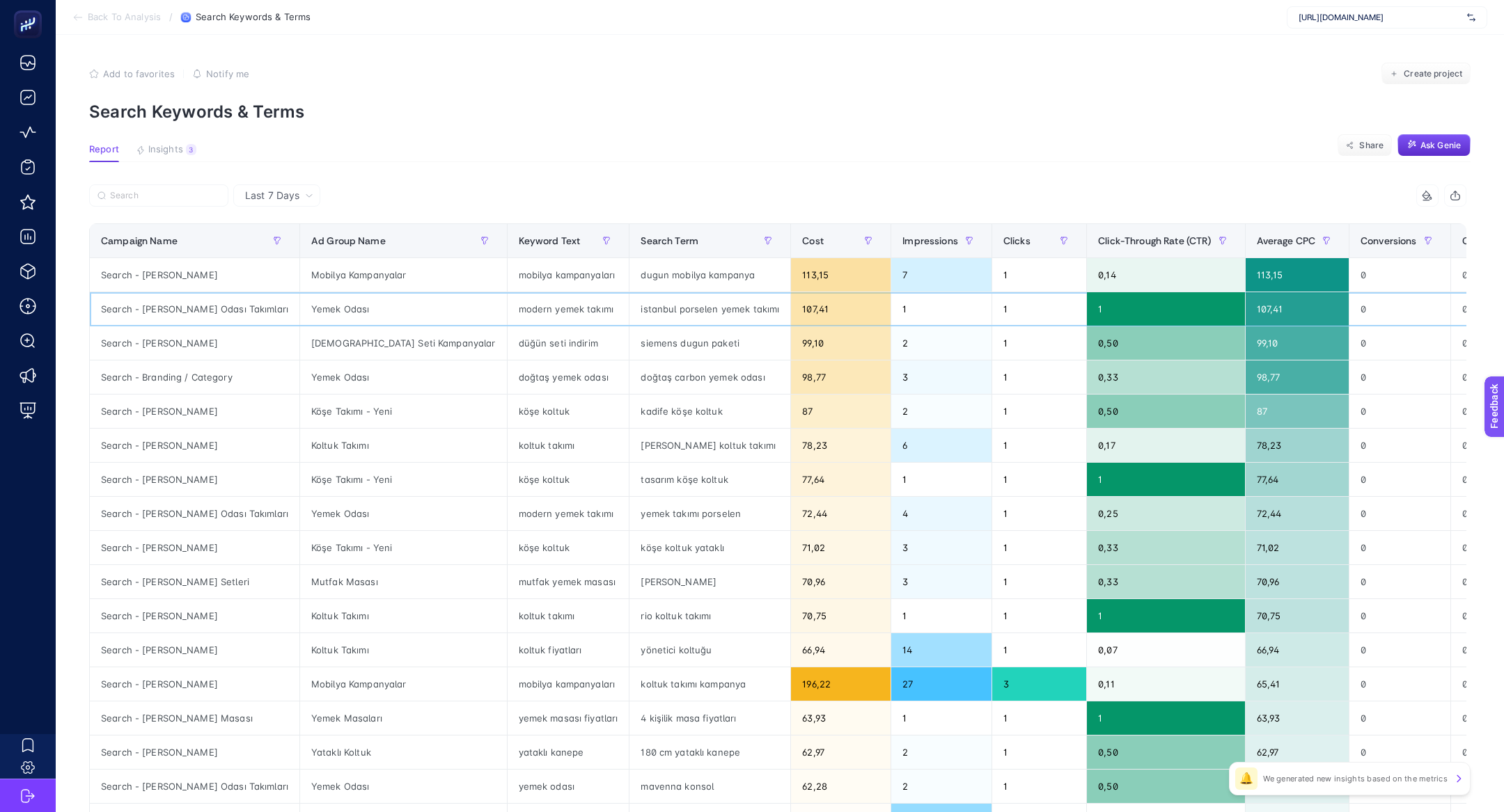
click at [629, 296] on div "istanbul porselen yemek takımı" at bounding box center [710, 308] width 160 height 33
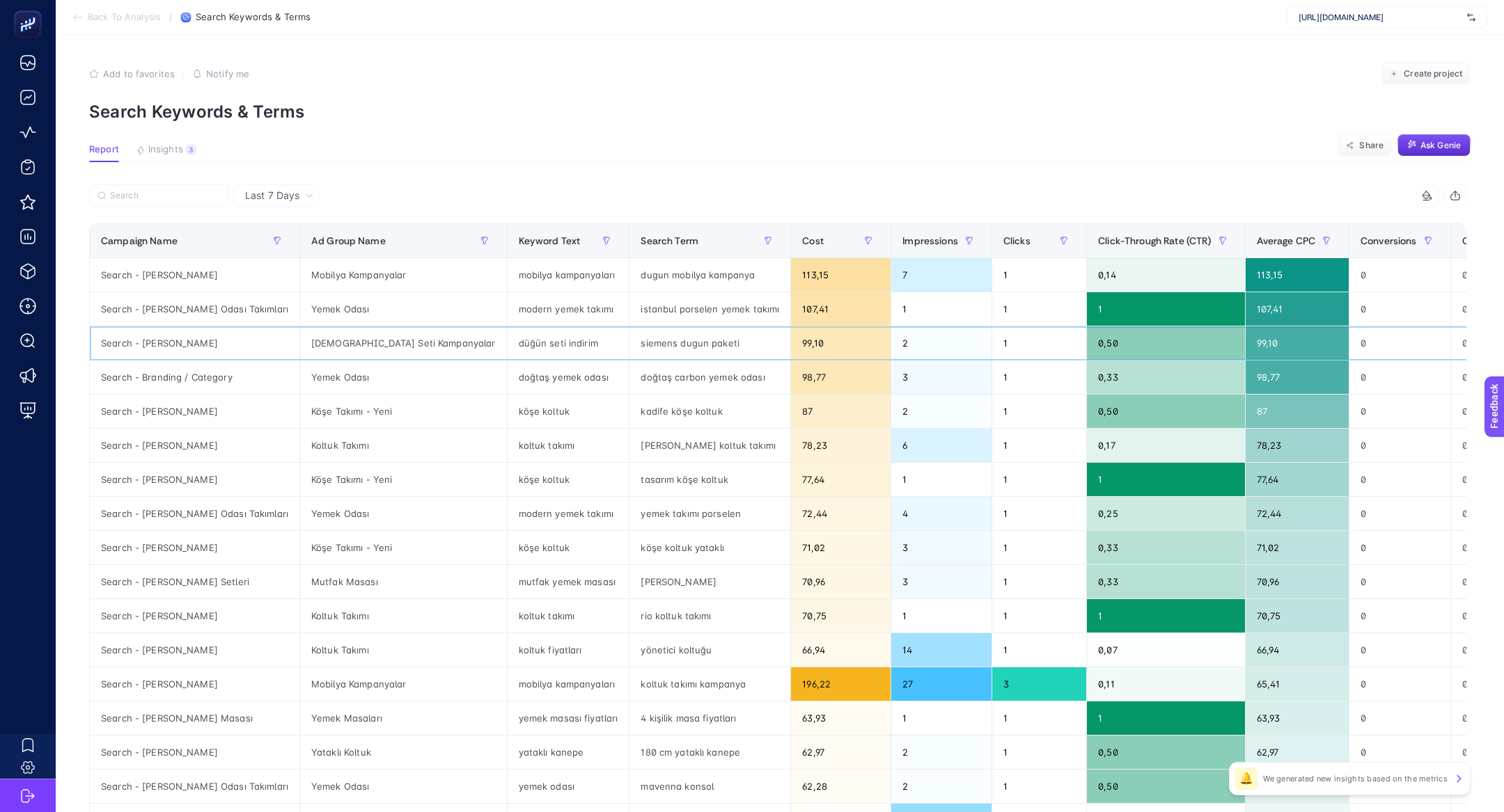
click at [629, 334] on div "siemens dugun paketi" at bounding box center [710, 342] width 160 height 33
copy tr "siemens dugun paketi"
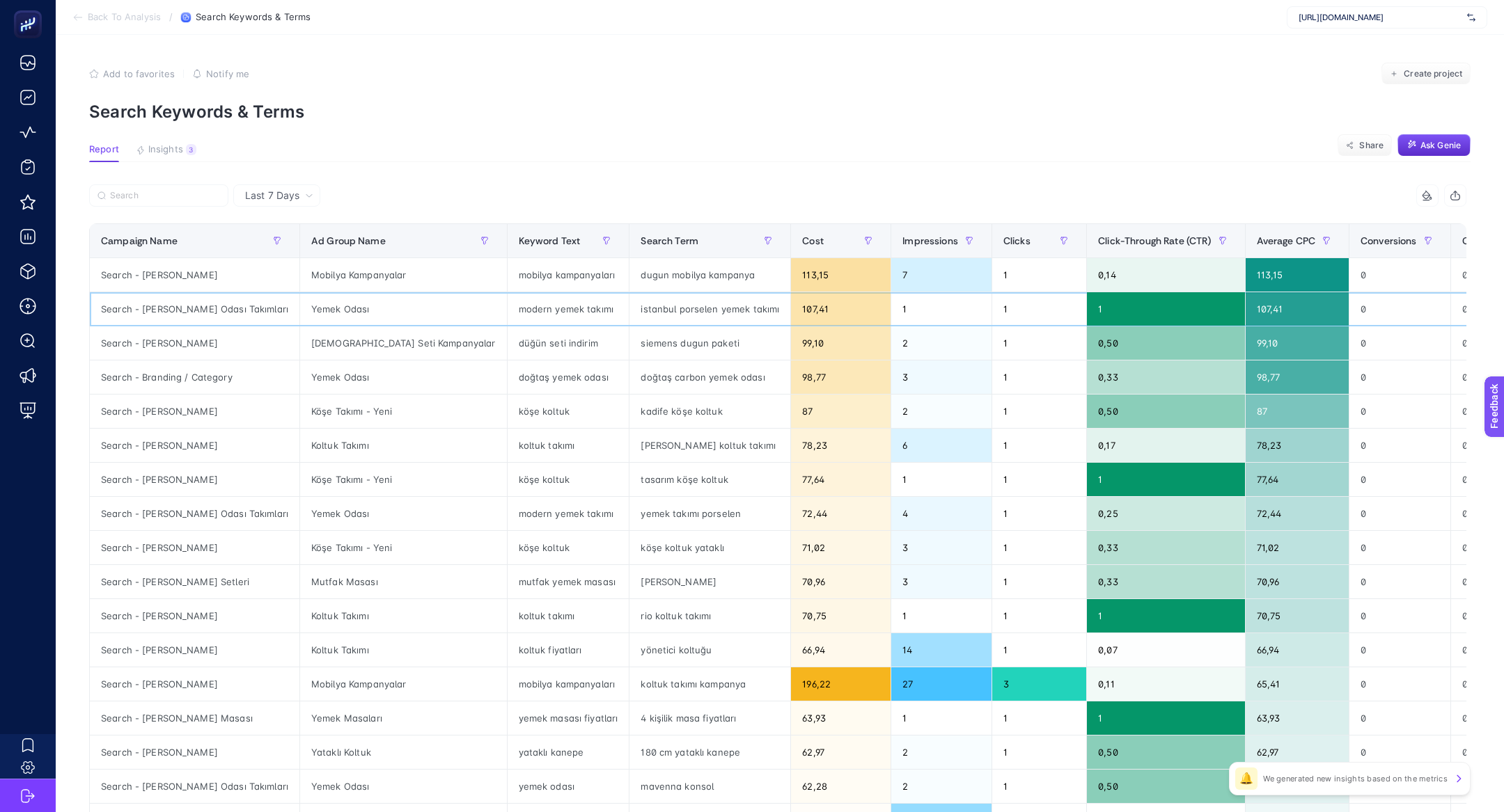
click at [629, 307] on div "istanbul porselen yemek takımı" at bounding box center [710, 308] width 160 height 33
copy tr "istanbul porselen yemek takımı"
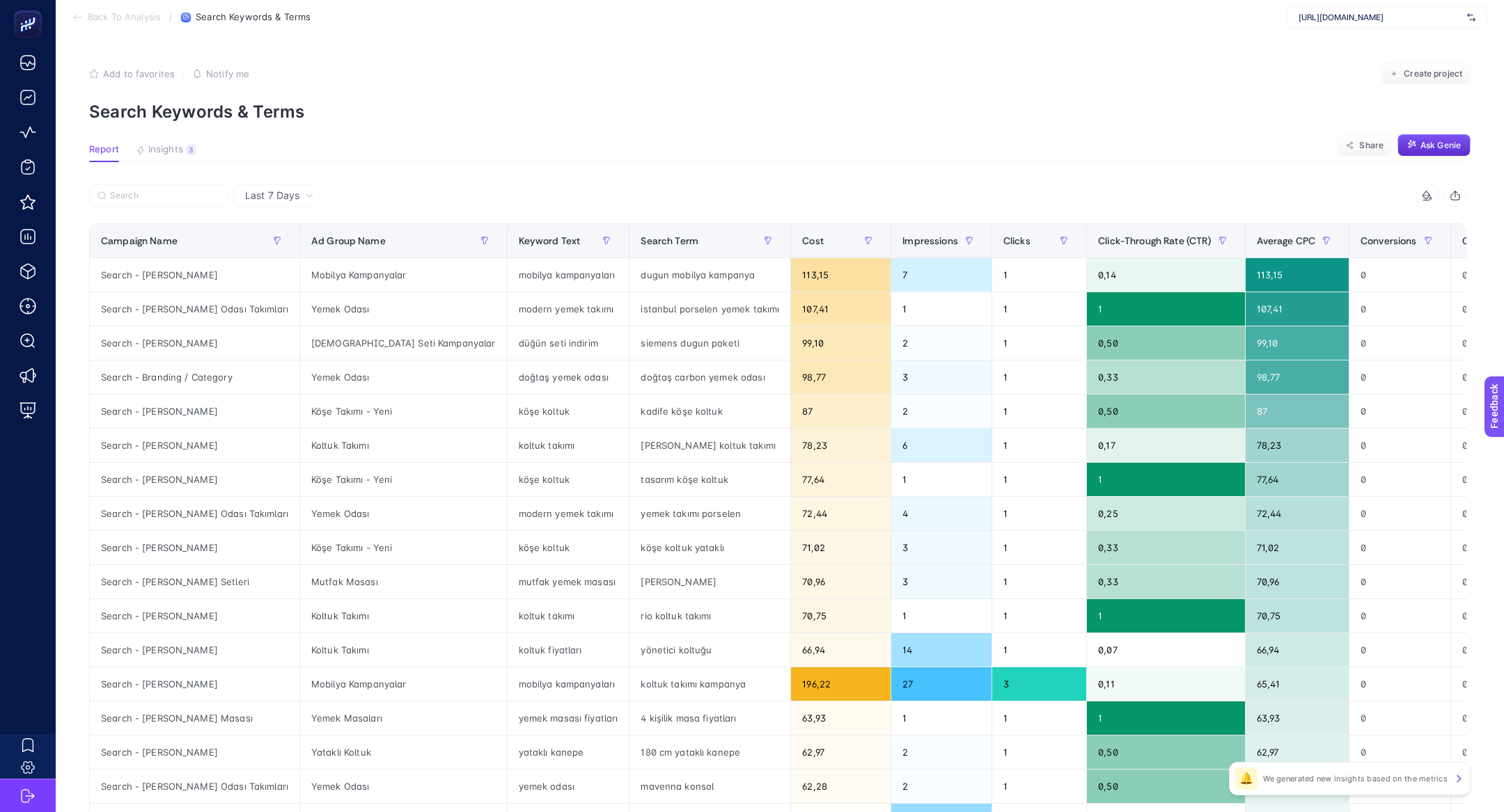
click at [257, 130] on article "Add to favorites false Notify me Create project Search Keywords & Terms Report …" at bounding box center [779, 578] width 1448 height 1087
copy article "Search Keywords & Terms"
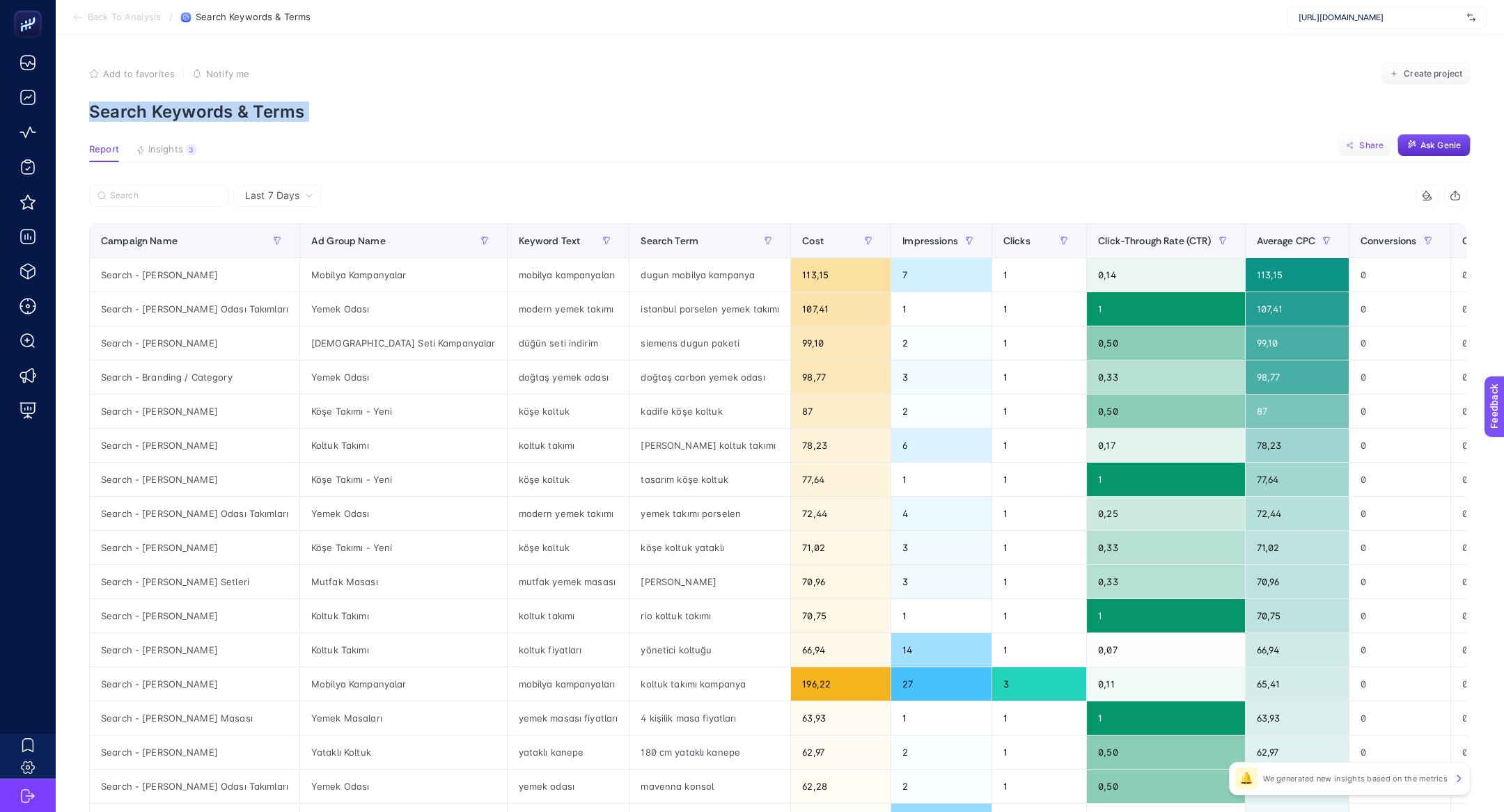
click at [1353, 154] on button "Share" at bounding box center [1364, 145] width 55 height 23
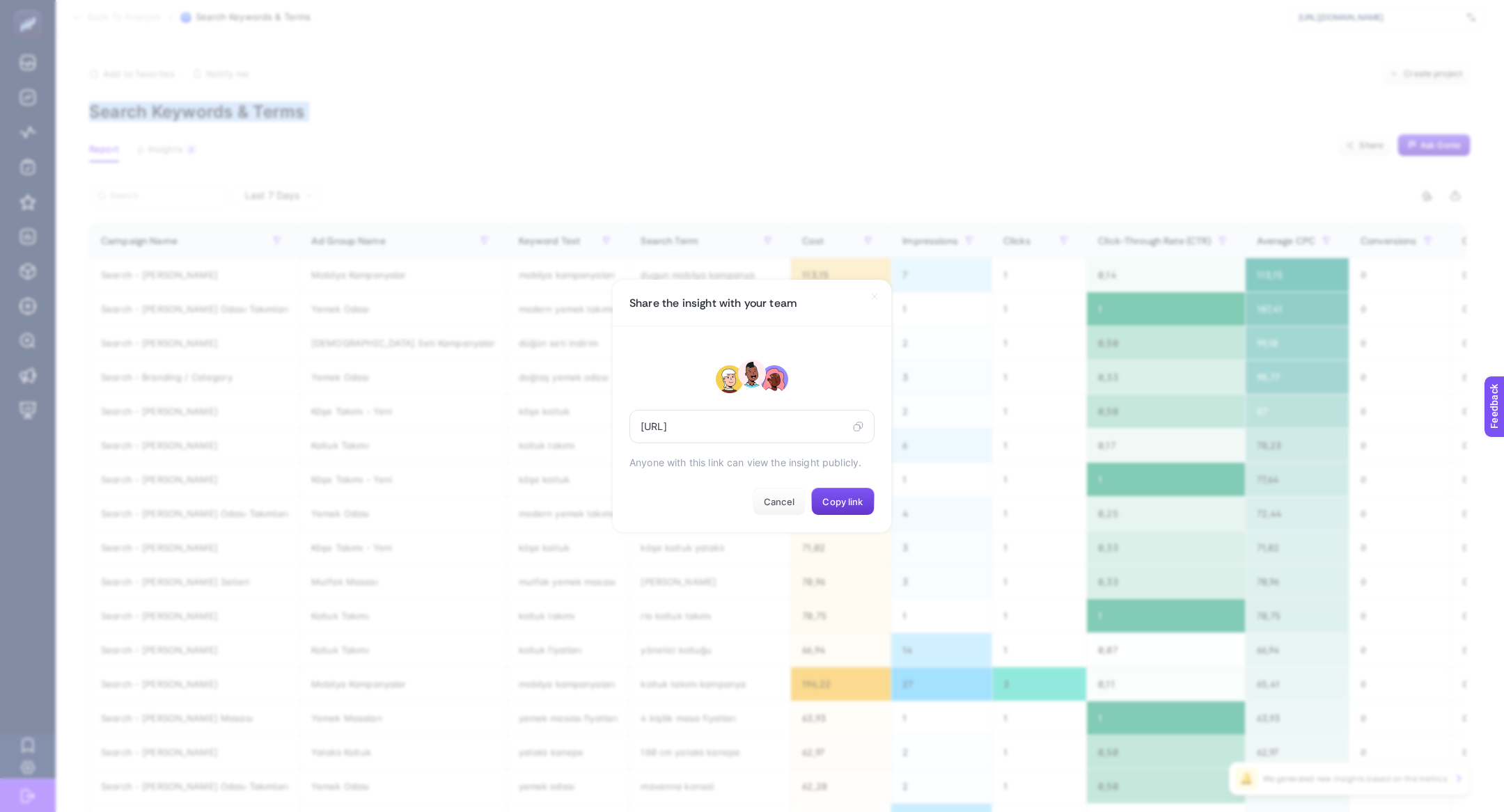
click at [854, 502] on span "Copy link" at bounding box center [842, 502] width 41 height 11
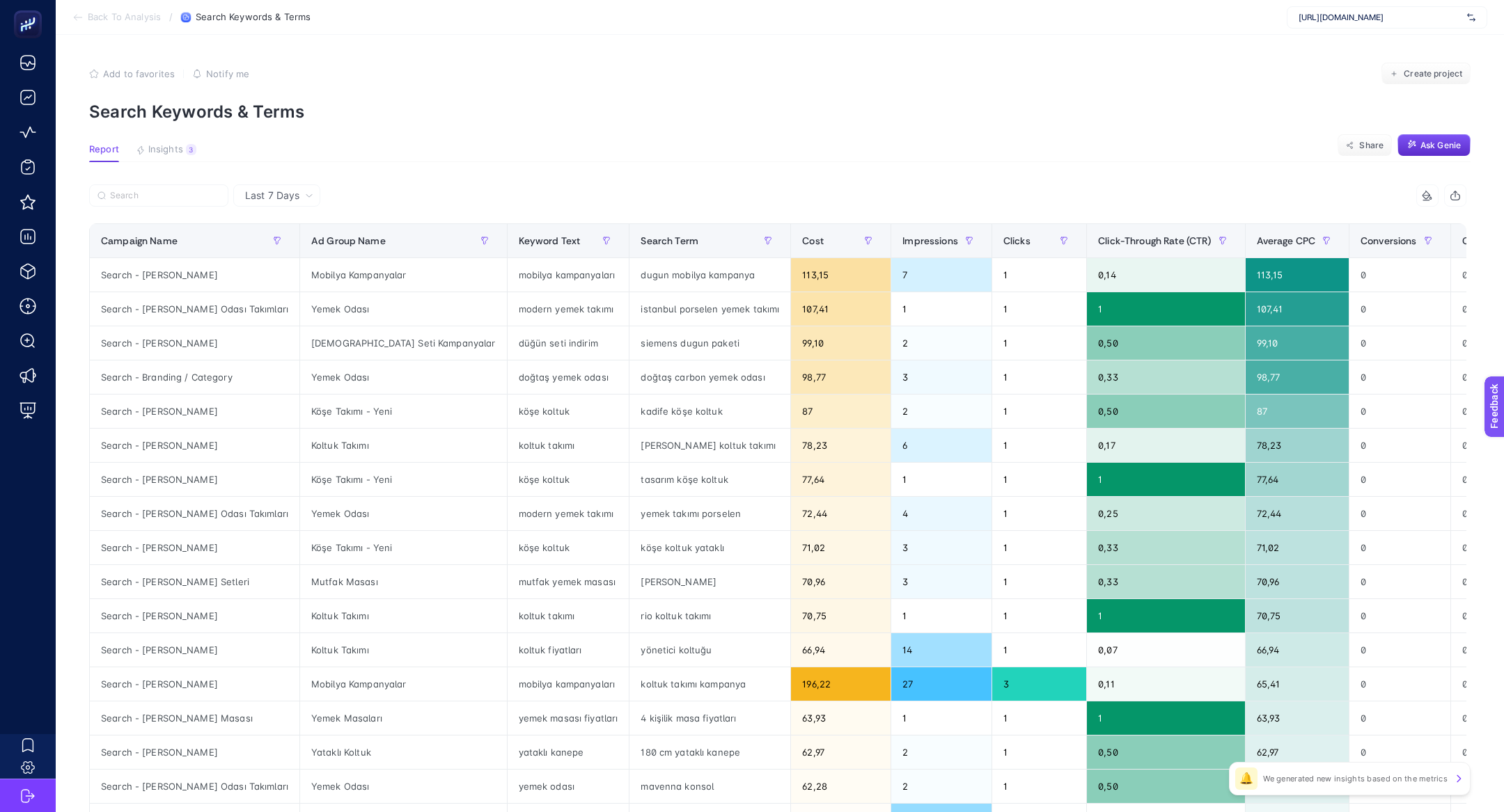
click at [1353, 131] on article "Add to favorites false Notify me Create project Search Keywords & Terms Report …" at bounding box center [779, 578] width 1448 height 1087
click at [1356, 144] on button "Share" at bounding box center [1364, 145] width 55 height 23
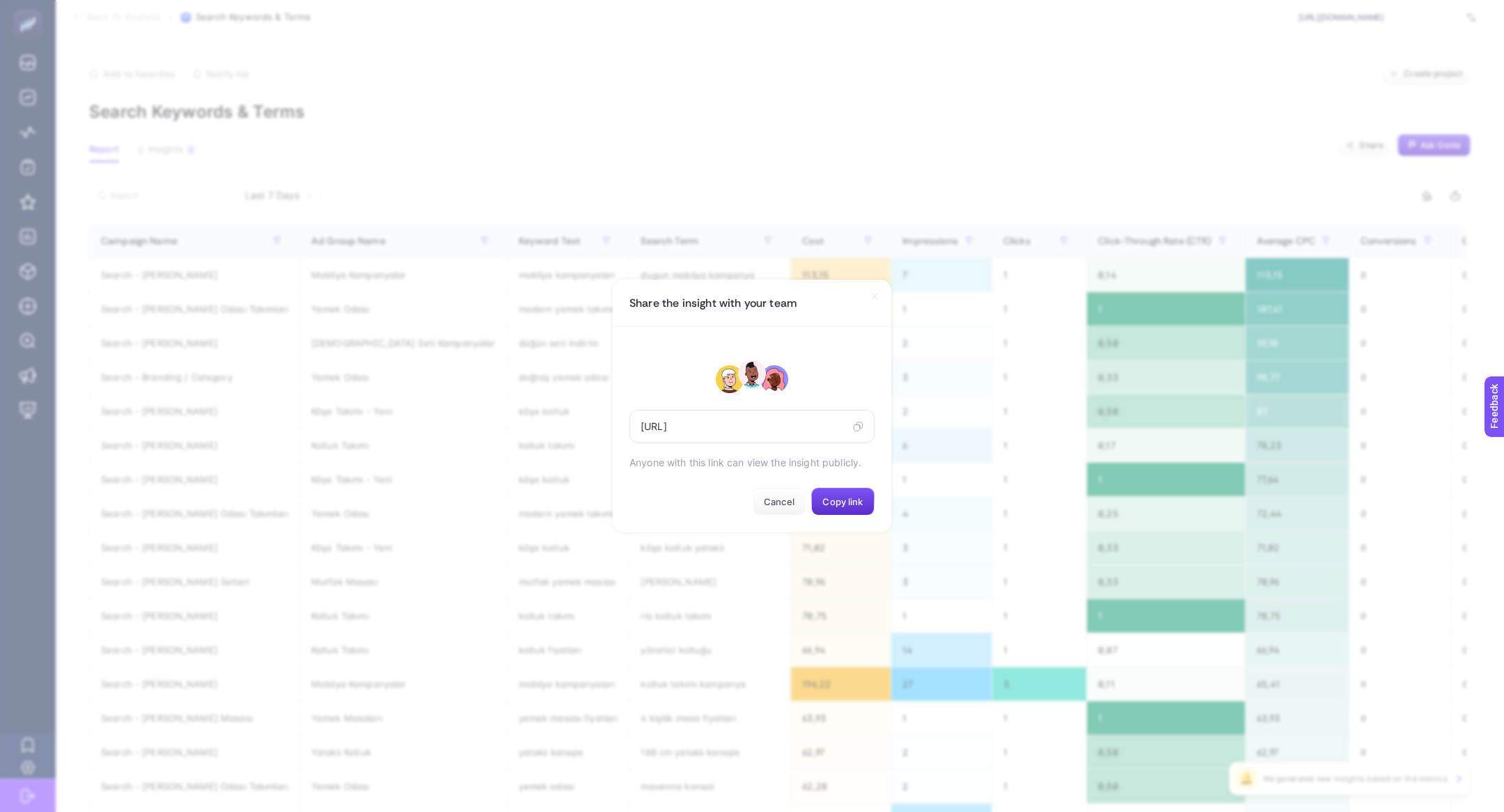
click at [858, 428] on icon at bounding box center [858, 426] width 10 height 11
click at [301, 126] on section "Share the insight with your team https://app.heybooster.ai/public-insight-post/…" at bounding box center [752, 406] width 1504 height 812
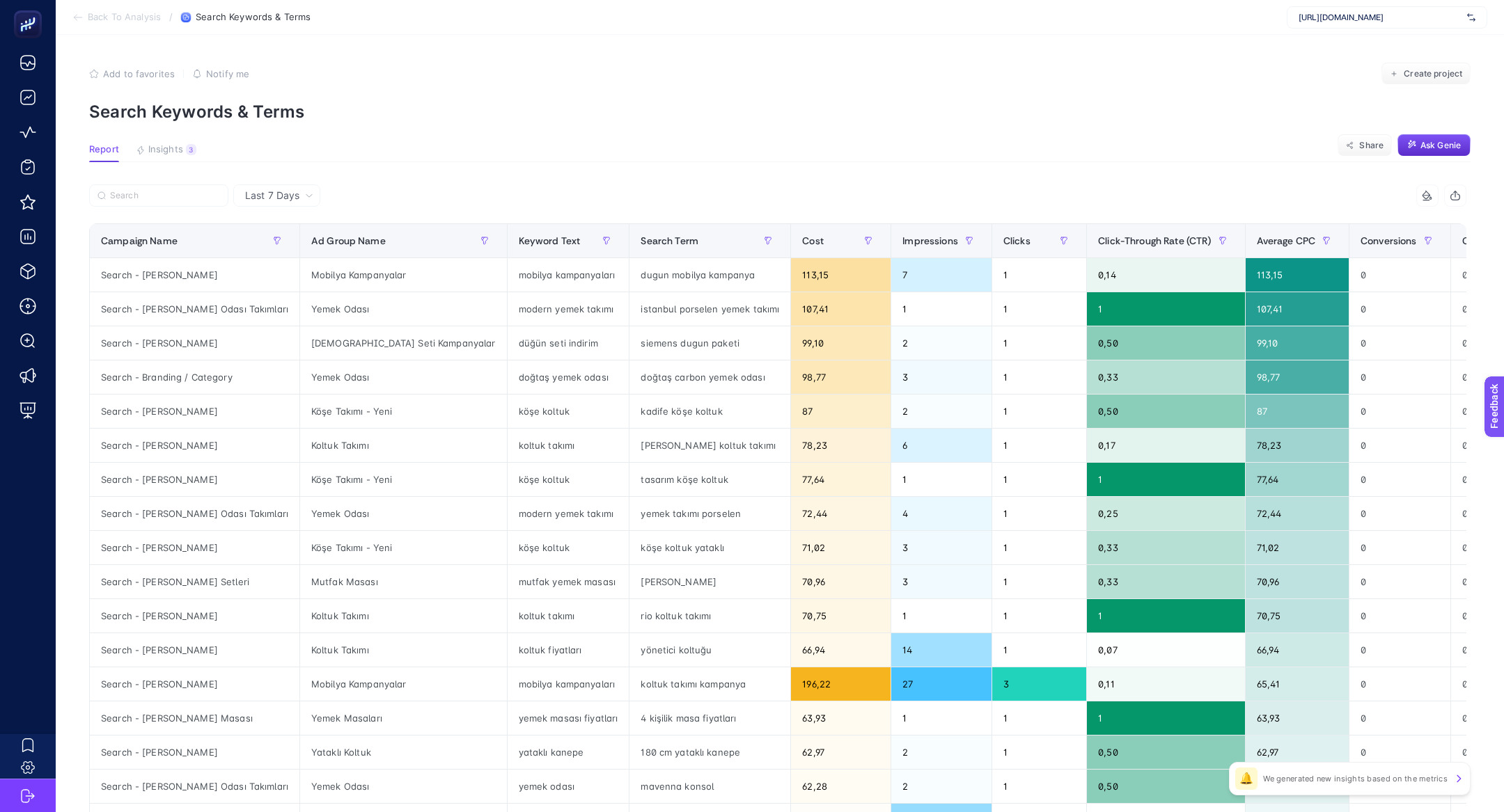
click at [301, 126] on article "Add to favorites false Notify me Create project Search Keywords & Terms Report …" at bounding box center [779, 578] width 1448 height 1087
click at [277, 121] on p "Search Keywords & Terms" at bounding box center [779, 111] width 1381 height 20
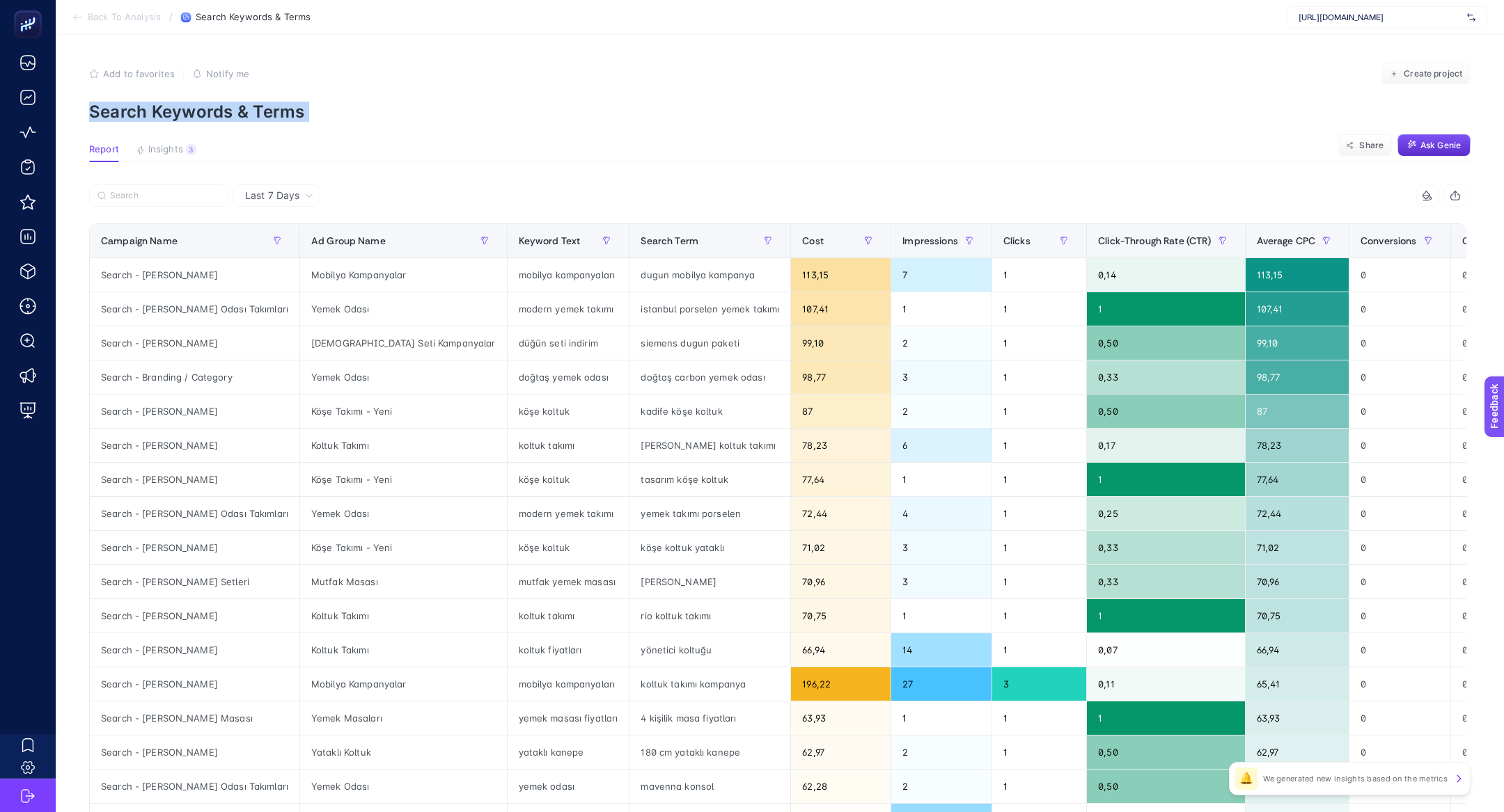
copy article "Search Keywords & Terms"
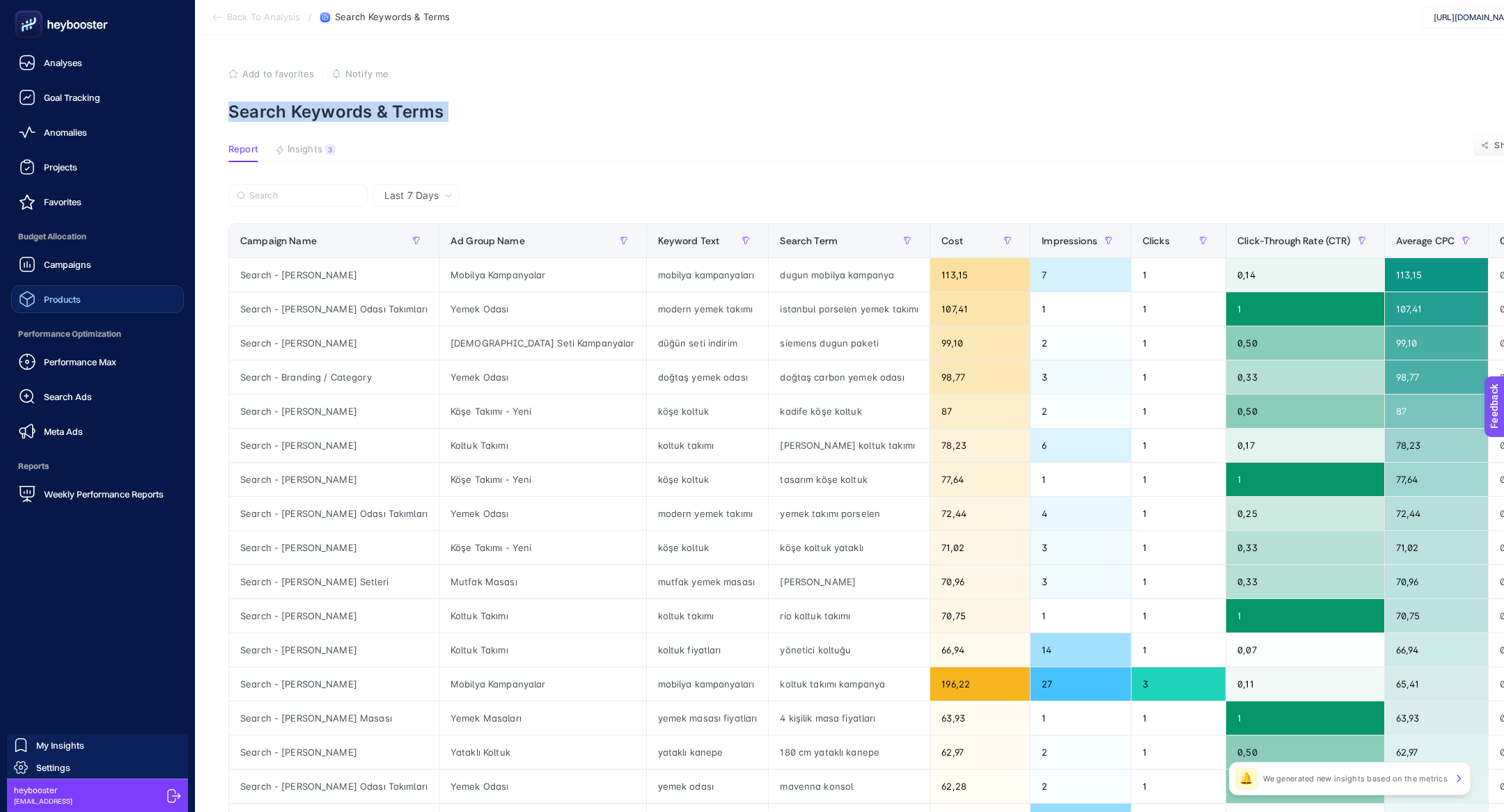
click at [46, 294] on span "Products" at bounding box center [61, 299] width 37 height 11
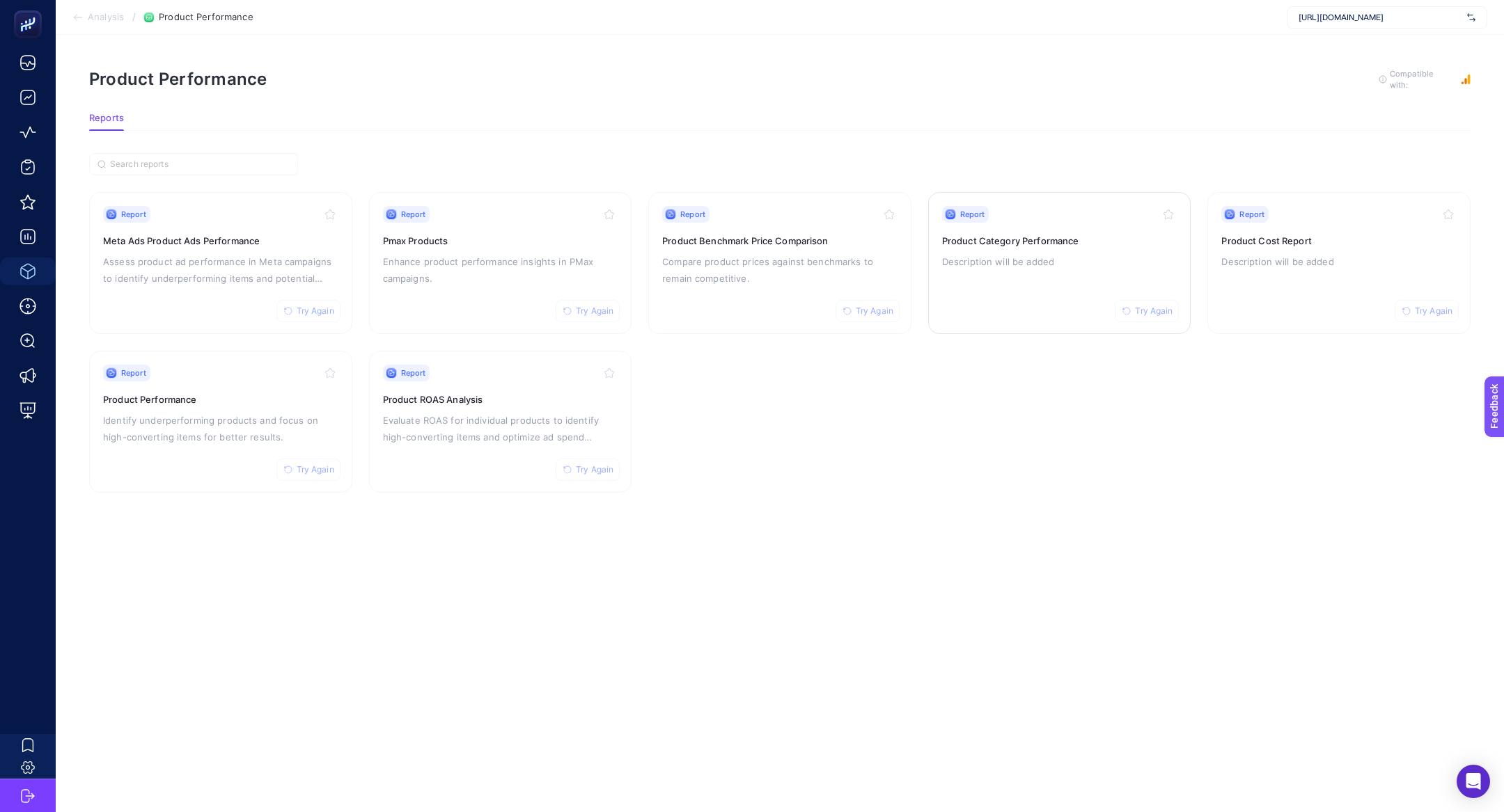
click at [990, 257] on p "Description will be added" at bounding box center [1059, 262] width 235 height 17
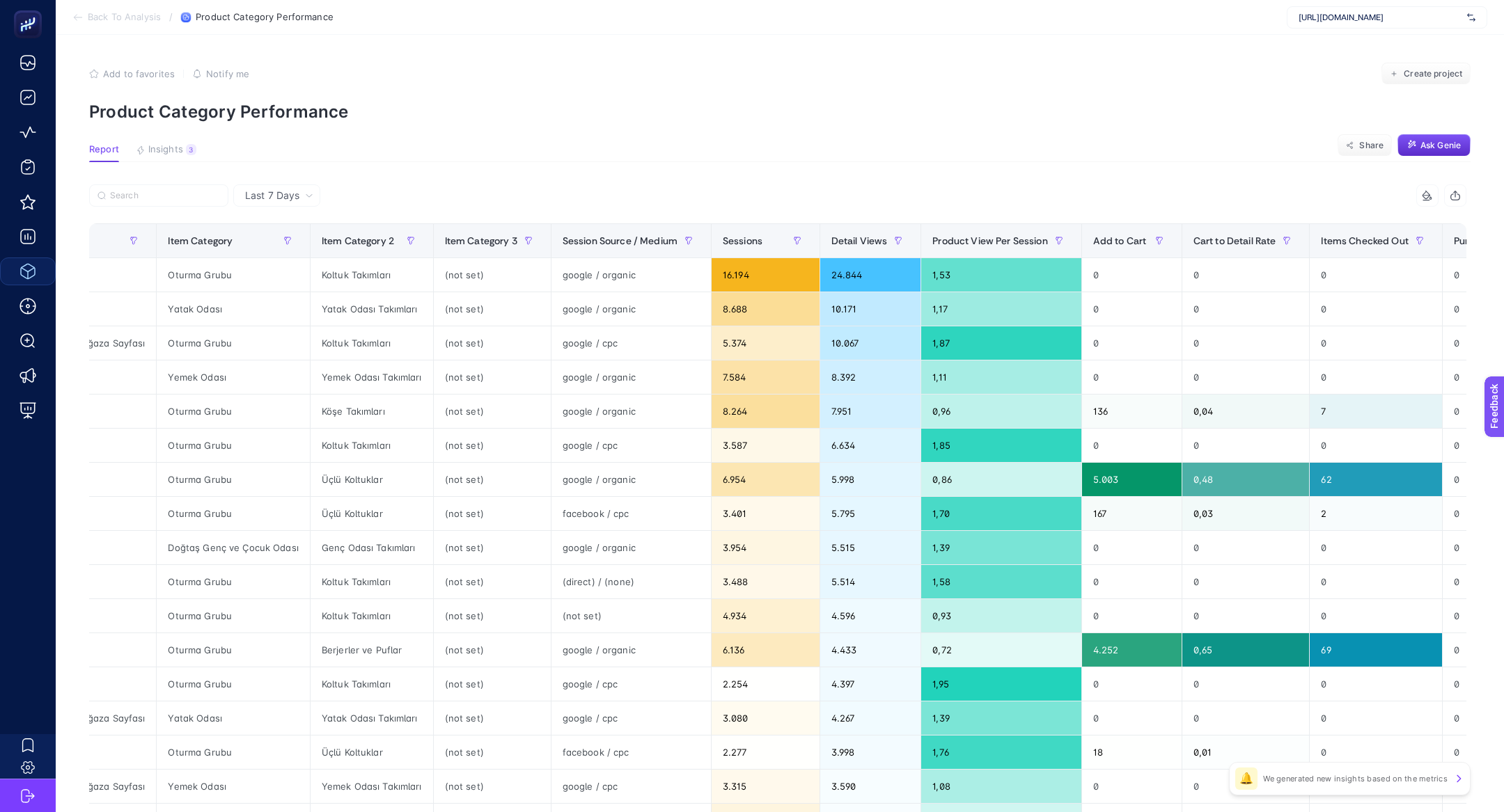
scroll to position [0, 156]
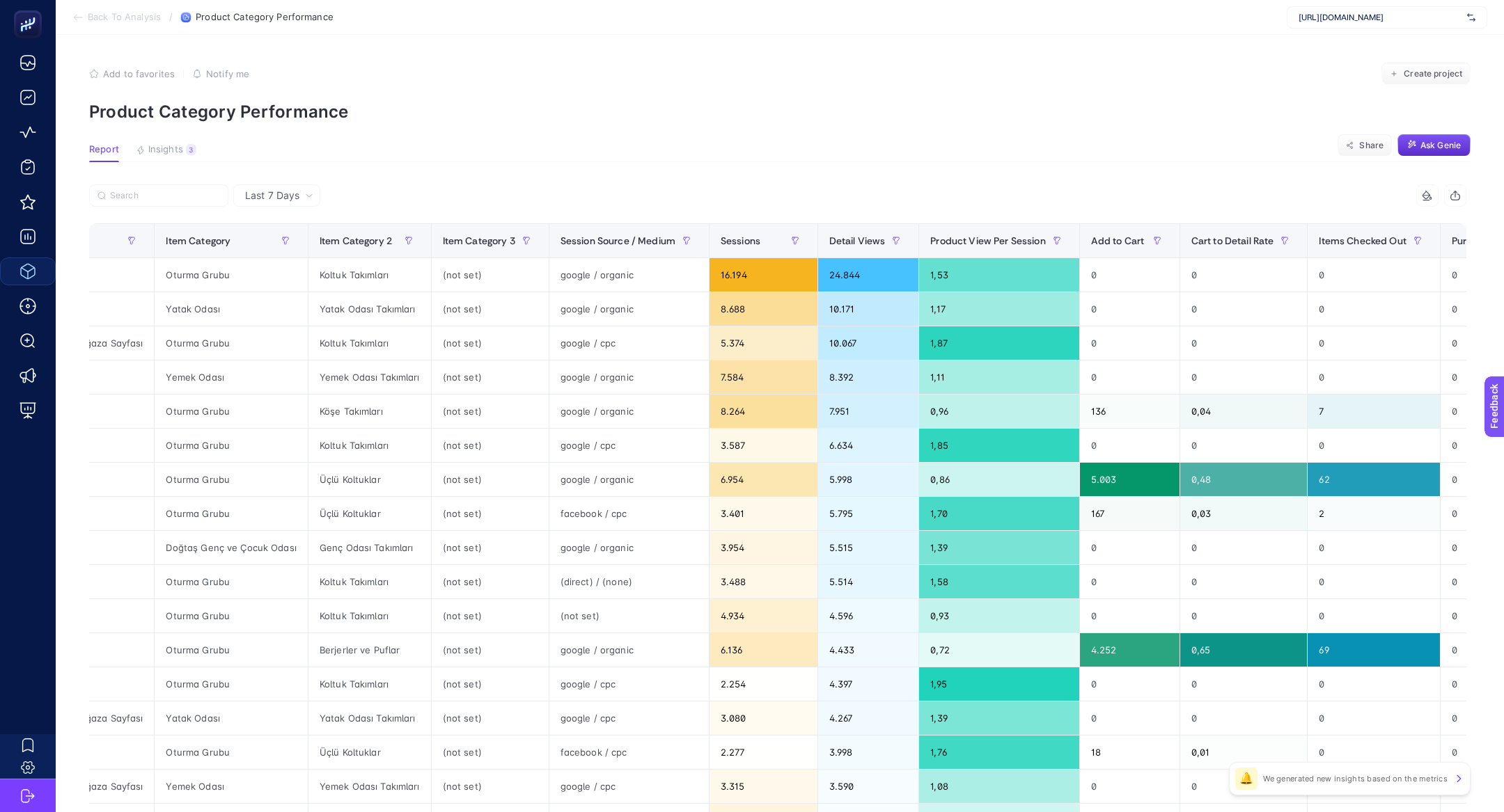
click at [1393, 11] on div "[URL][DOMAIN_NAME]" at bounding box center [1387, 18] width 201 height 23
type input "rebul"
click at [1391, 38] on div "[URL][DOMAIN_NAME]" at bounding box center [1386, 46] width 199 height 23
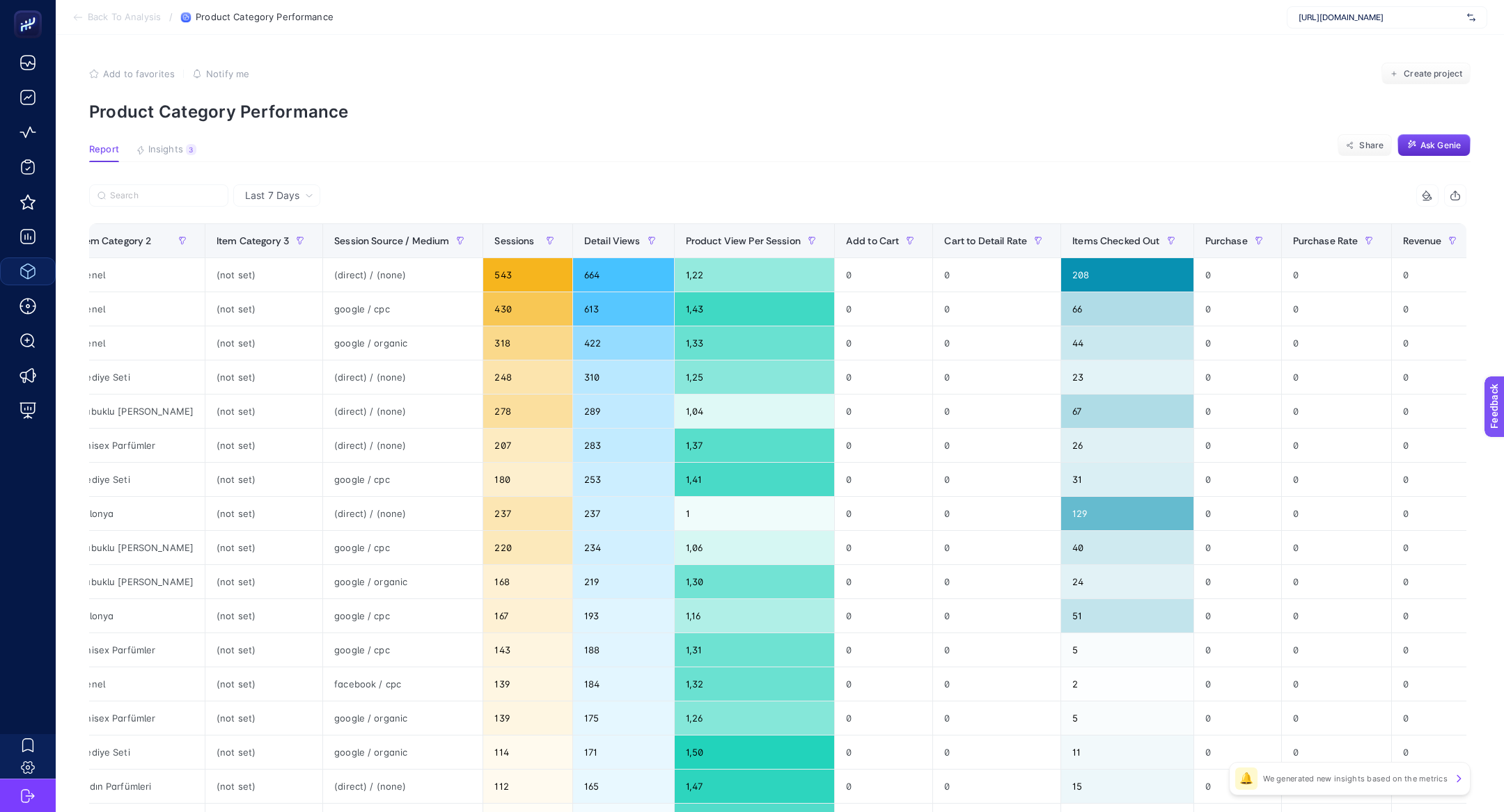
scroll to position [0, 408]
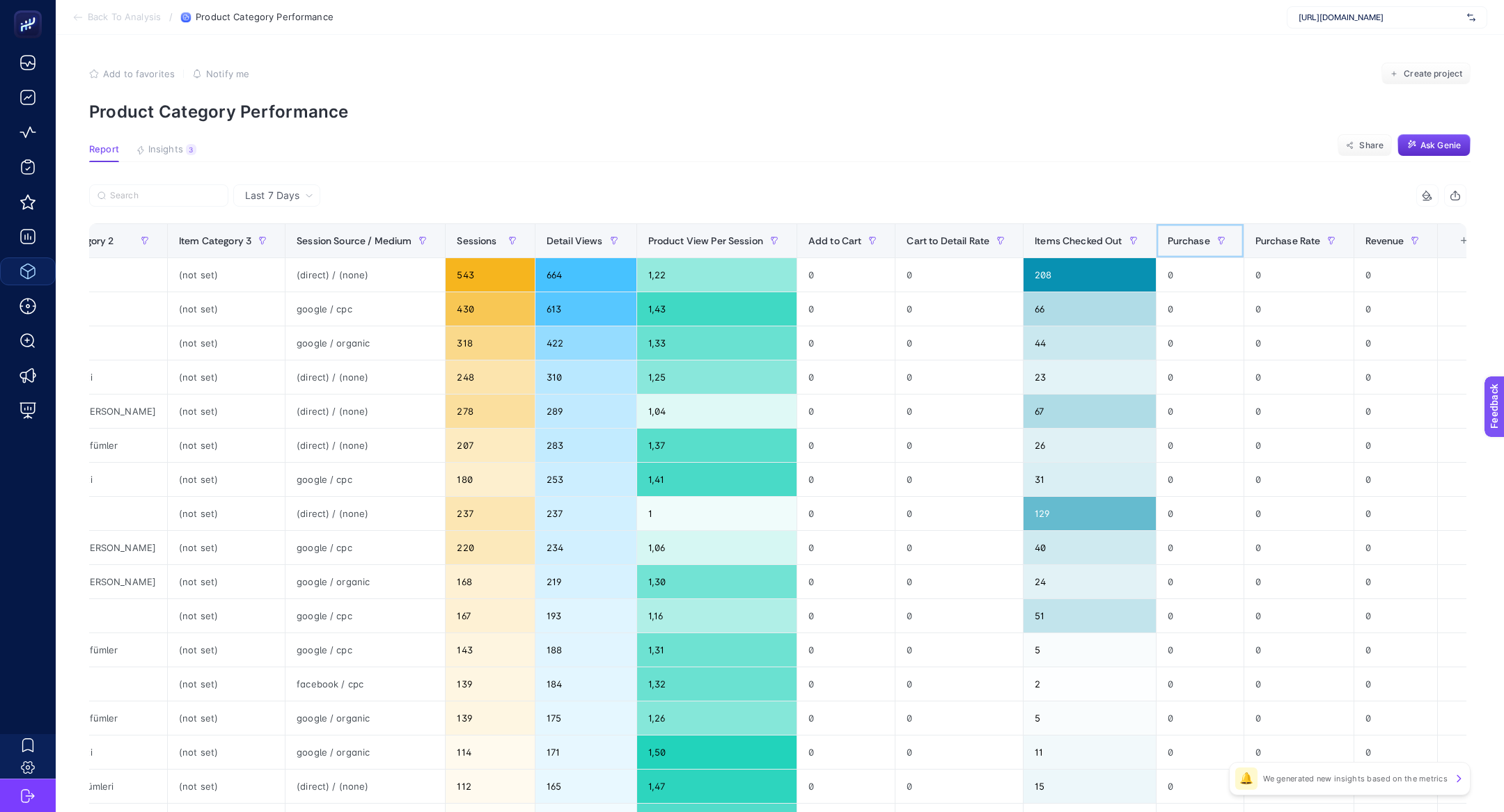
click at [1170, 249] on div "Purchase" at bounding box center [1199, 241] width 65 height 23
click at [1167, 238] on span "Purchase" at bounding box center [1188, 240] width 42 height 11
click at [1072, 235] on span "Items Checked Out" at bounding box center [1078, 240] width 87 height 11
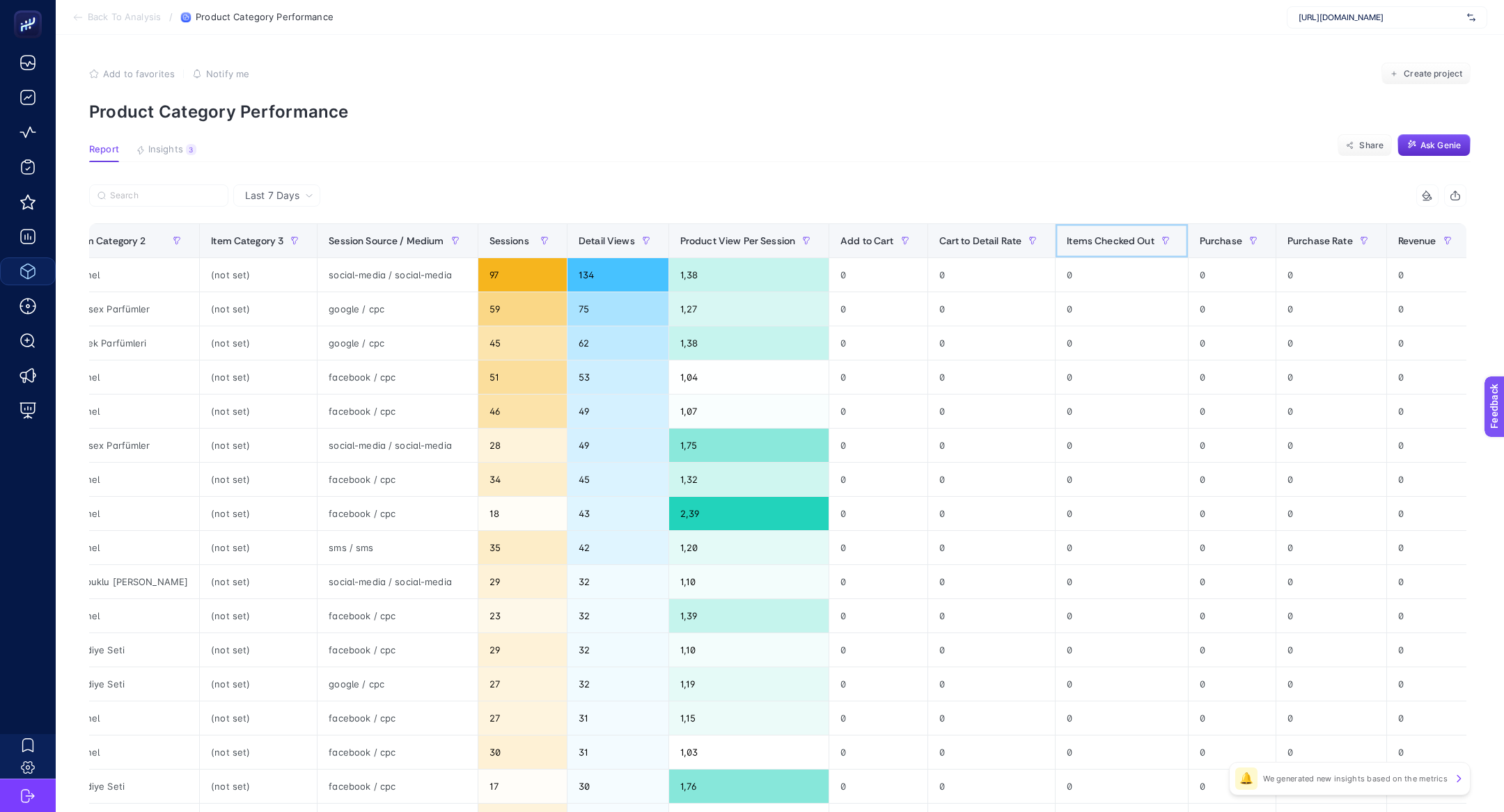
click at [1072, 235] on span "Items Checked Out" at bounding box center [1110, 240] width 87 height 11
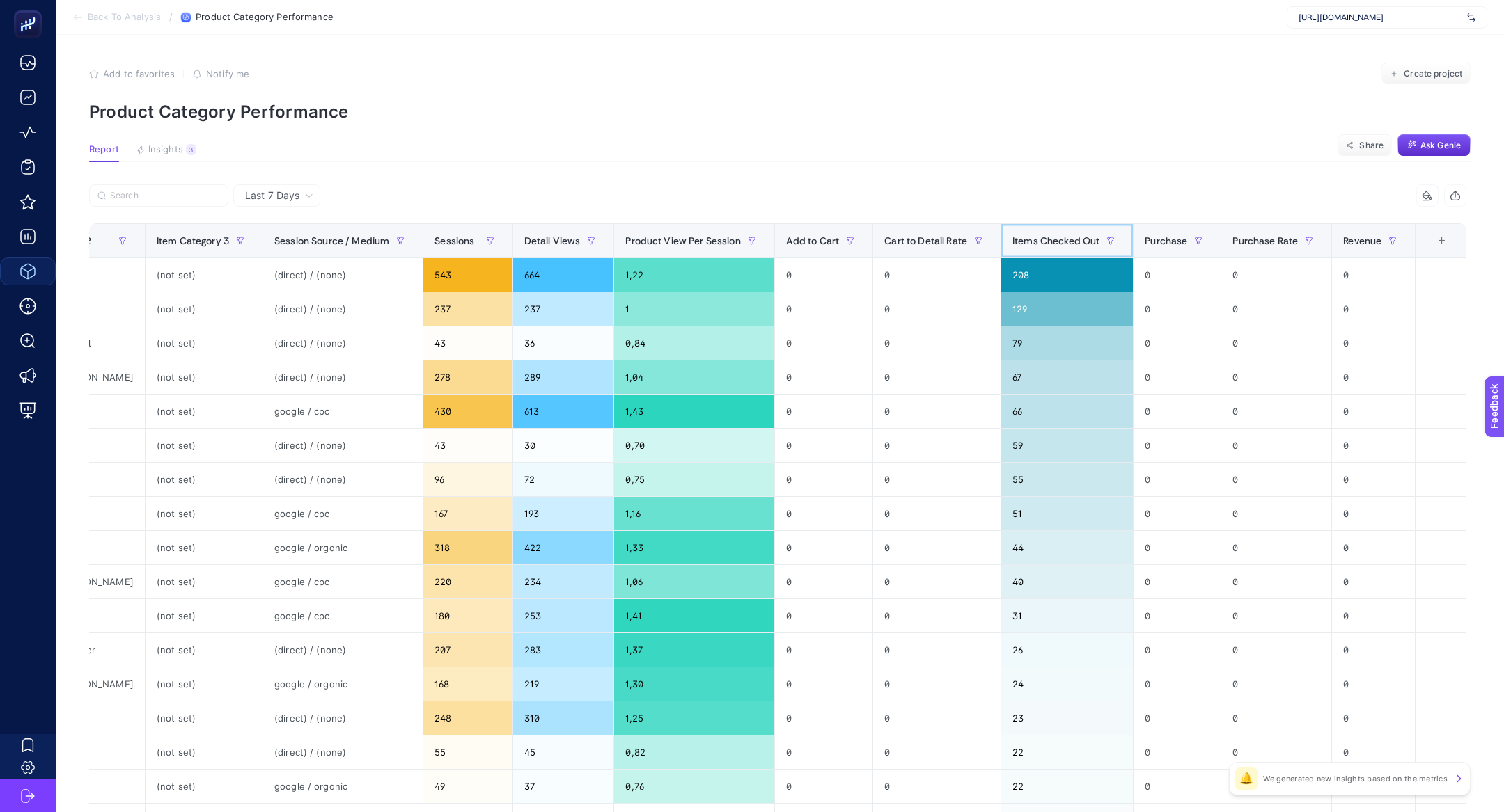
scroll to position [0, 355]
